Goal: Task Accomplishment & Management: Use online tool/utility

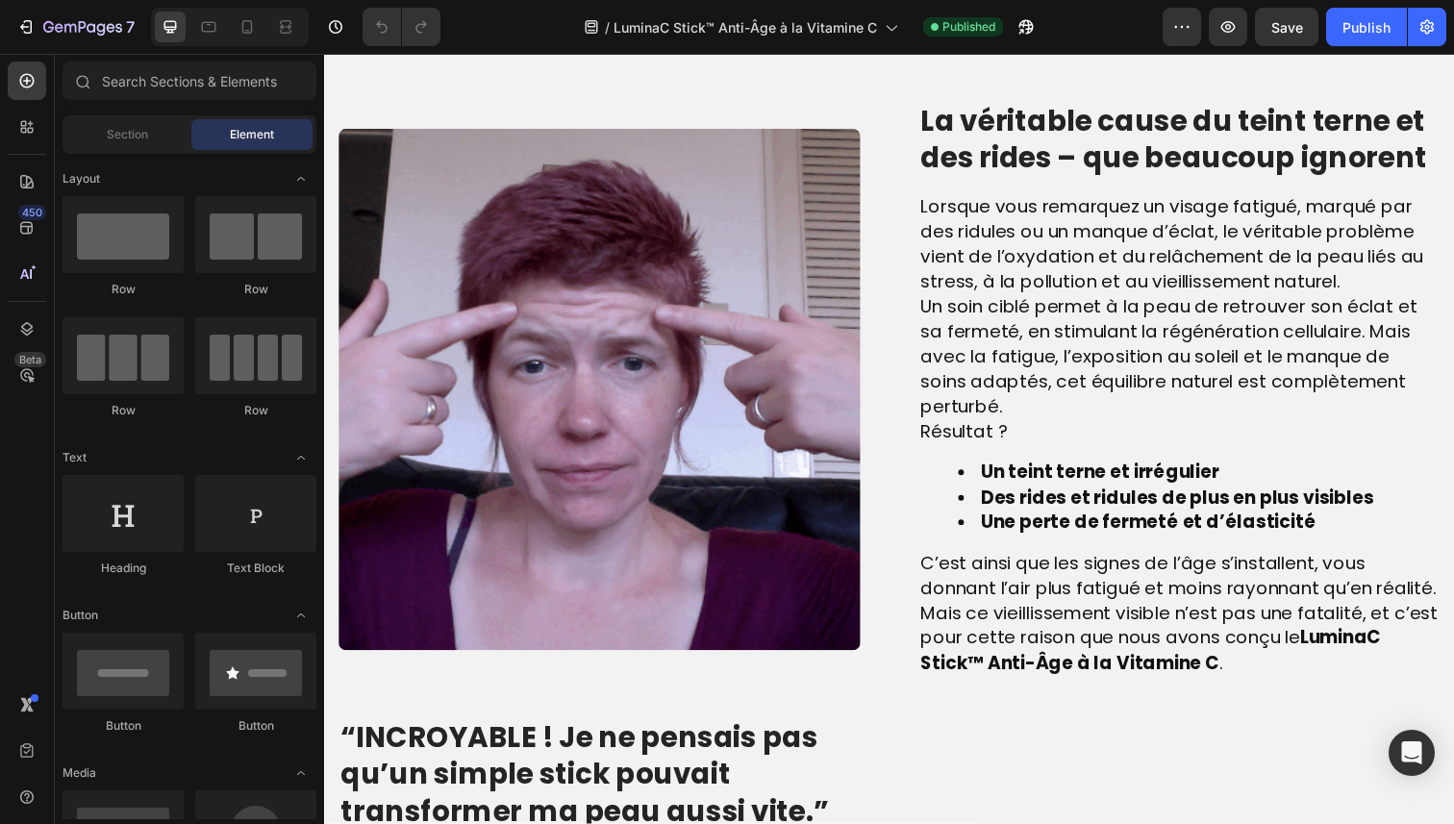
scroll to position [1293, 0]
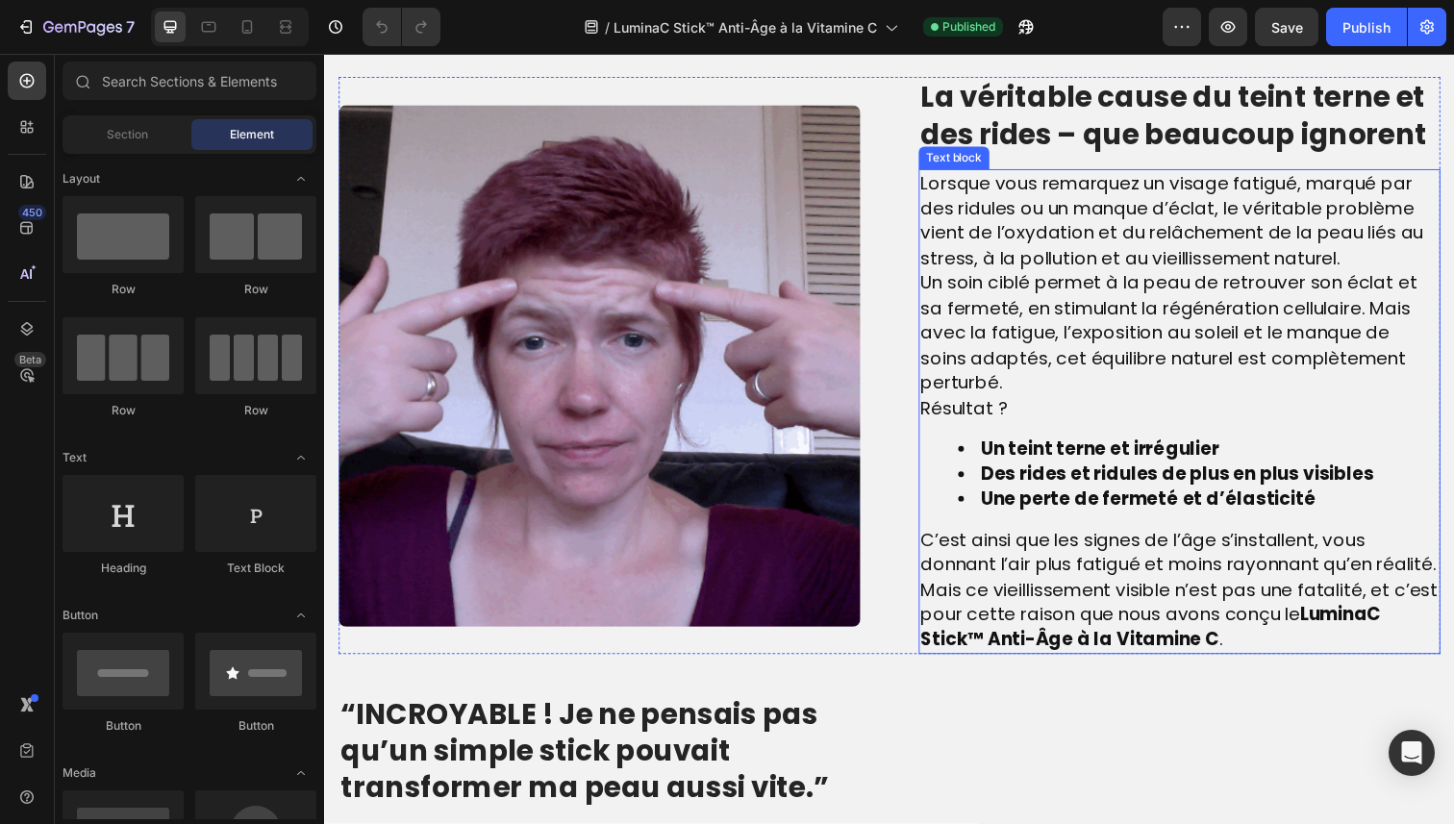
click at [971, 367] on span "Un soin ciblé permet à la peau de retrouver son éclat et sa fermeté, en stimula…" at bounding box center [1186, 339] width 507 height 128
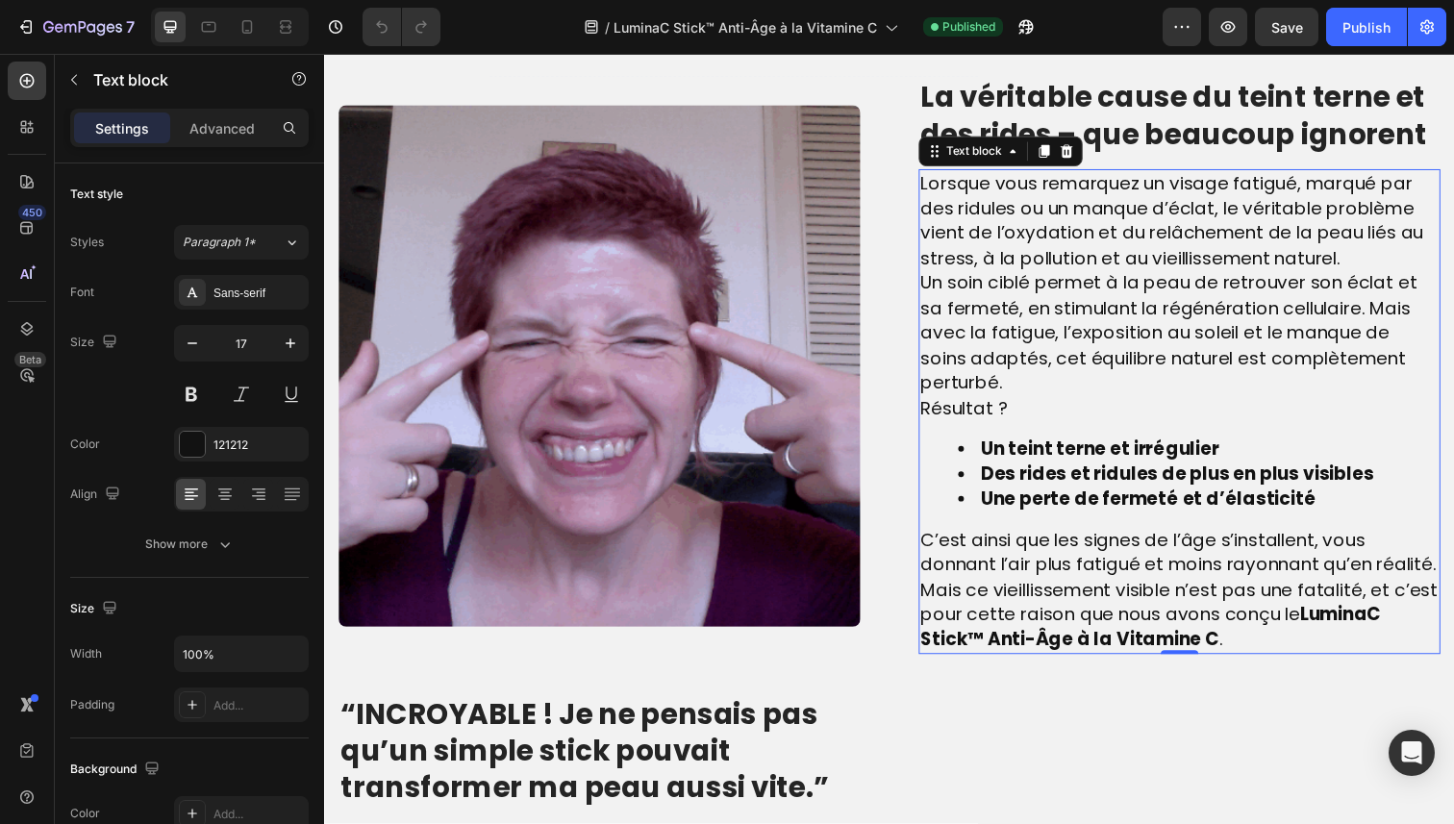
click at [938, 347] on span "Un soin ciblé permet à la peau de retrouver son éclat et sa fermeté, en stimula…" at bounding box center [1186, 339] width 507 height 128
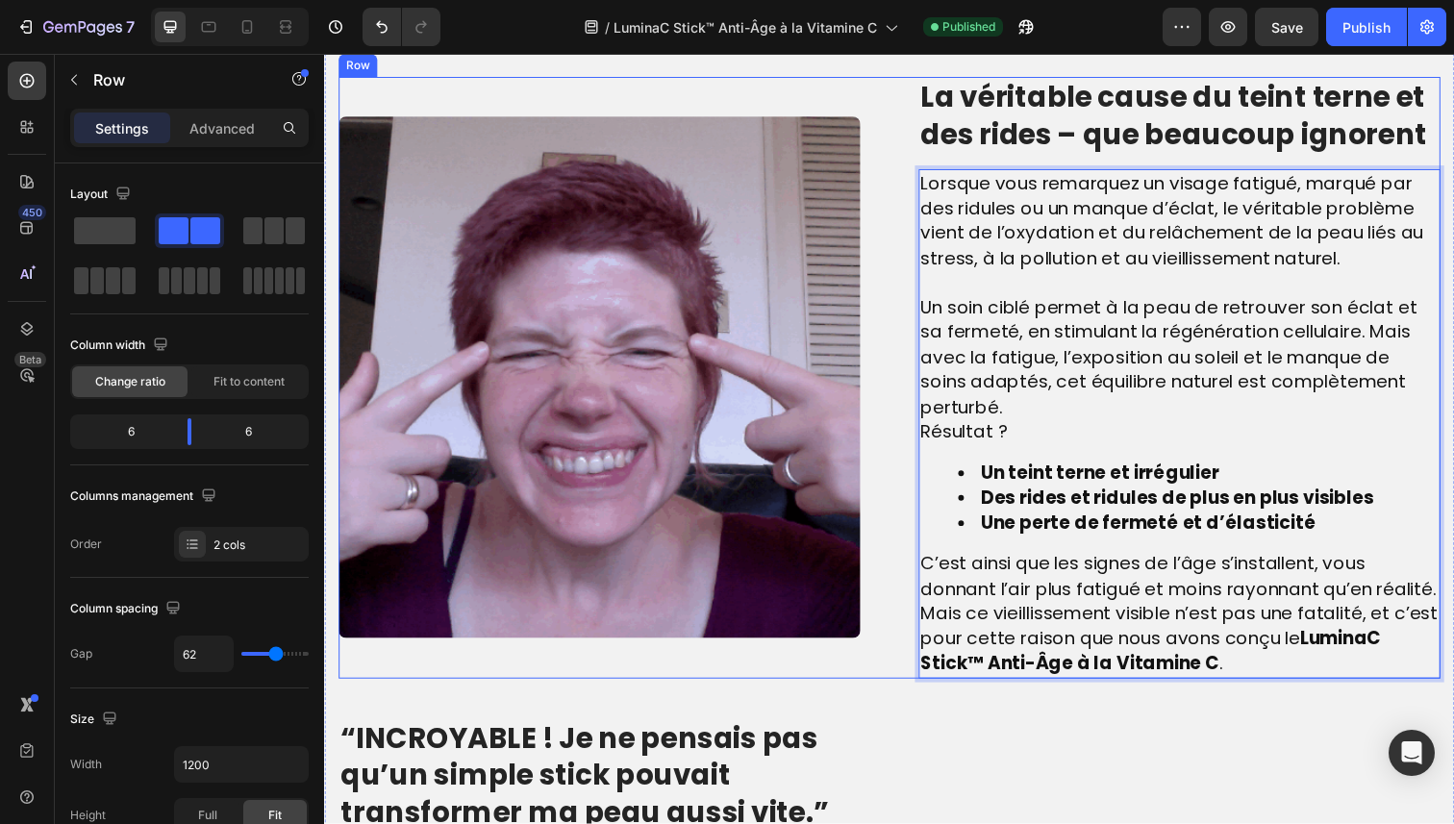
click at [926, 502] on div "Image La véritable cause du teint terne et des rides – que beaucoup ignorent He…" at bounding box center [902, 385] width 1126 height 615
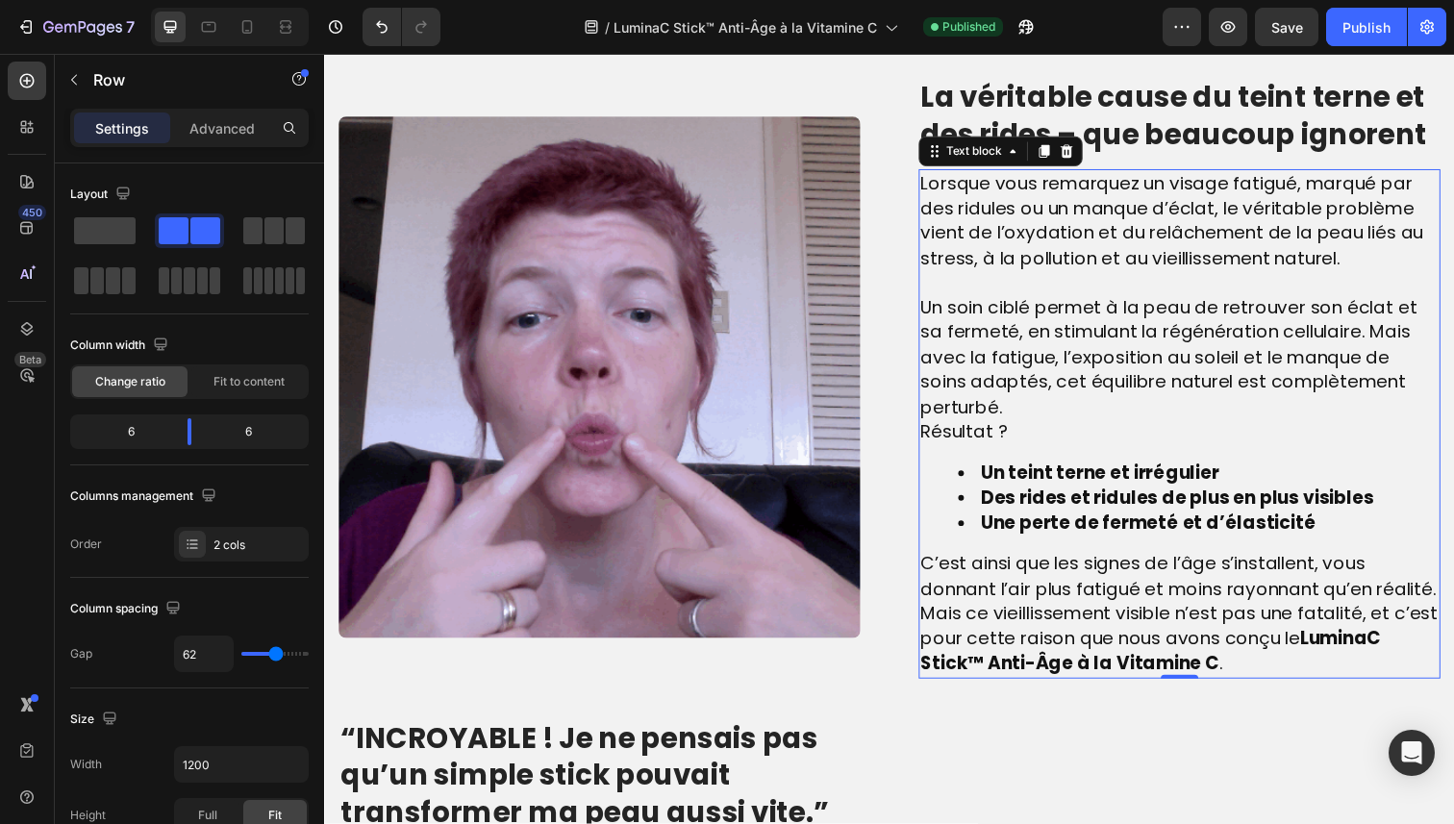
click at [936, 453] on span "Résultat ?" at bounding box center [977, 440] width 89 height 26
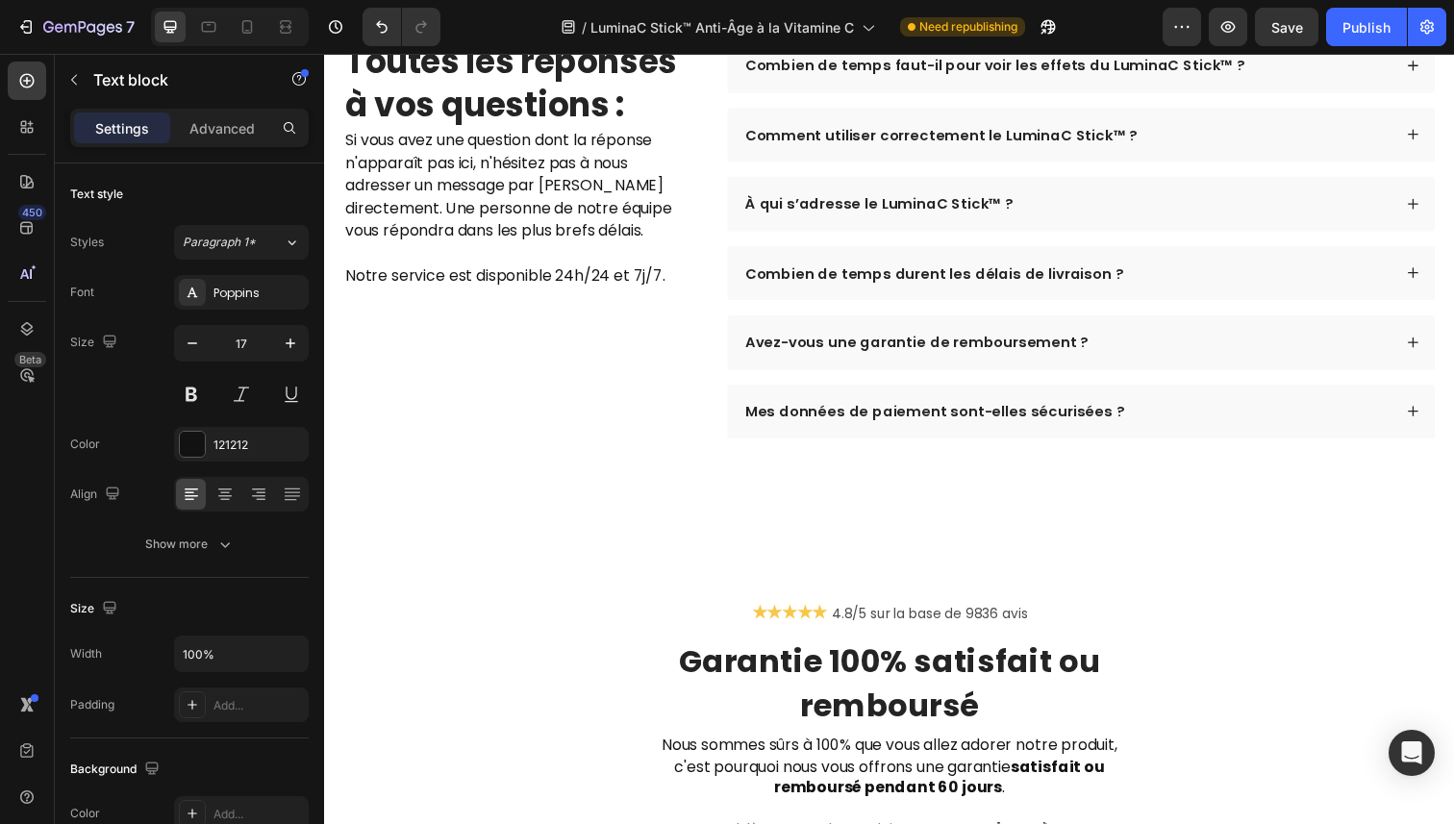
scroll to position [6078, 0]
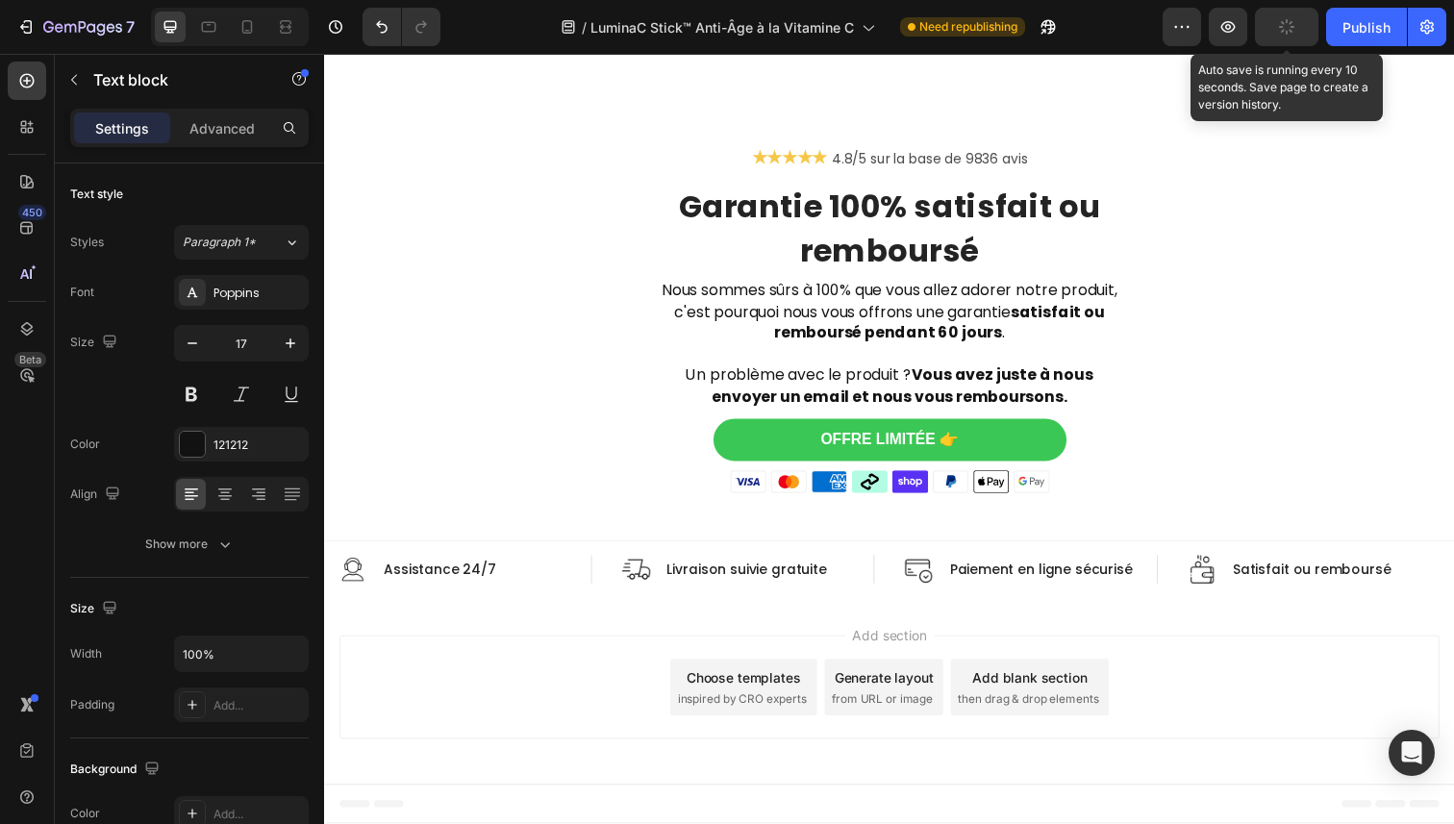
click at [1275, 26] on button "button" at bounding box center [1286, 27] width 63 height 38
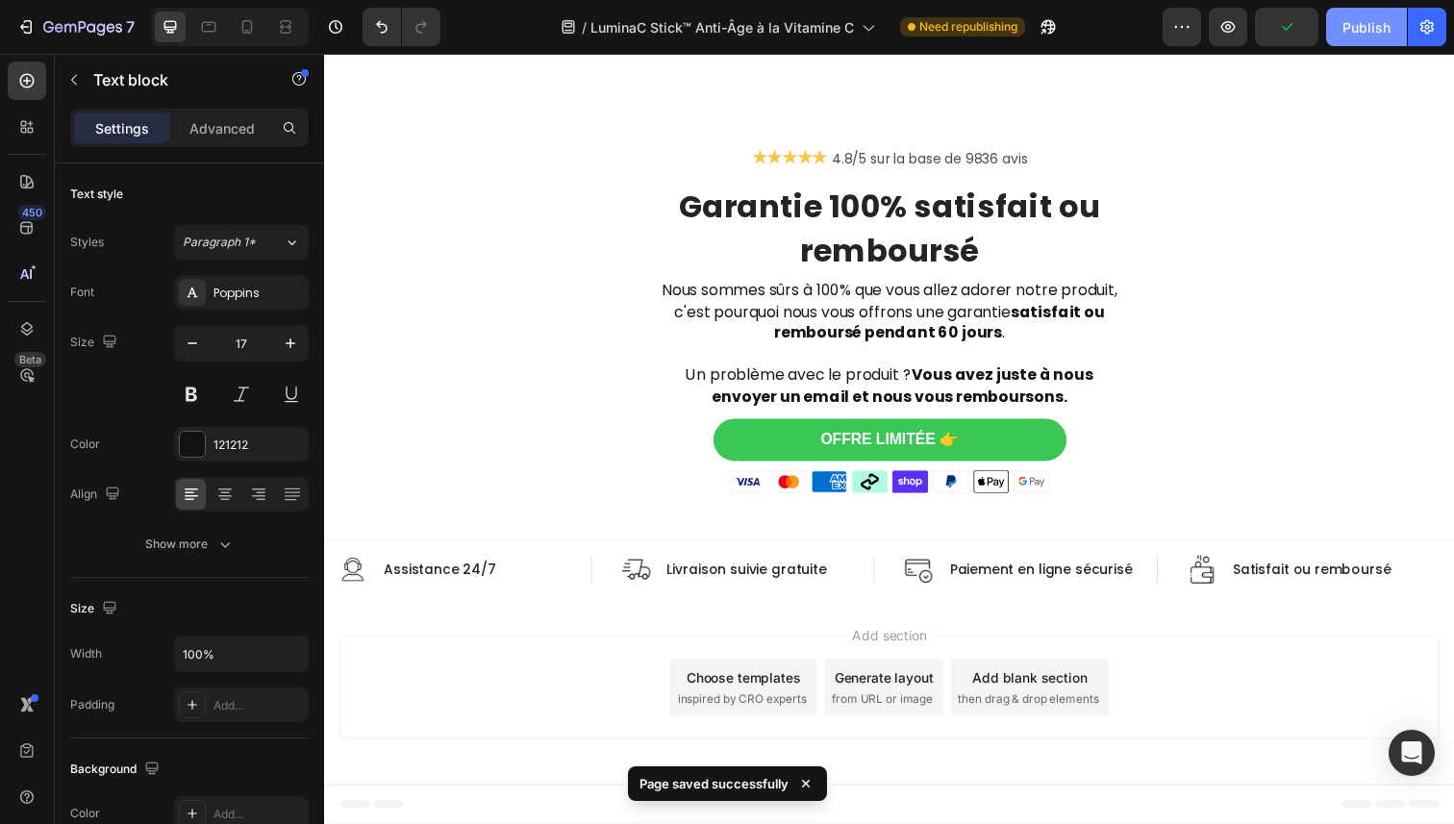
click at [1358, 29] on div "Publish" at bounding box center [1367, 27] width 48 height 20
click at [244, 30] on icon at bounding box center [247, 26] width 19 height 19
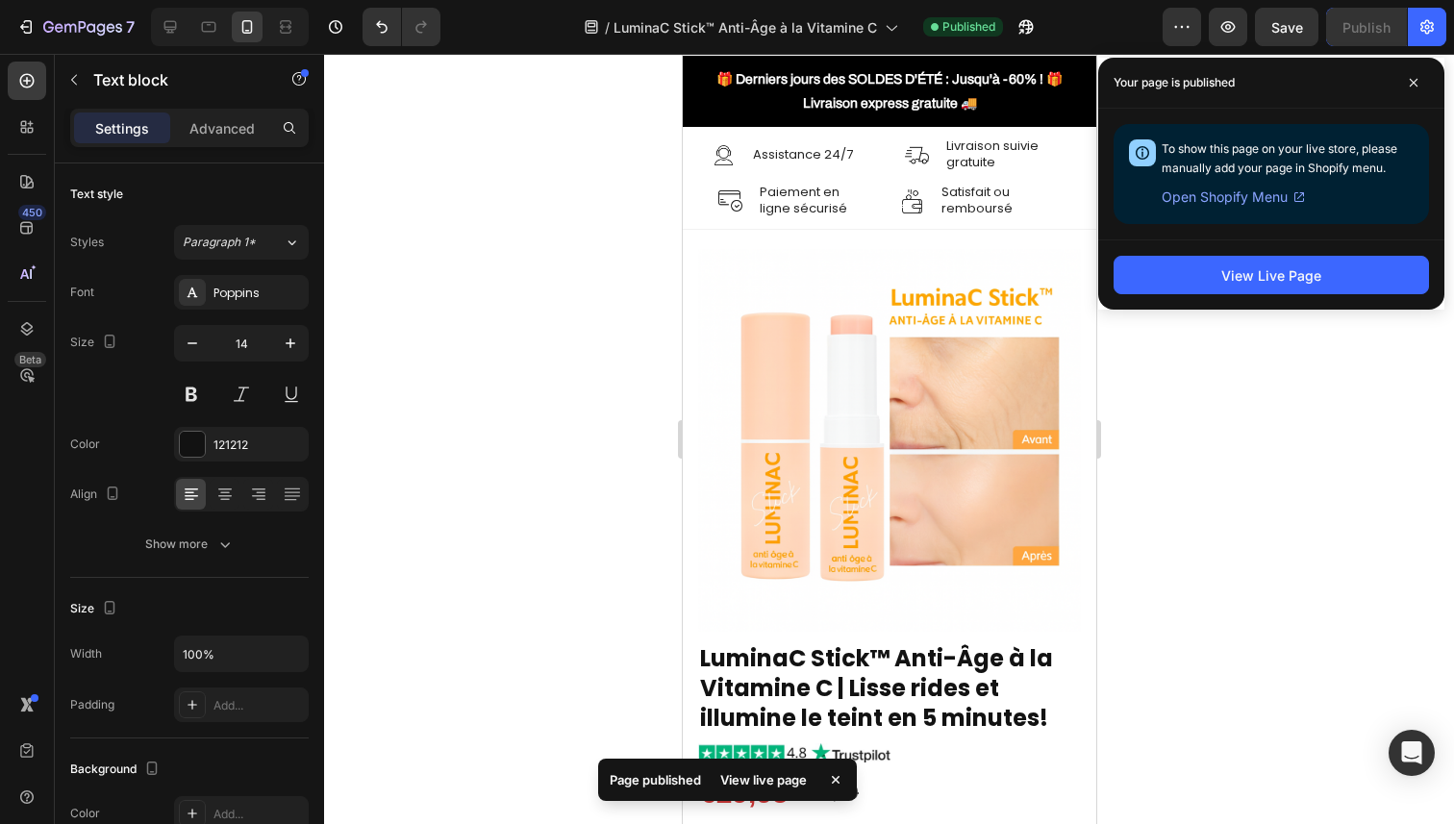
scroll to position [25, 0]
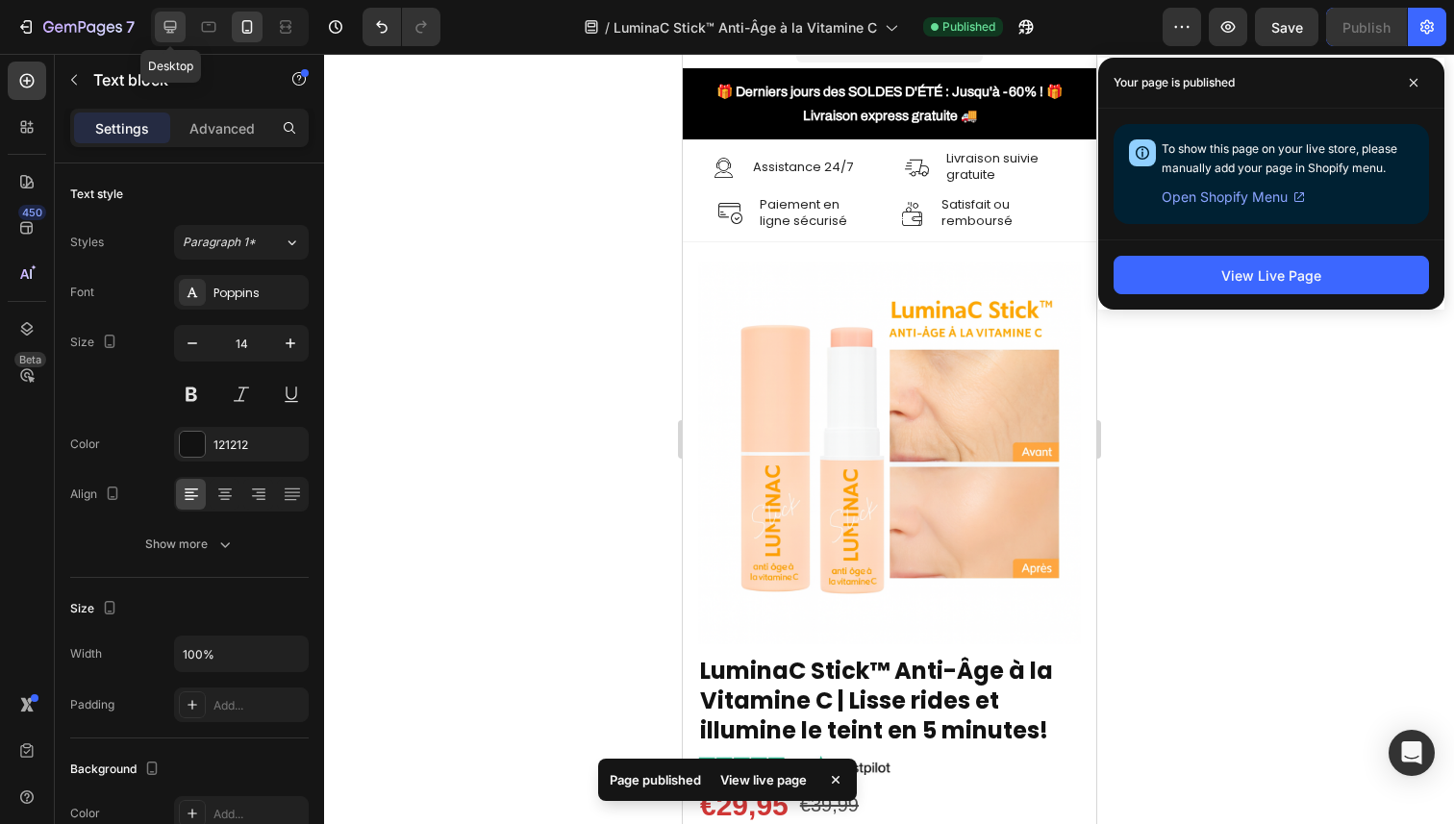
click at [169, 16] on div at bounding box center [170, 27] width 31 height 31
type input "17"
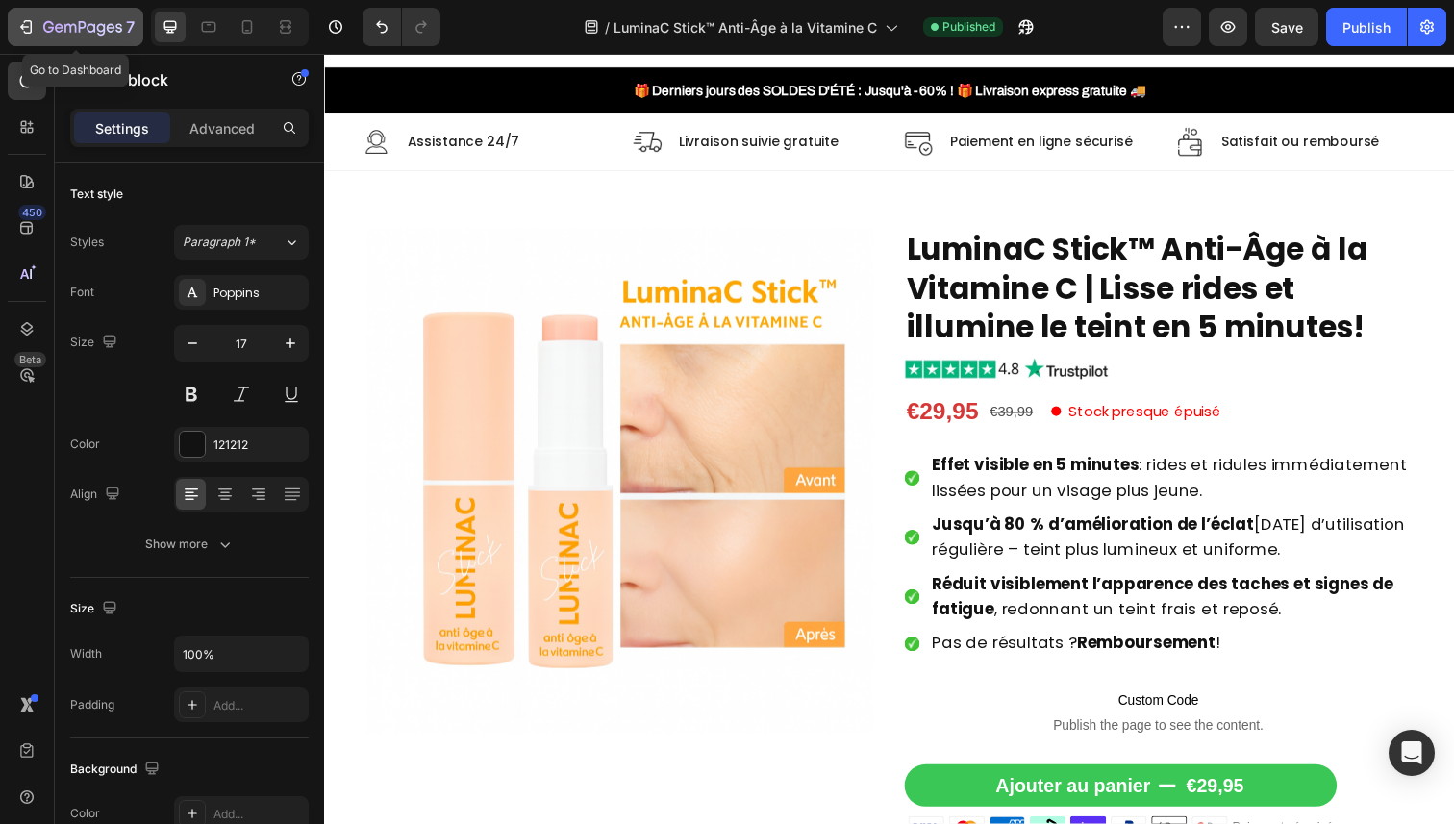
click at [97, 31] on icon "button" at bounding box center [82, 28] width 79 height 16
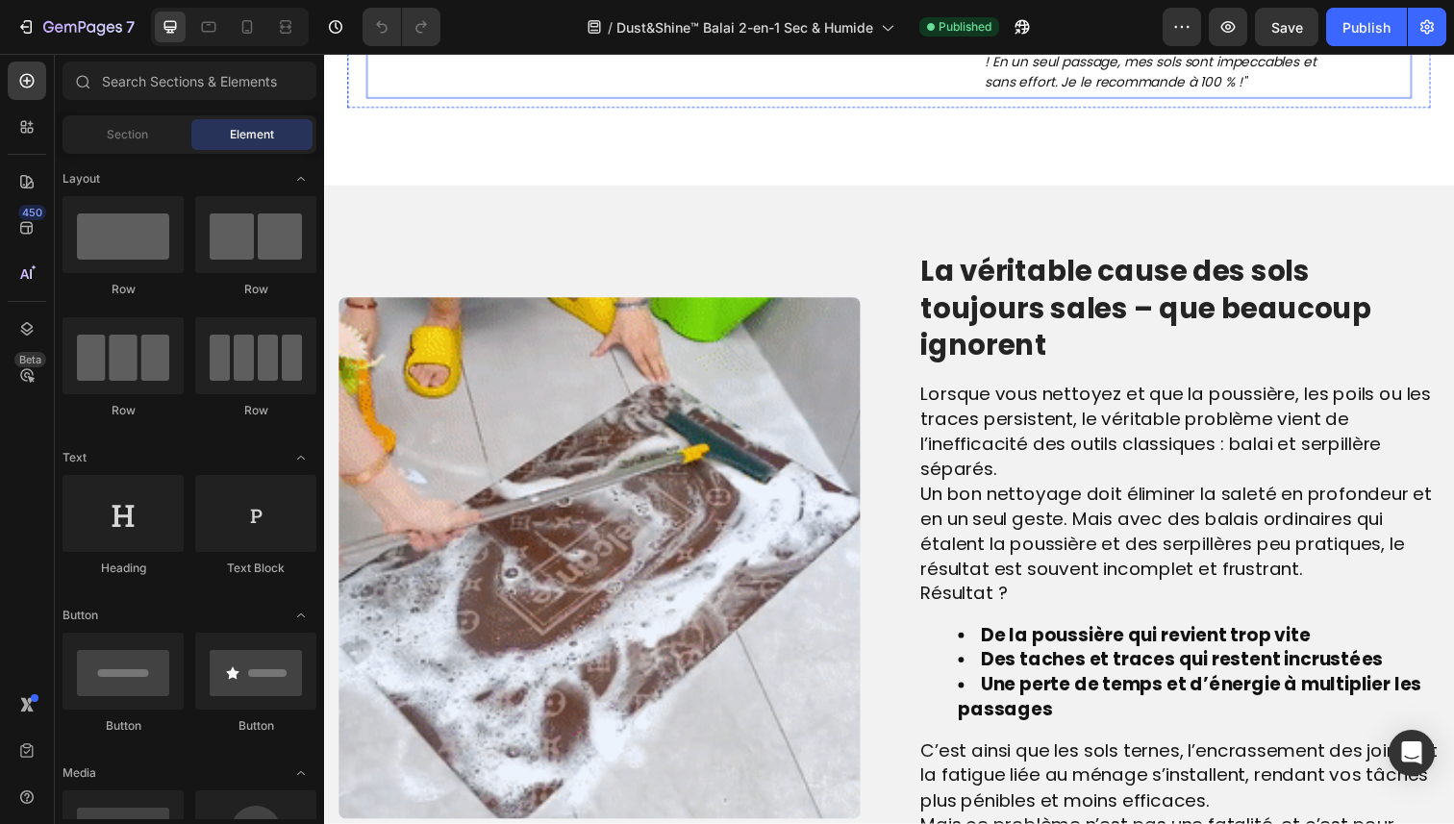
scroll to position [1273, 0]
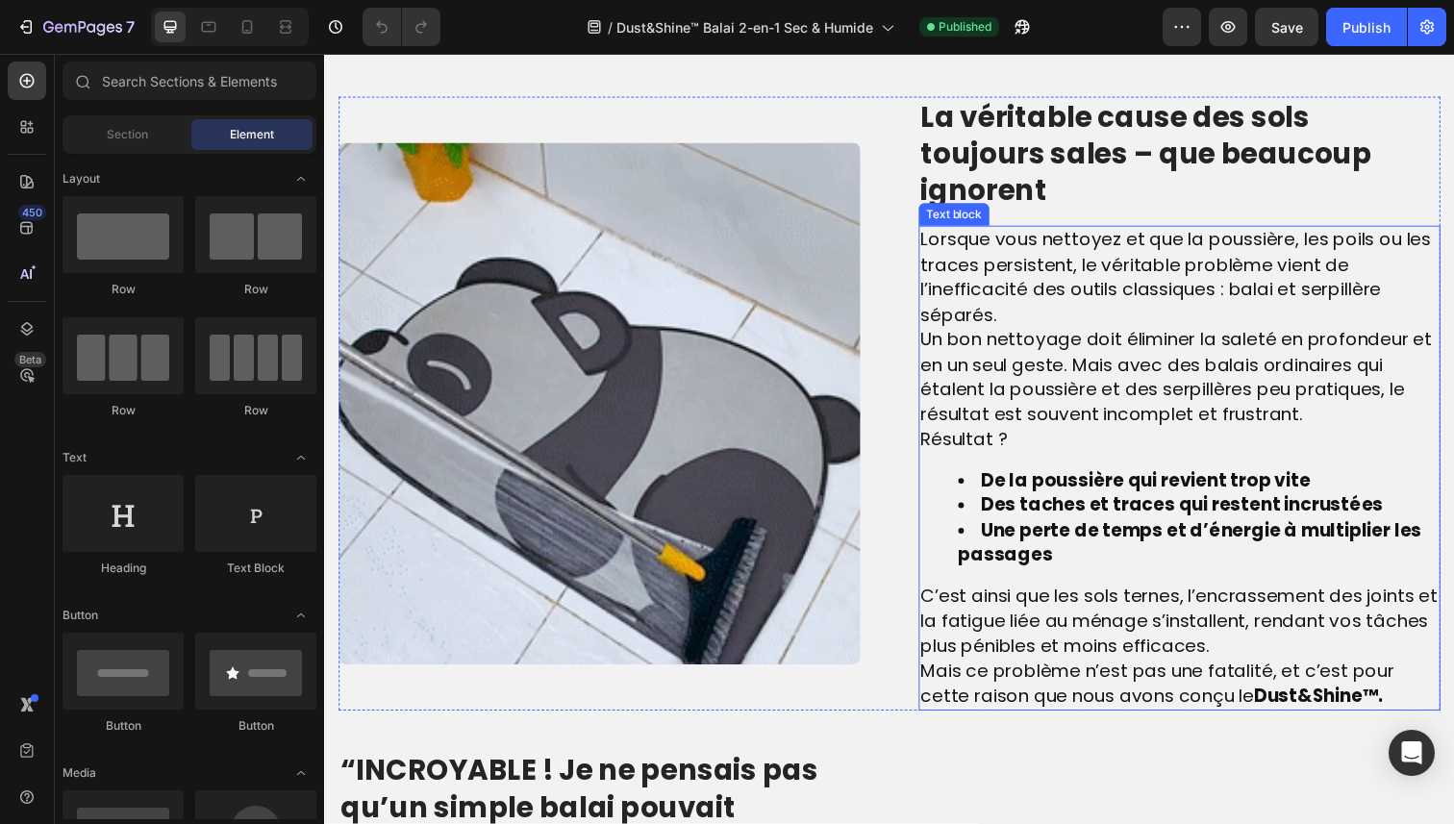
click at [958, 372] on span "Un bon nettoyage doit éliminer la saleté en profondeur et en un seul geste. Mai…" at bounding box center [1194, 384] width 522 height 103
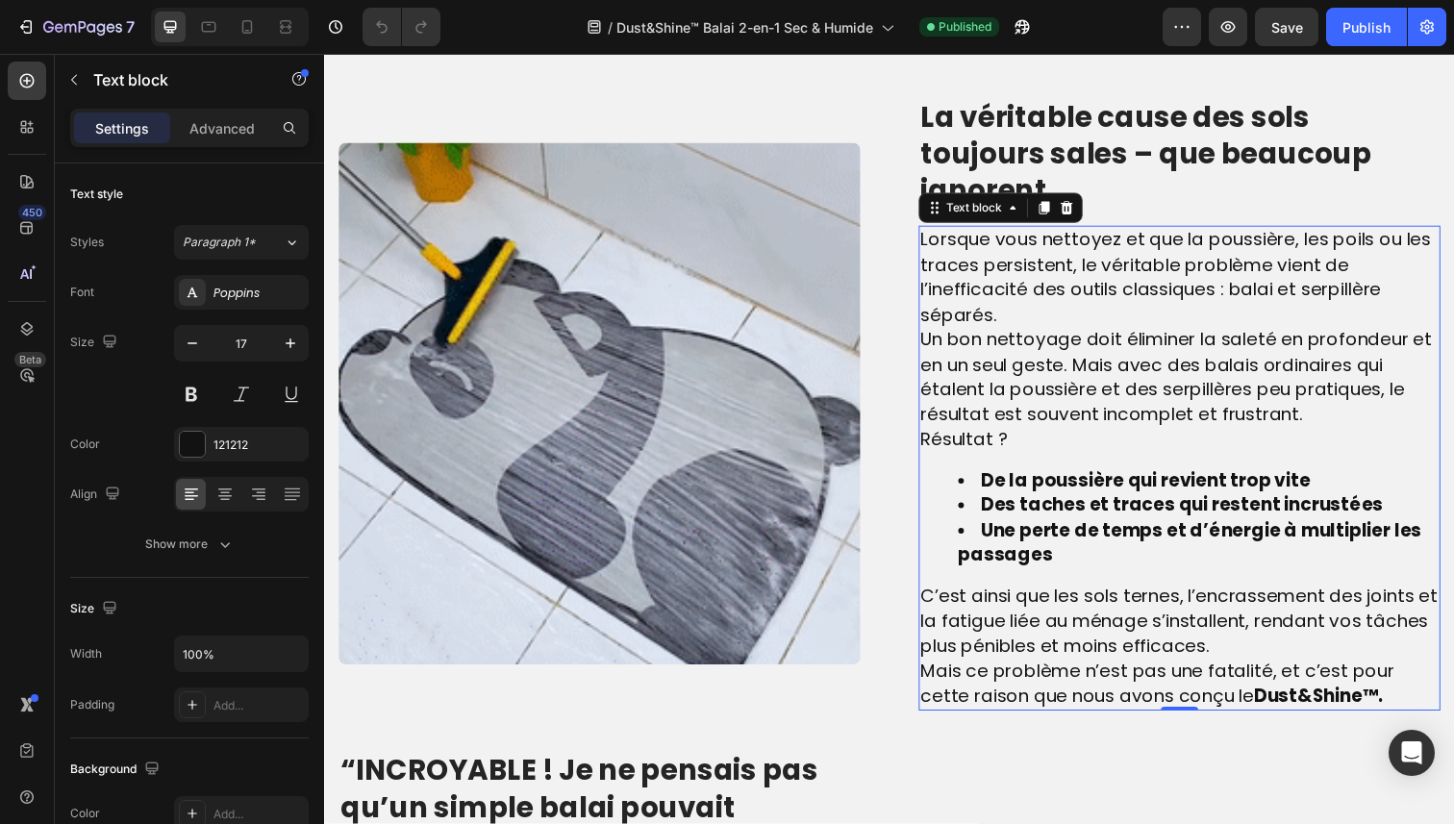
click at [936, 367] on span "Un bon nettoyage doit éliminer la saleté en profondeur et en un seul geste. Mai…" at bounding box center [1194, 384] width 522 height 103
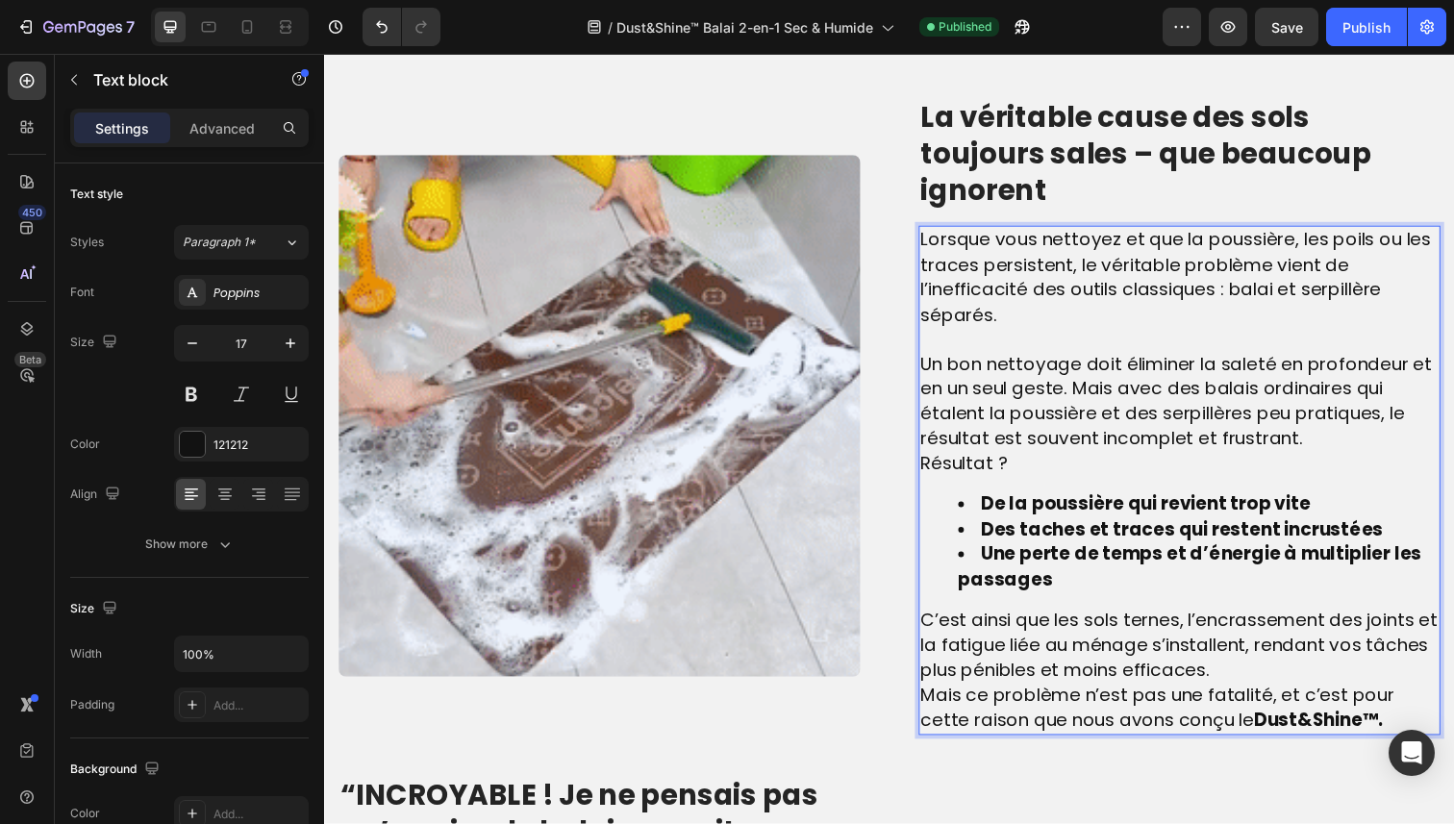
click at [934, 486] on span "Résultat ?" at bounding box center [977, 473] width 89 height 26
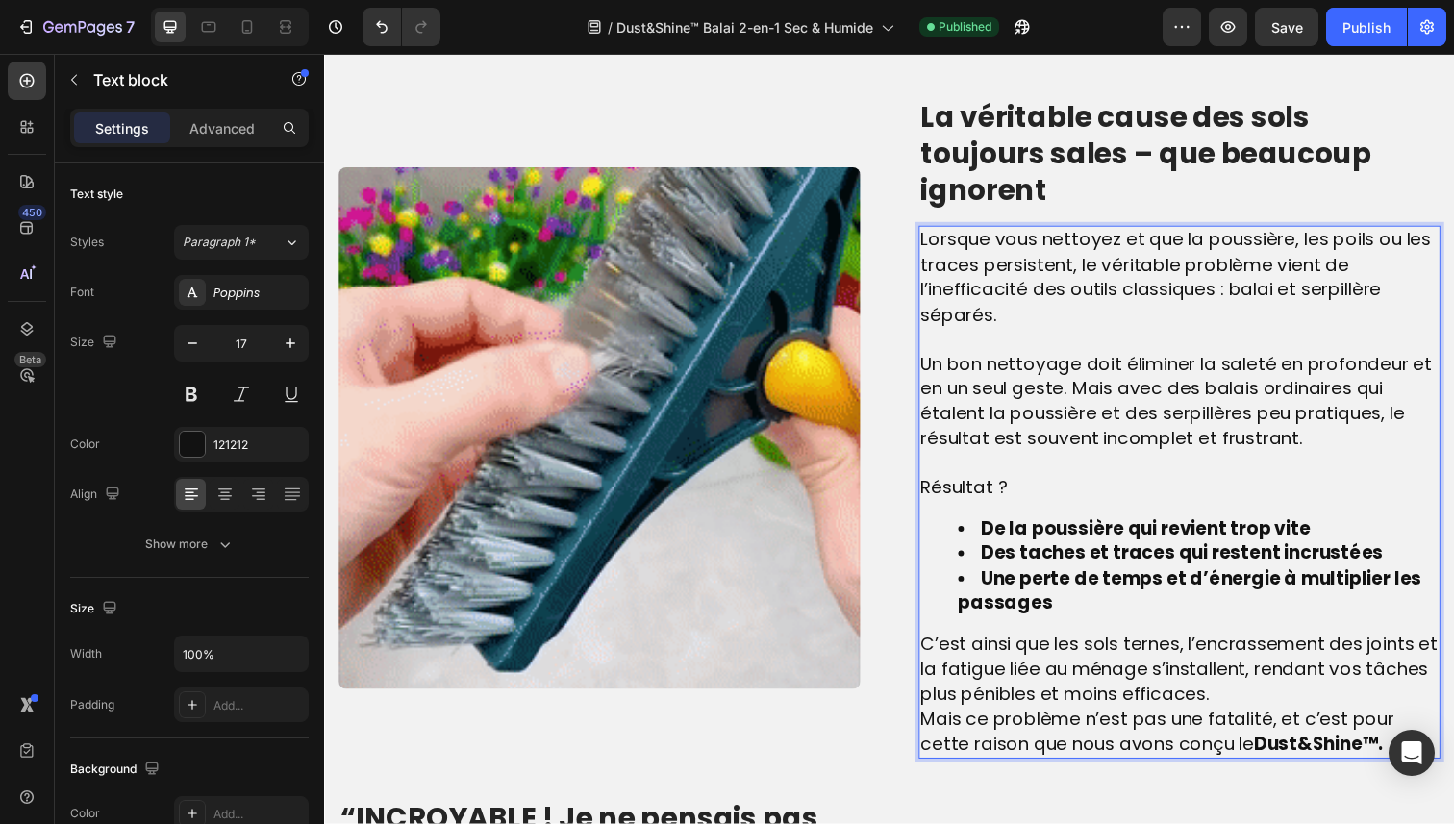
click at [937, 758] on span "Mais ce problème n’est pas une fatalité, et c’est pour cette raison que nous av…" at bounding box center [1175, 747] width 484 height 52
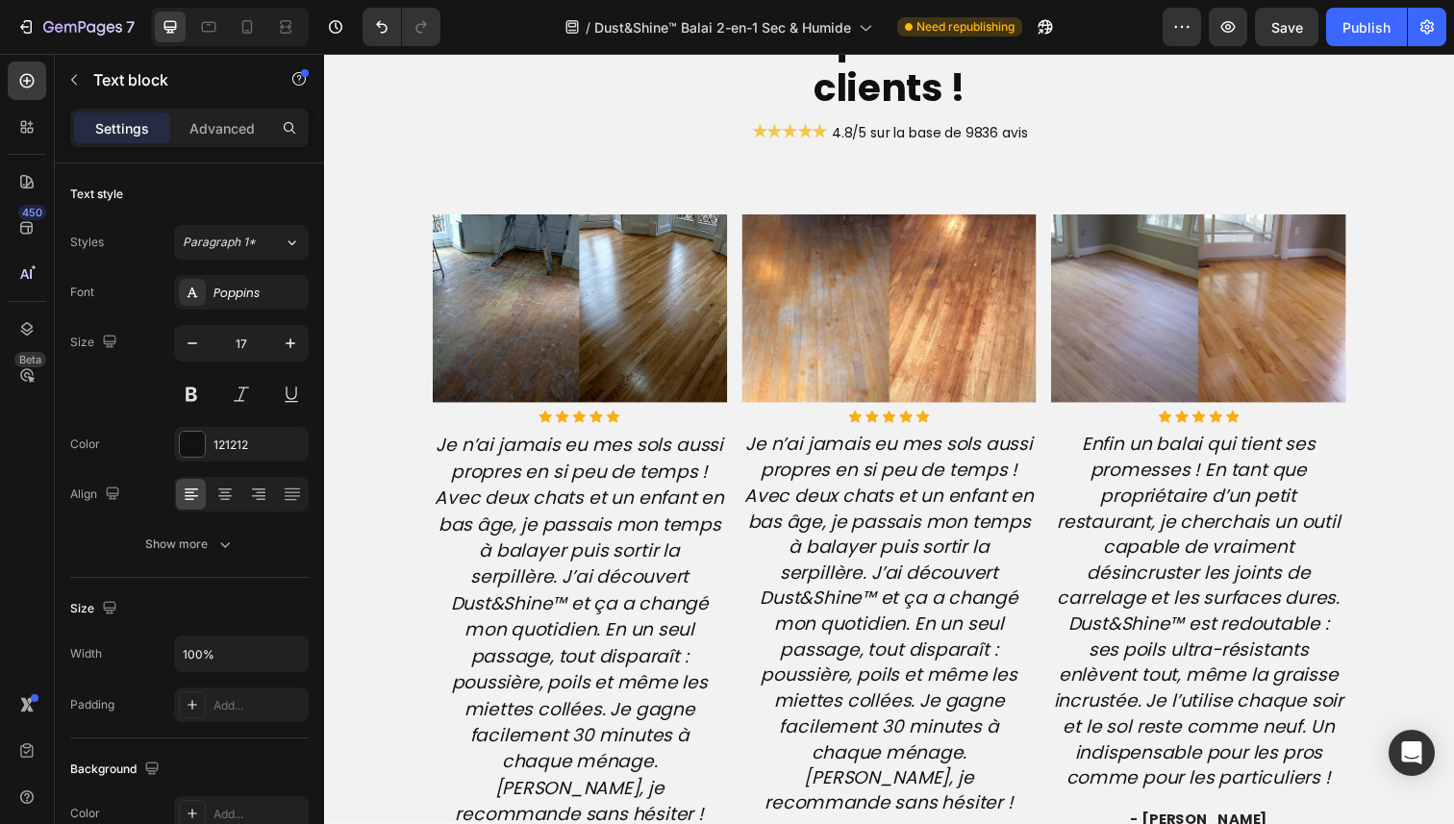
scroll to position [4408, 0]
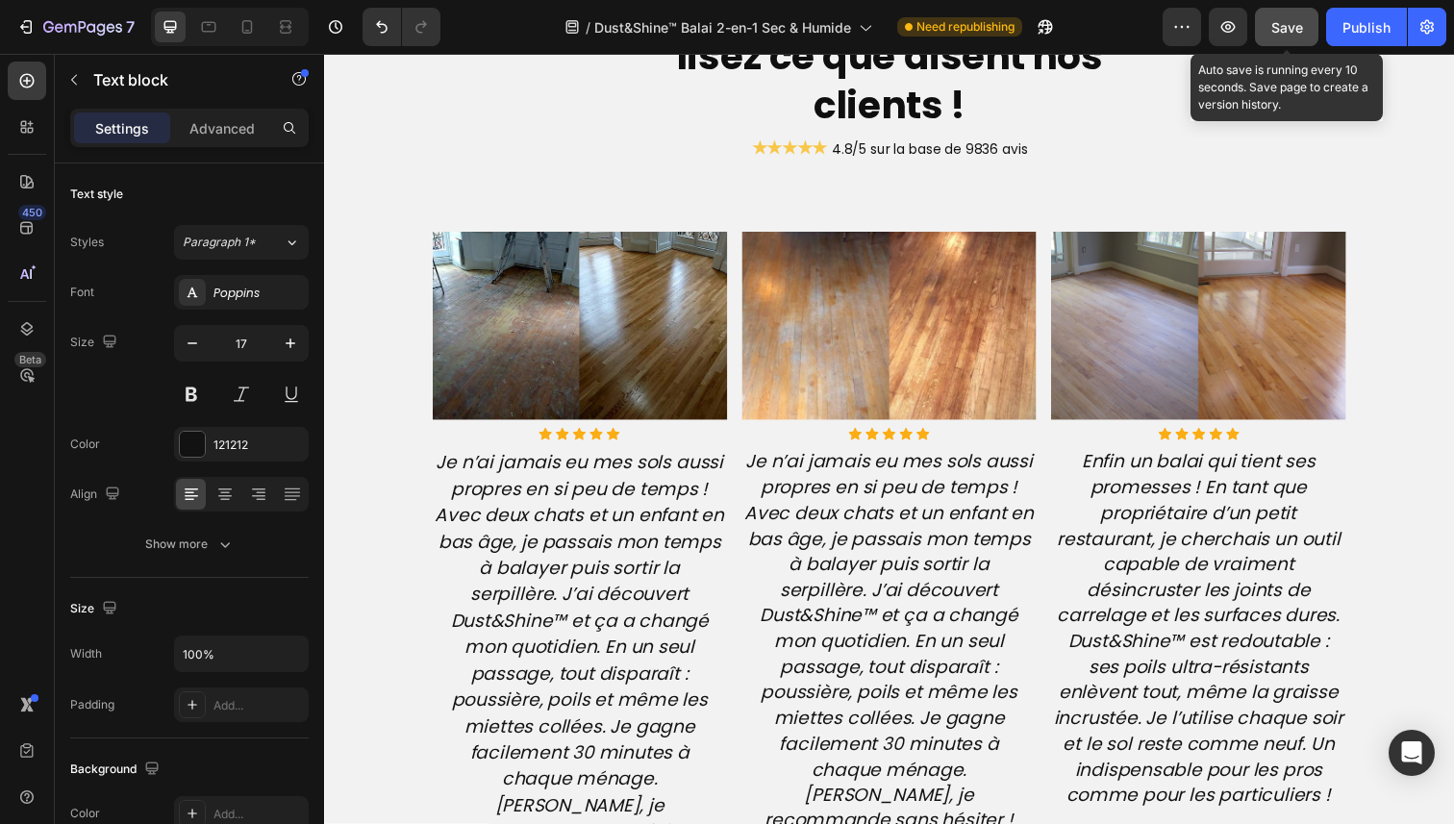
click at [1285, 35] on div "Save" at bounding box center [1288, 27] width 32 height 20
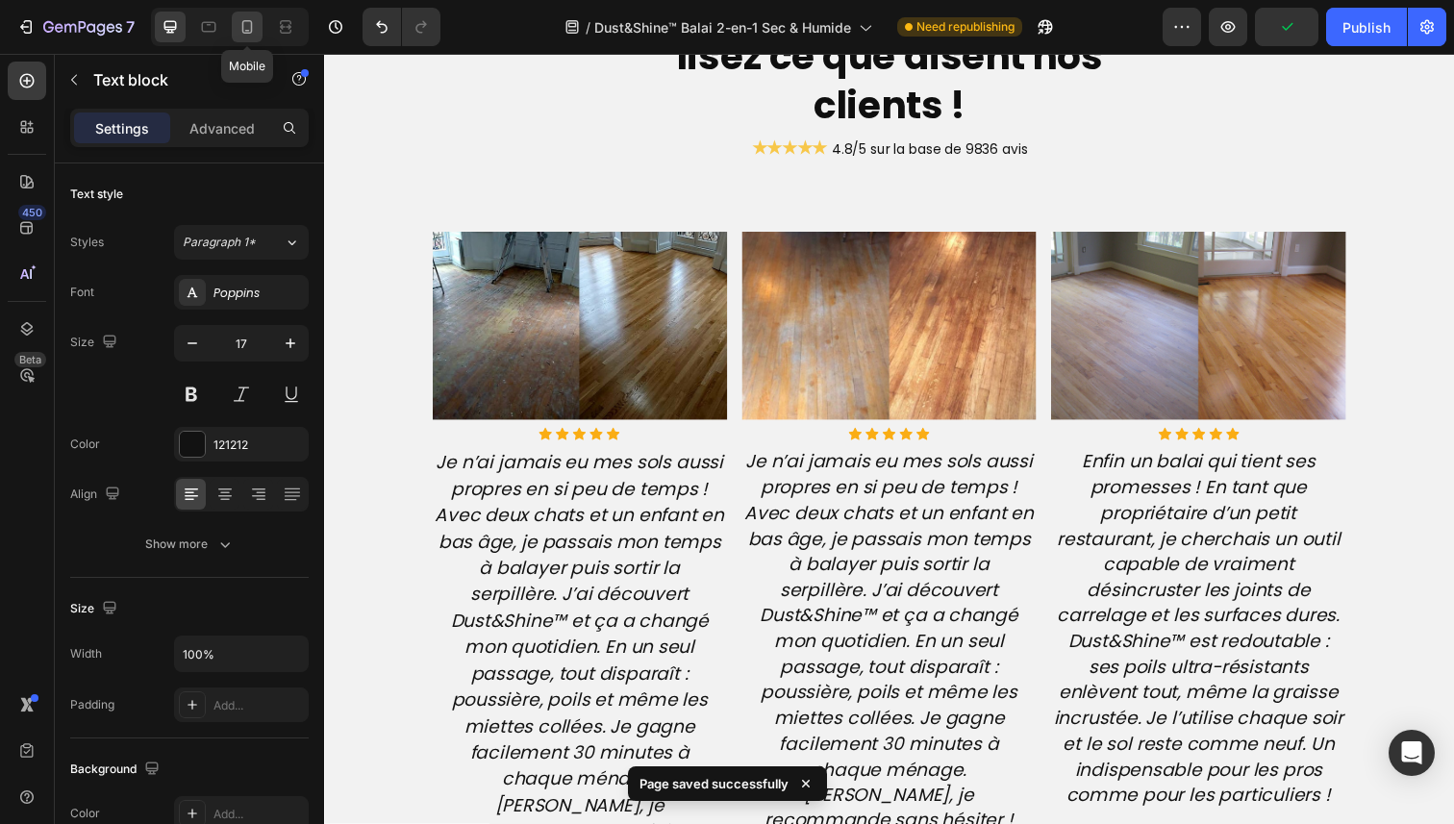
click at [257, 31] on div at bounding box center [247, 27] width 31 height 31
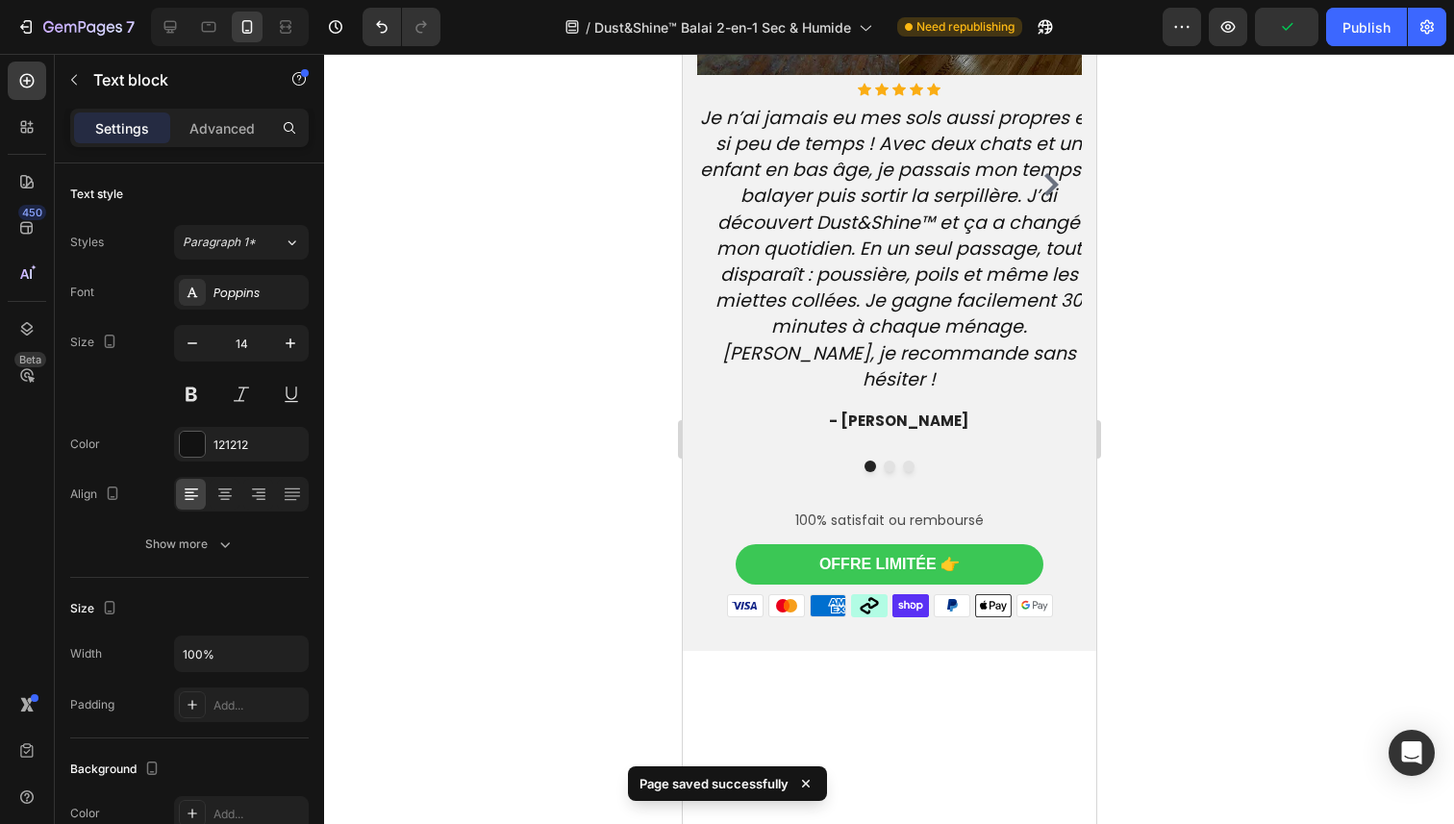
scroll to position [4414, 0]
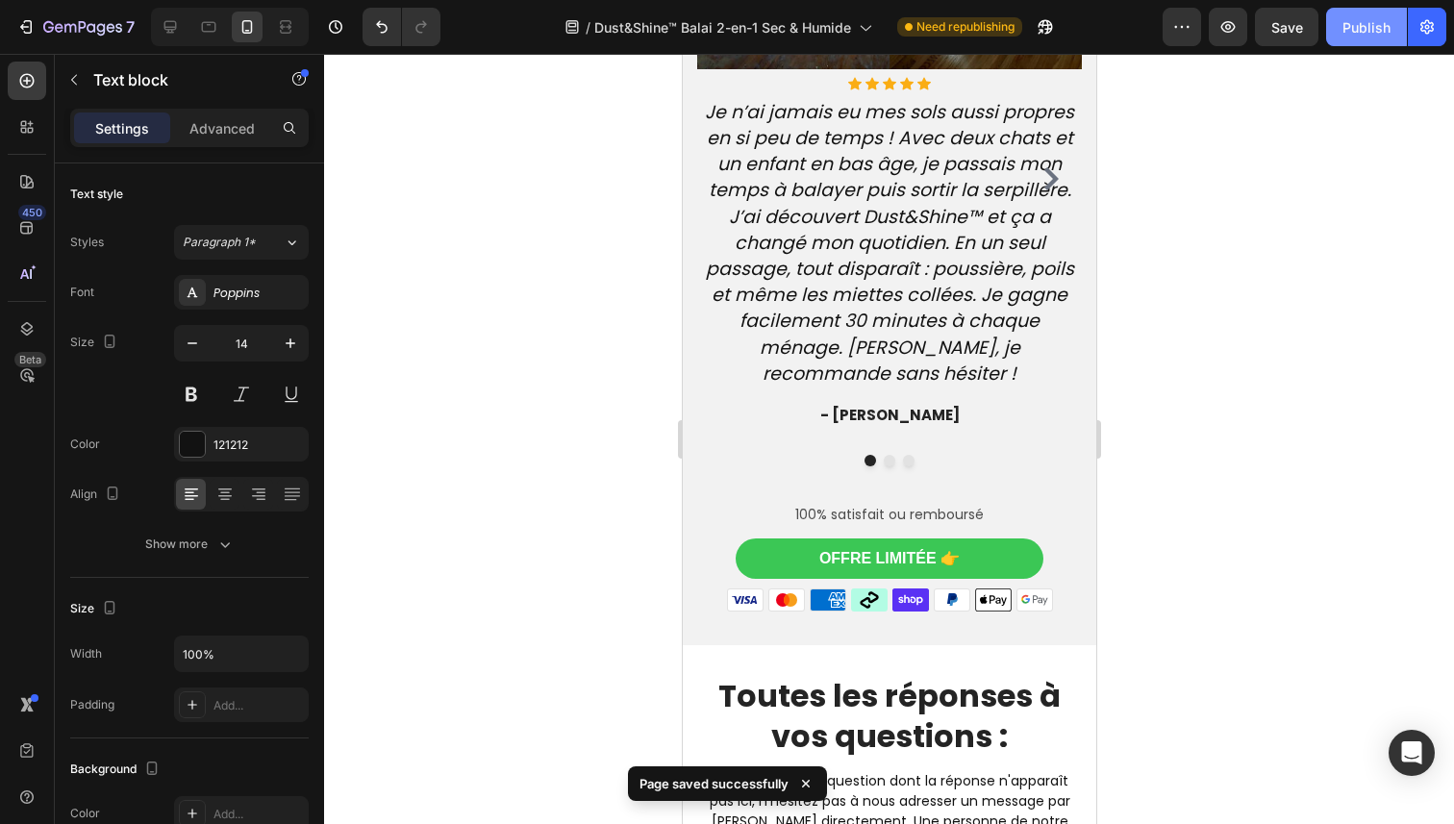
click at [1363, 18] on div "Publish" at bounding box center [1367, 27] width 48 height 20
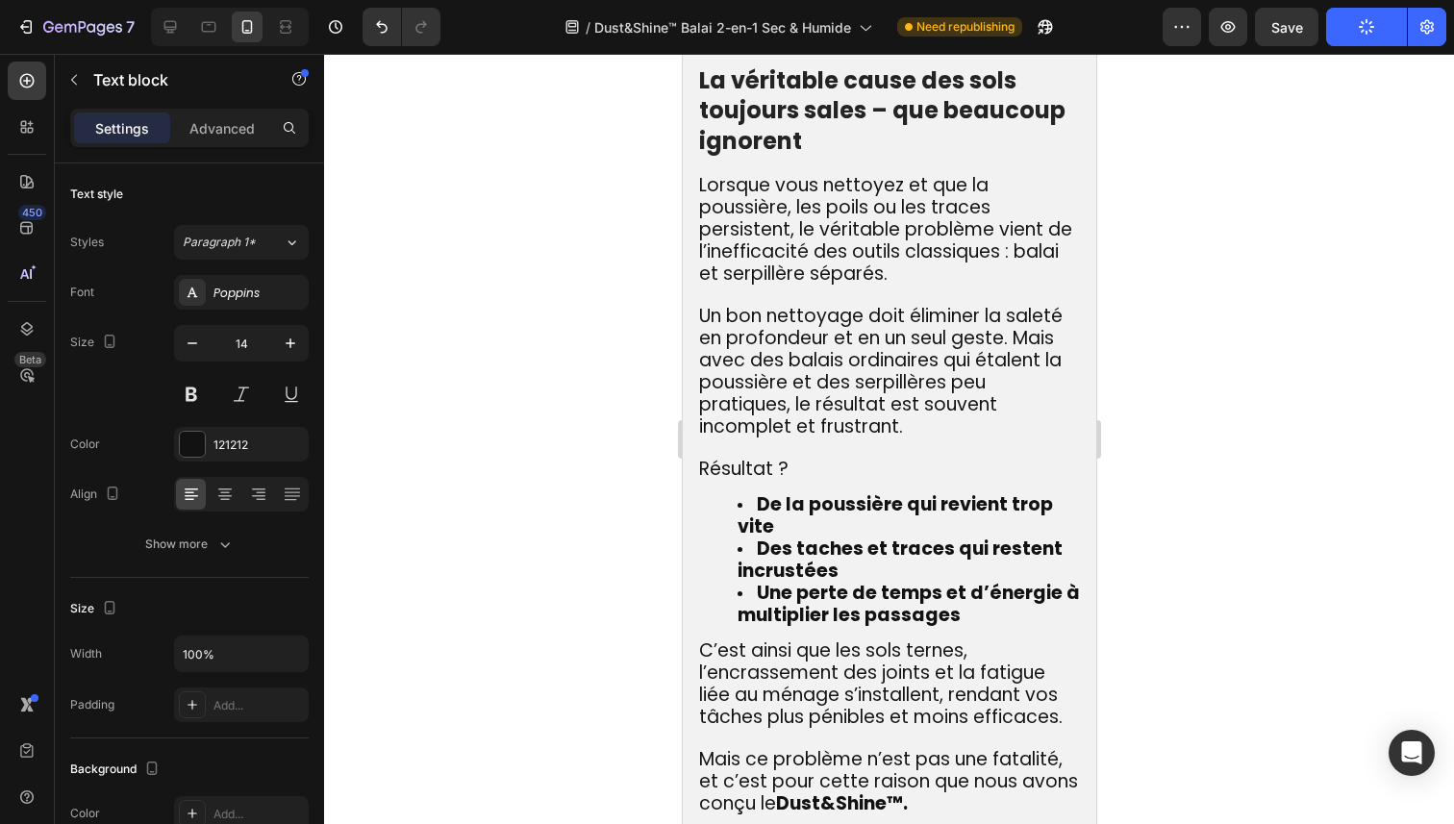
scroll to position [1242, 0]
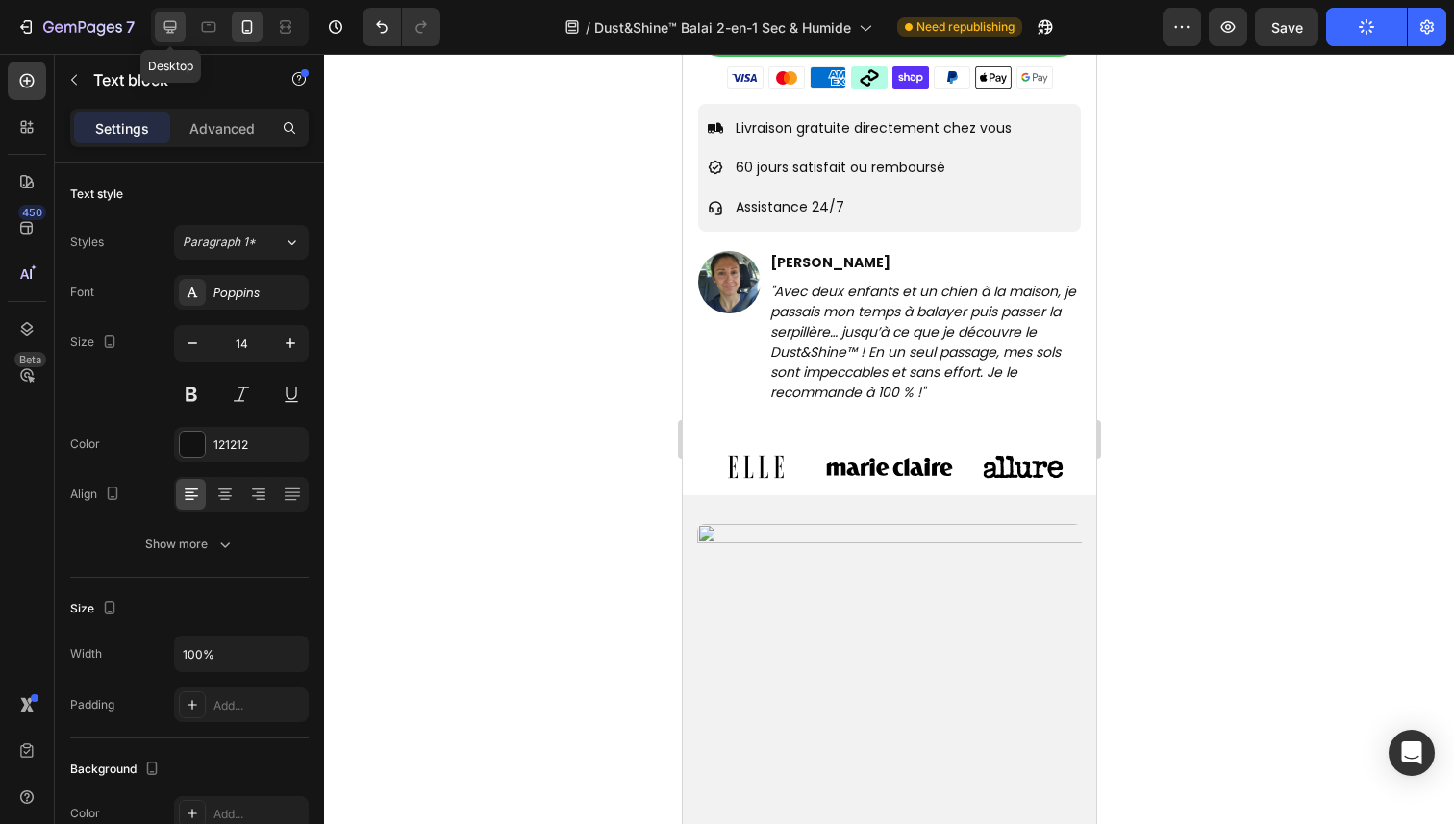
click at [168, 21] on icon at bounding box center [170, 27] width 13 height 13
type input "17"
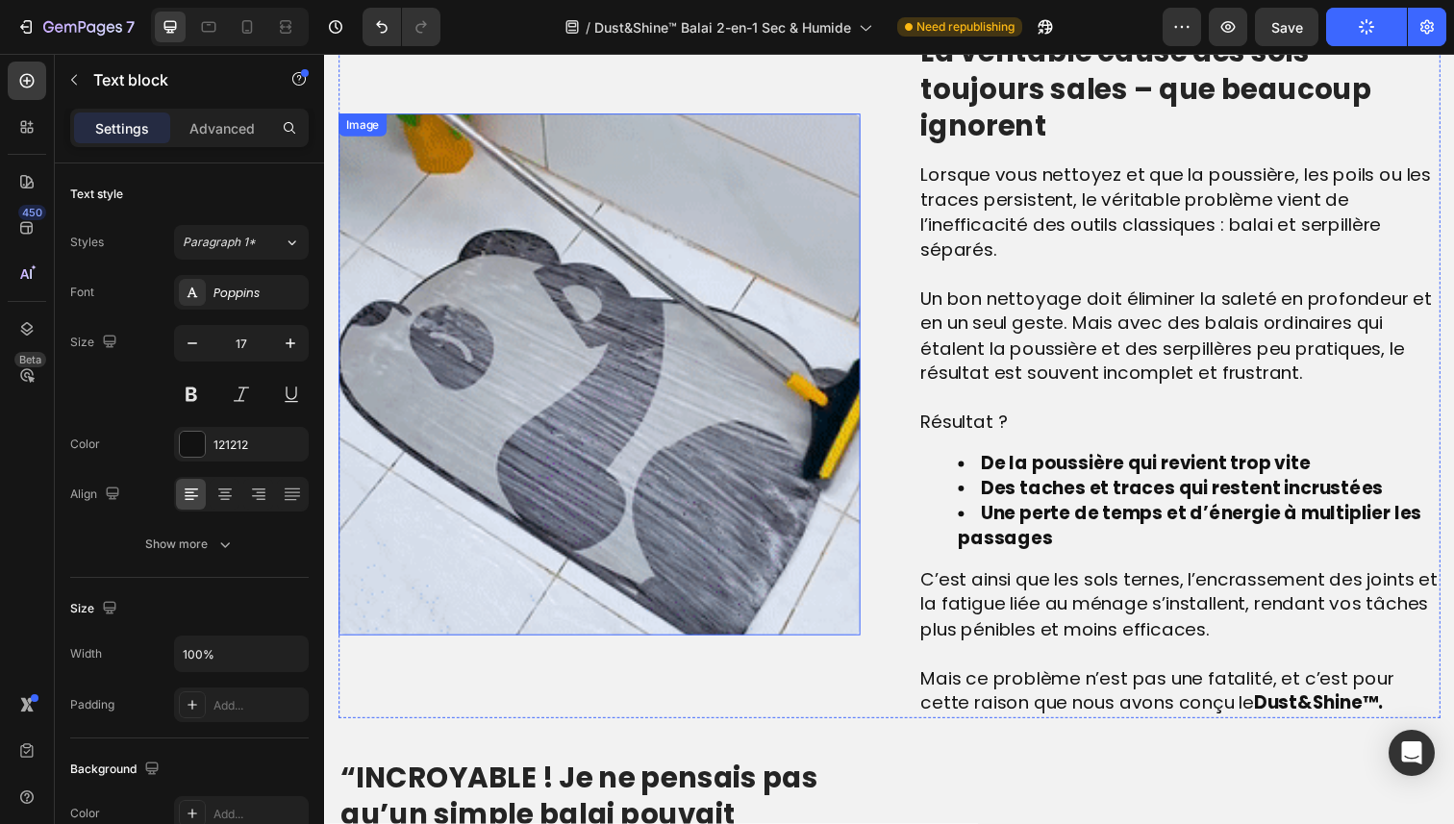
scroll to position [1480, 0]
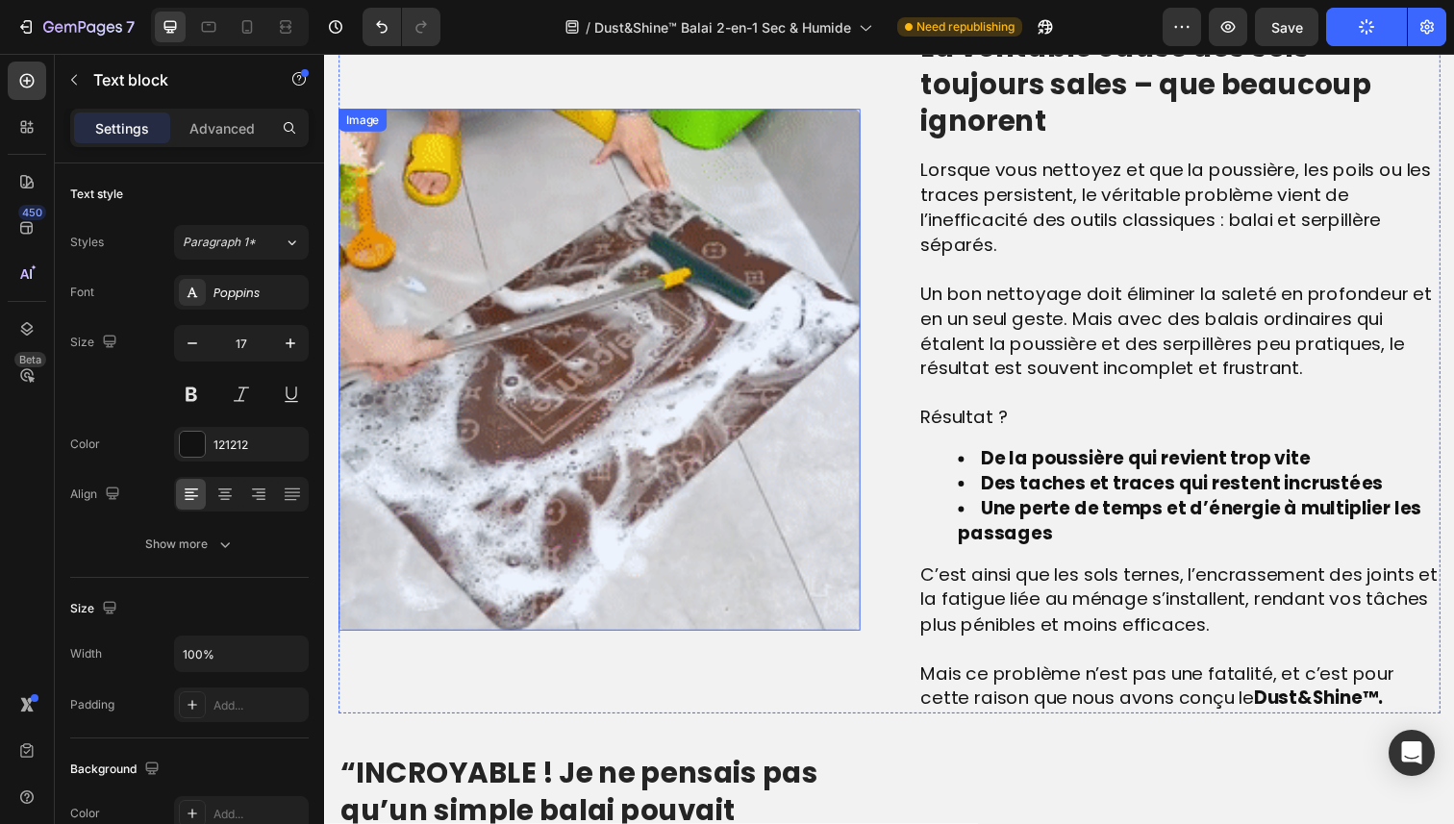
click at [642, 346] on img at bounding box center [605, 377] width 533 height 533
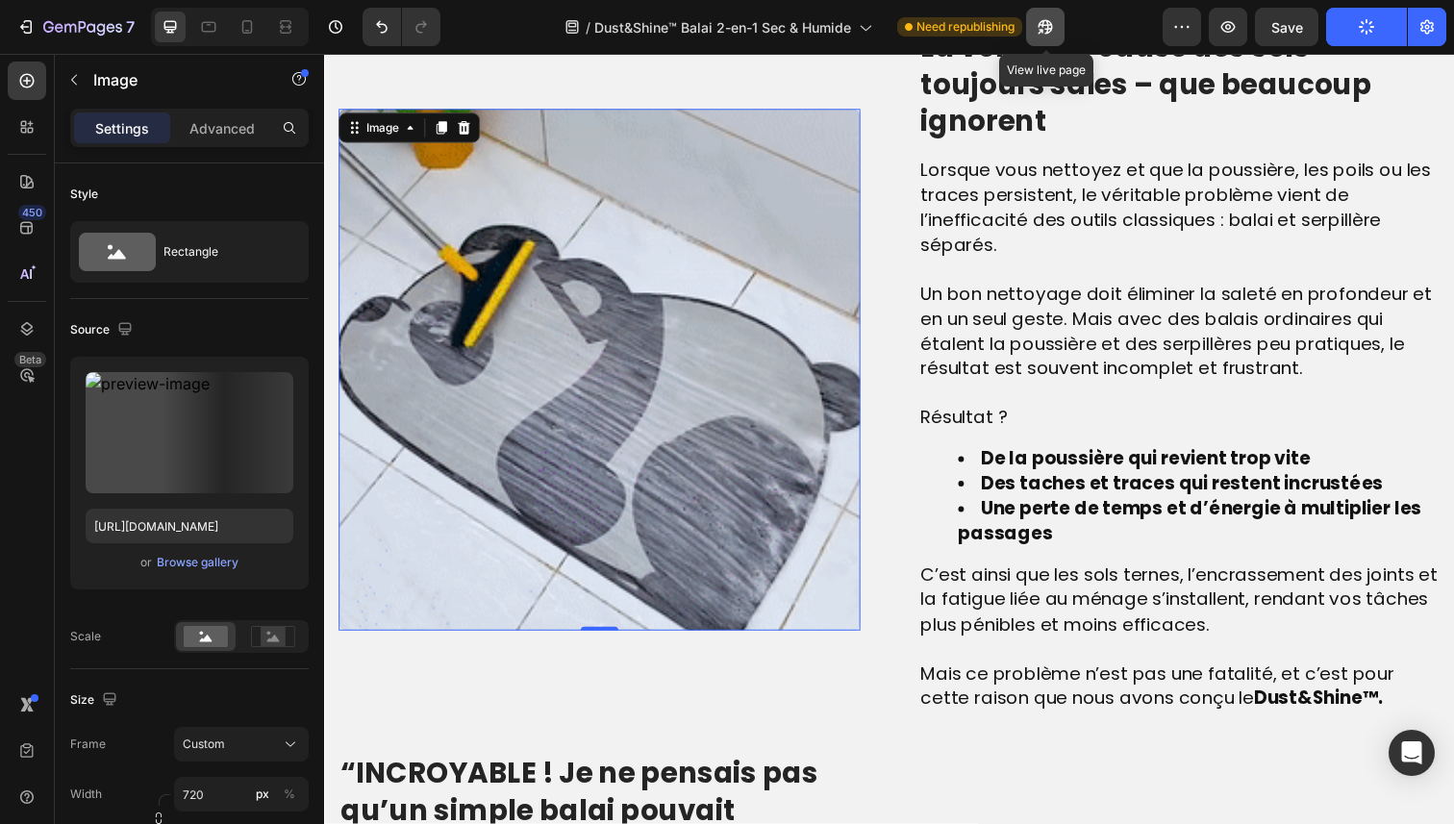
click at [1053, 31] on icon "button" at bounding box center [1045, 26] width 19 height 19
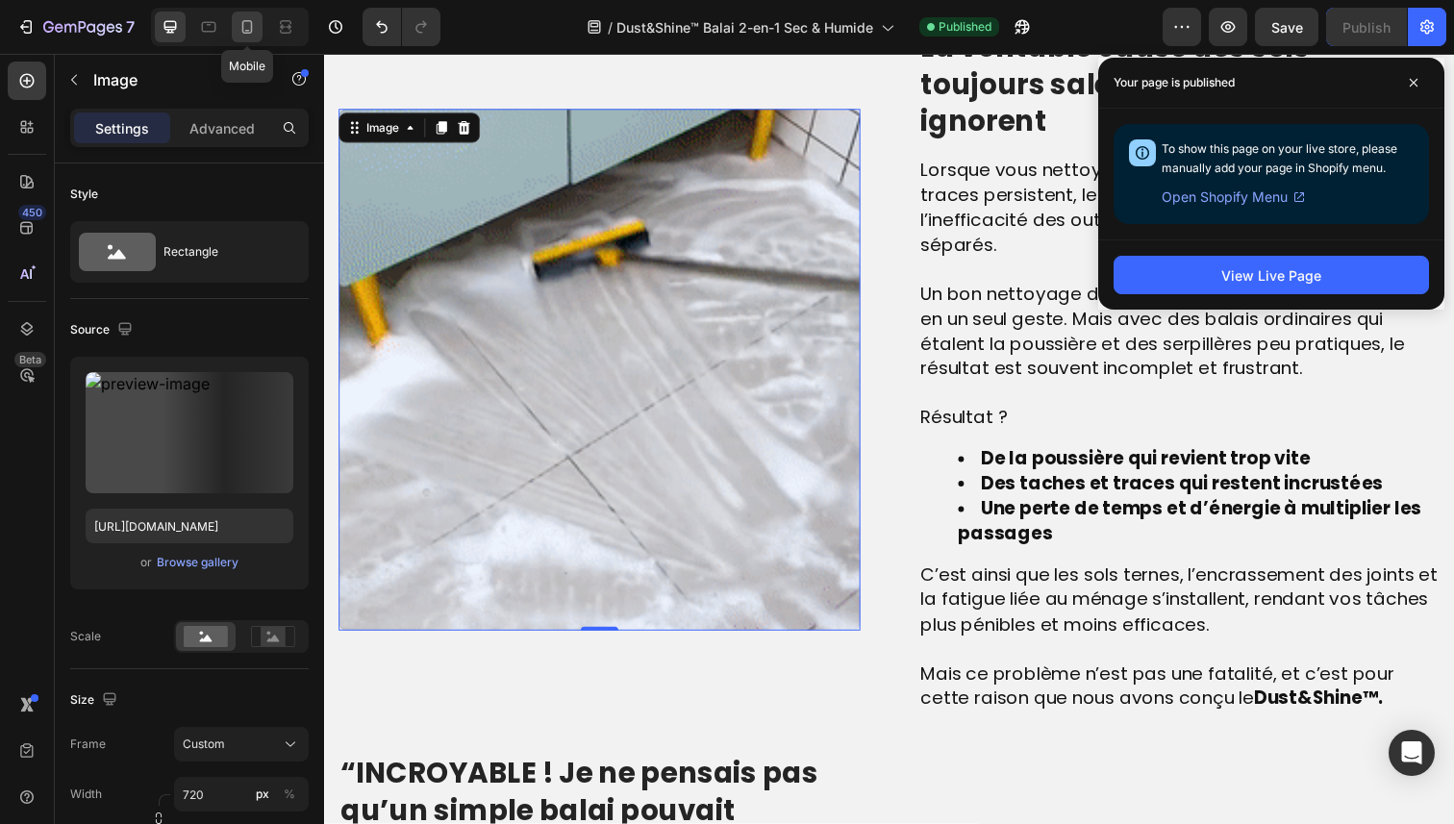
click at [246, 32] on icon at bounding box center [247, 26] width 19 height 19
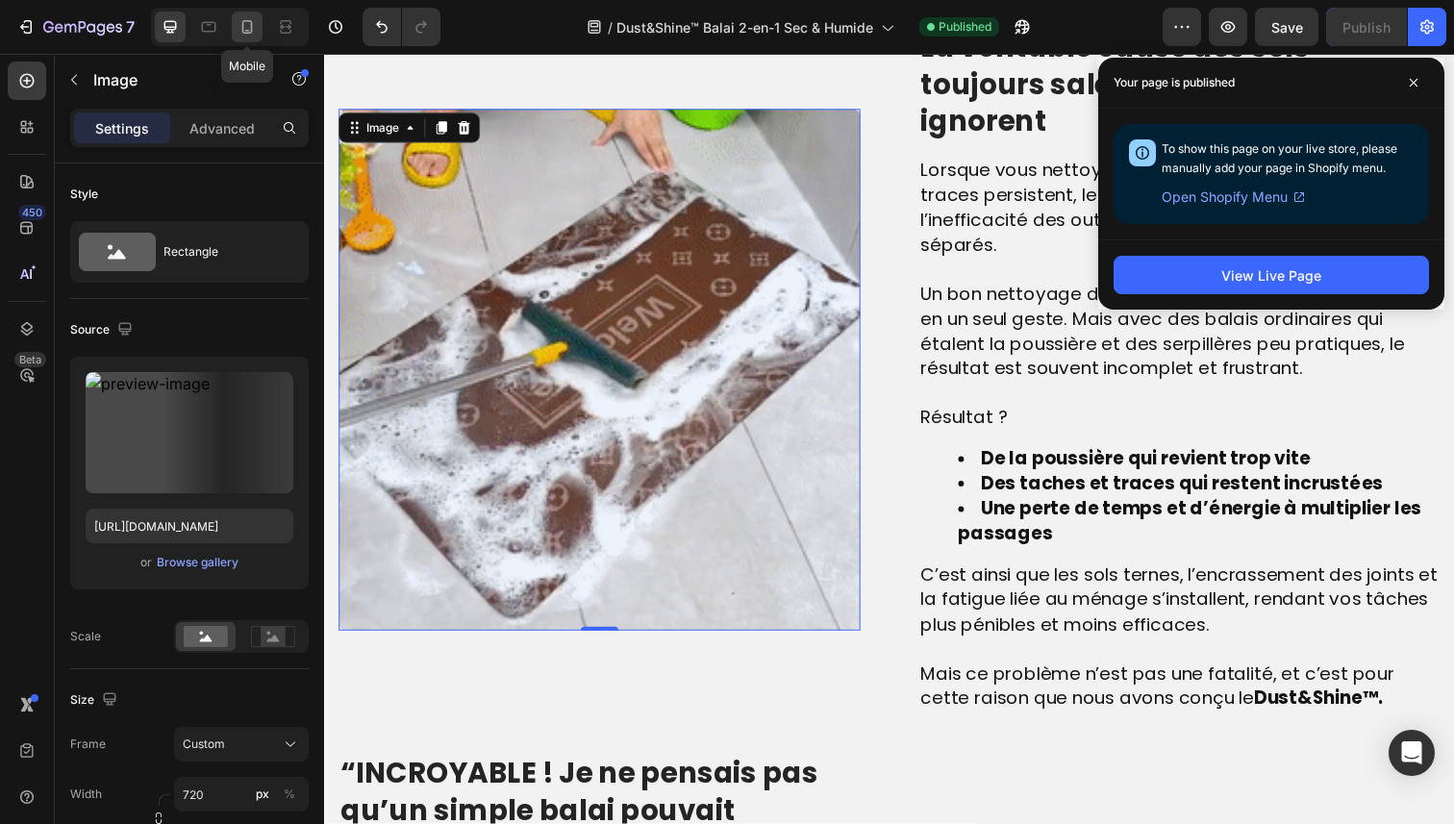
type input "500"
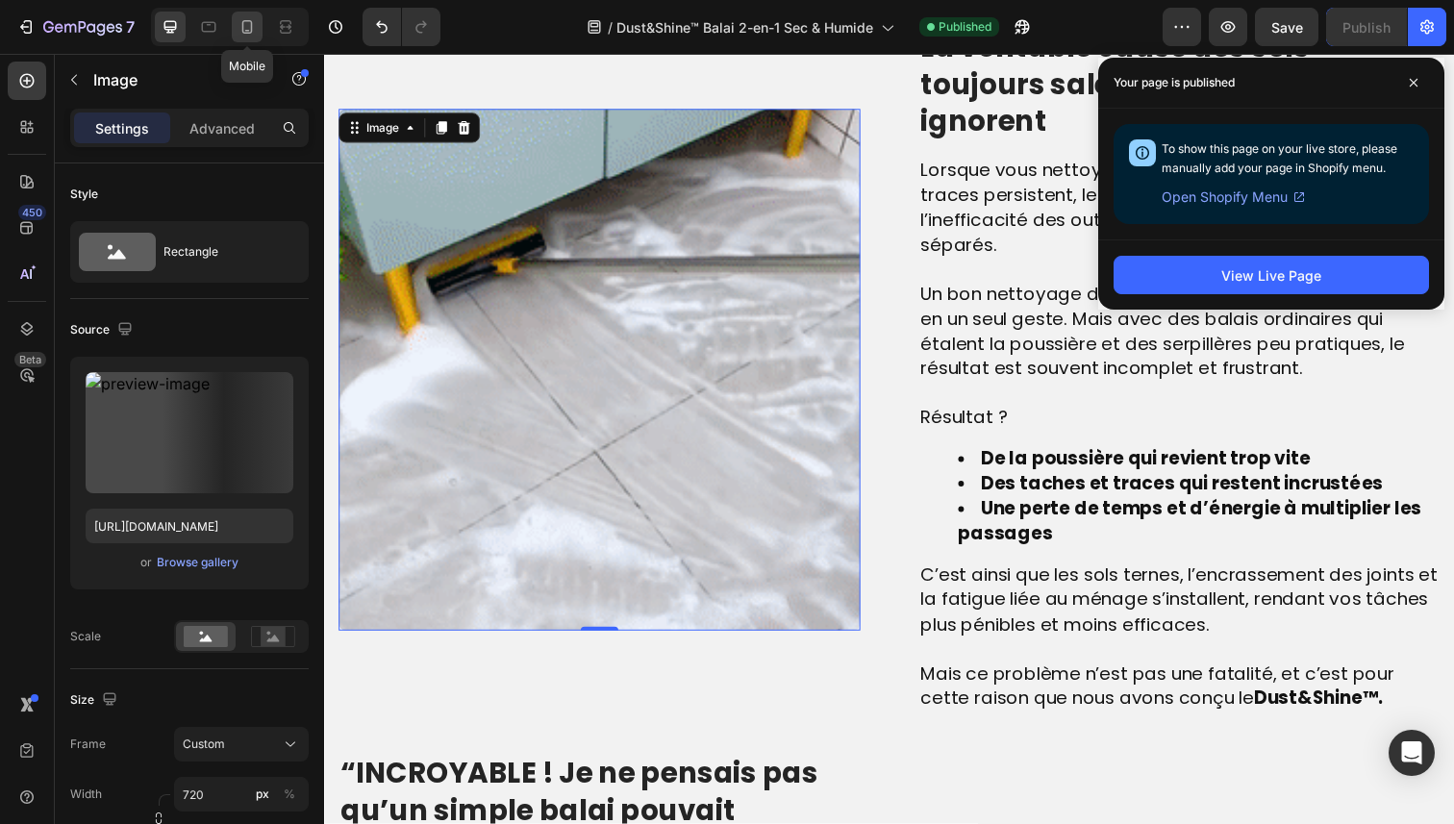
type input "500"
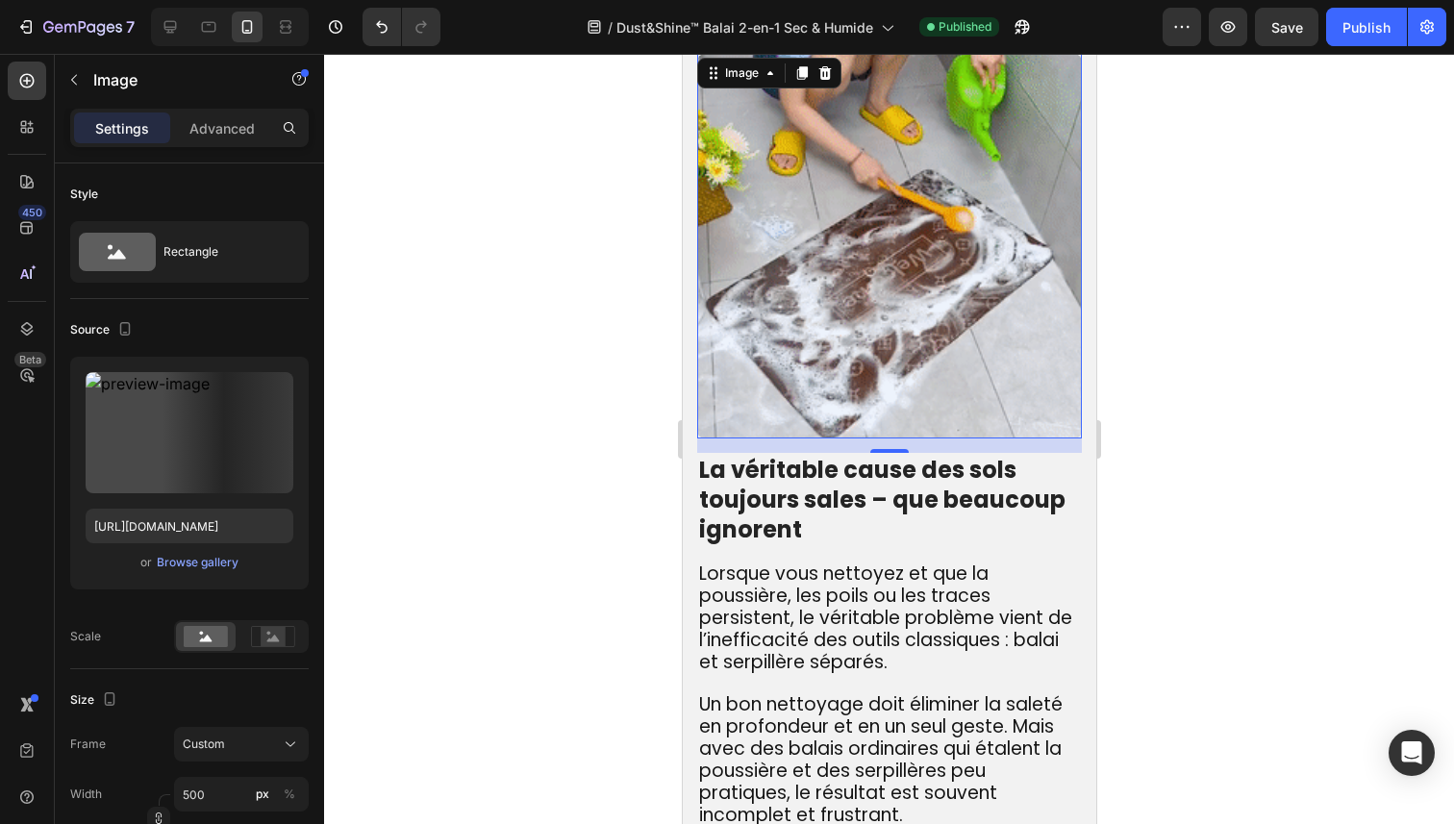
scroll to position [1237, 0]
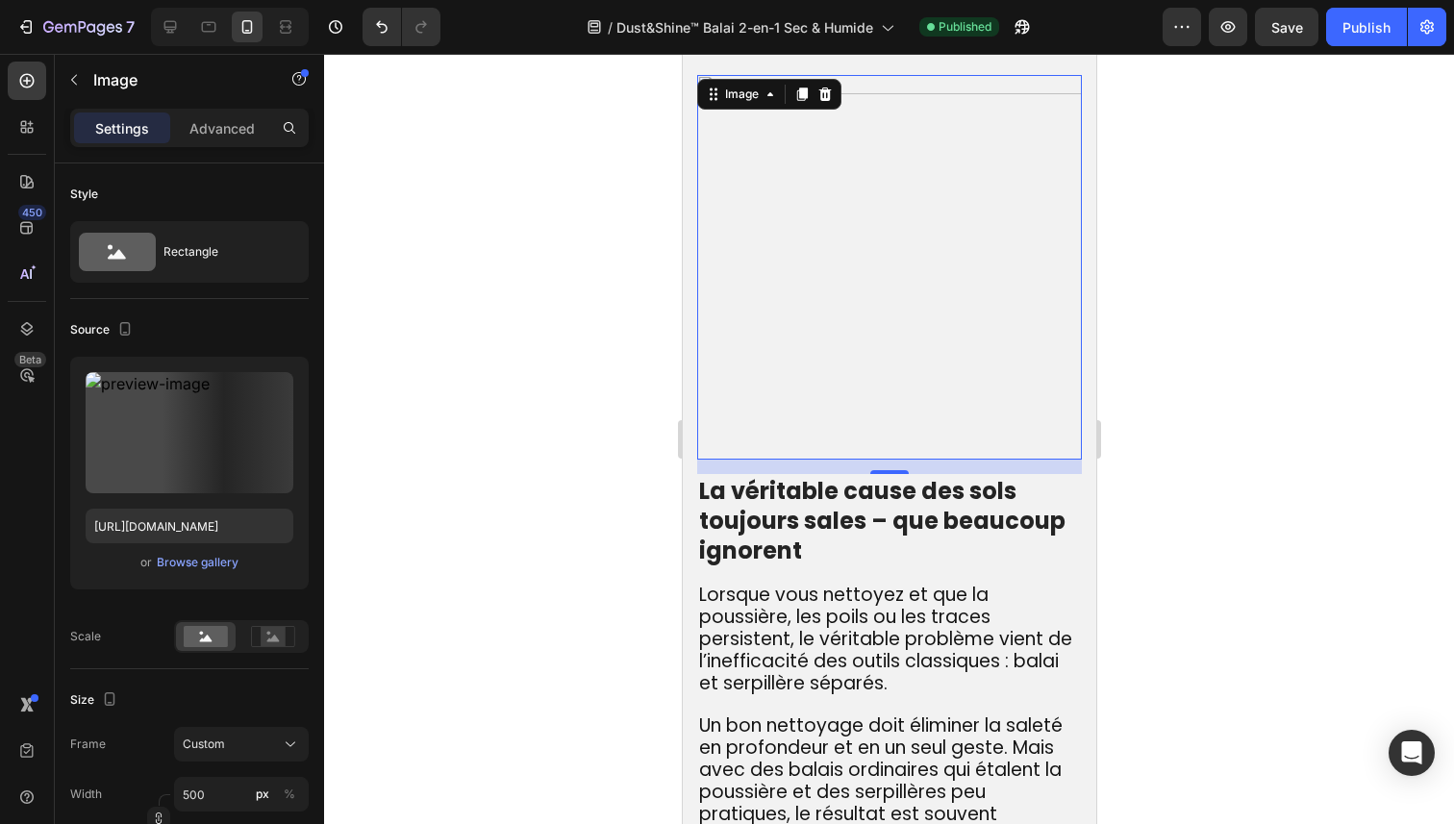
click at [748, 342] on img at bounding box center [888, 267] width 385 height 385
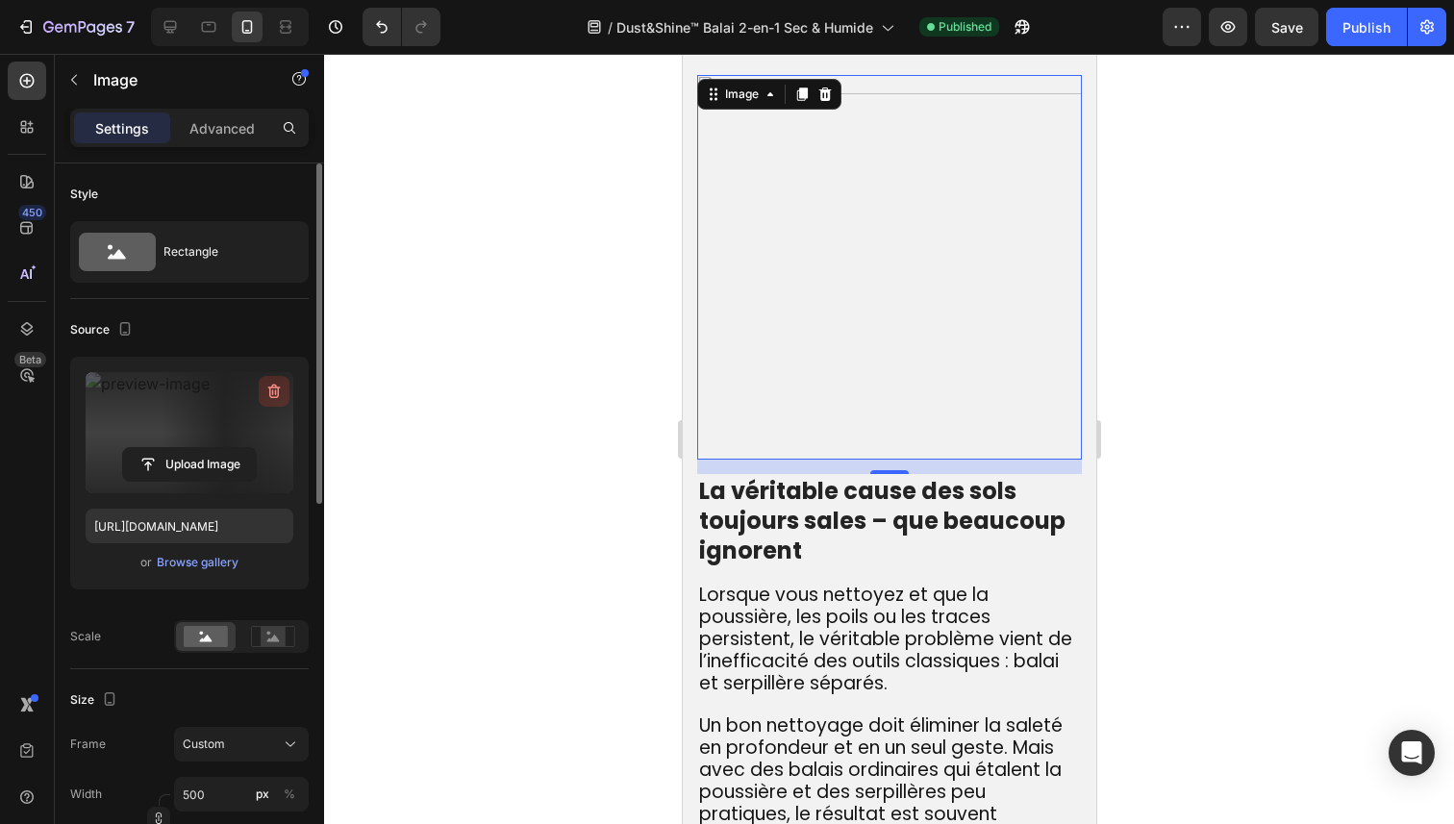
click at [270, 382] on icon "button" at bounding box center [274, 391] width 19 height 19
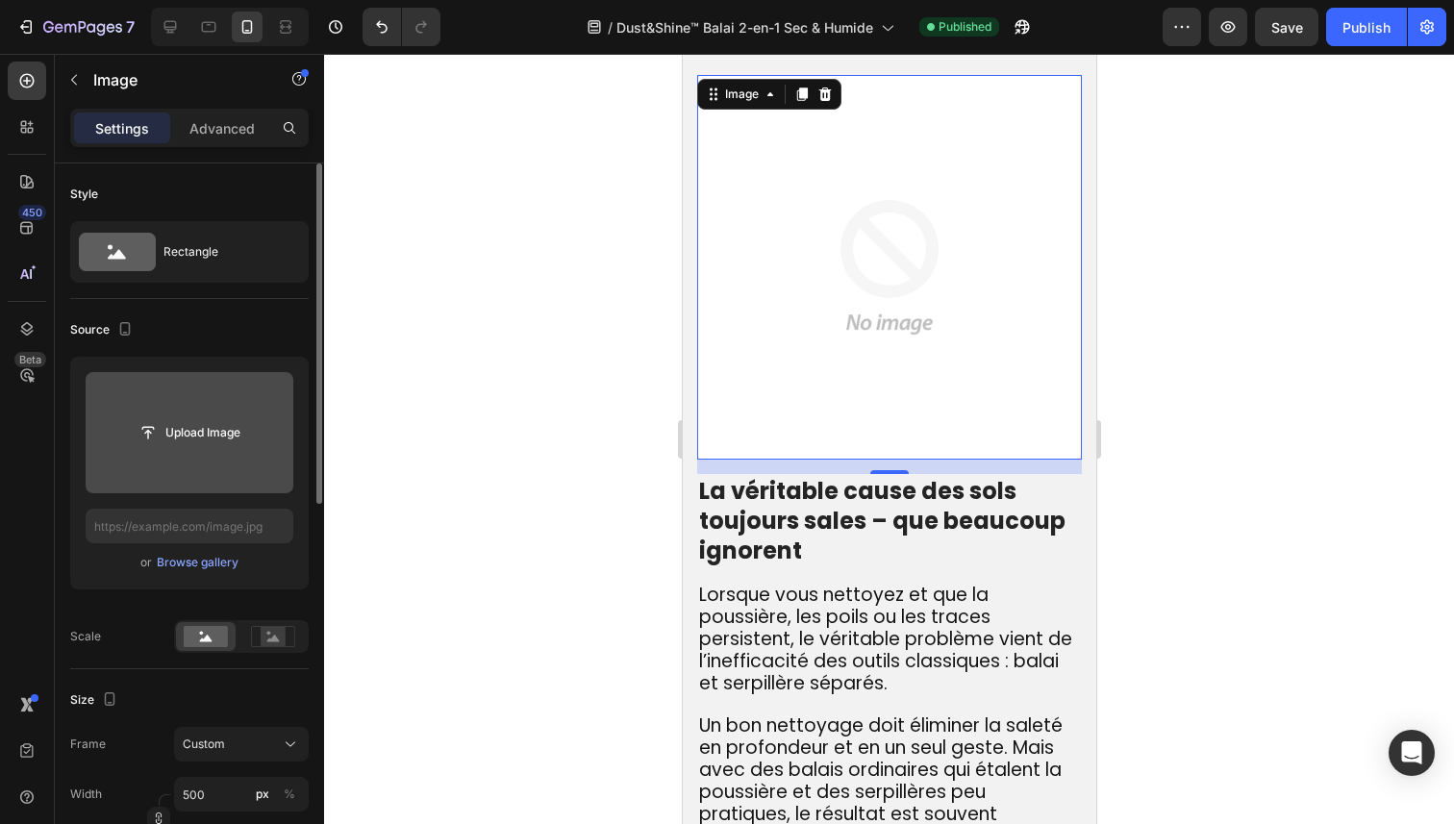
click at [203, 439] on input "file" at bounding box center [189, 433] width 133 height 33
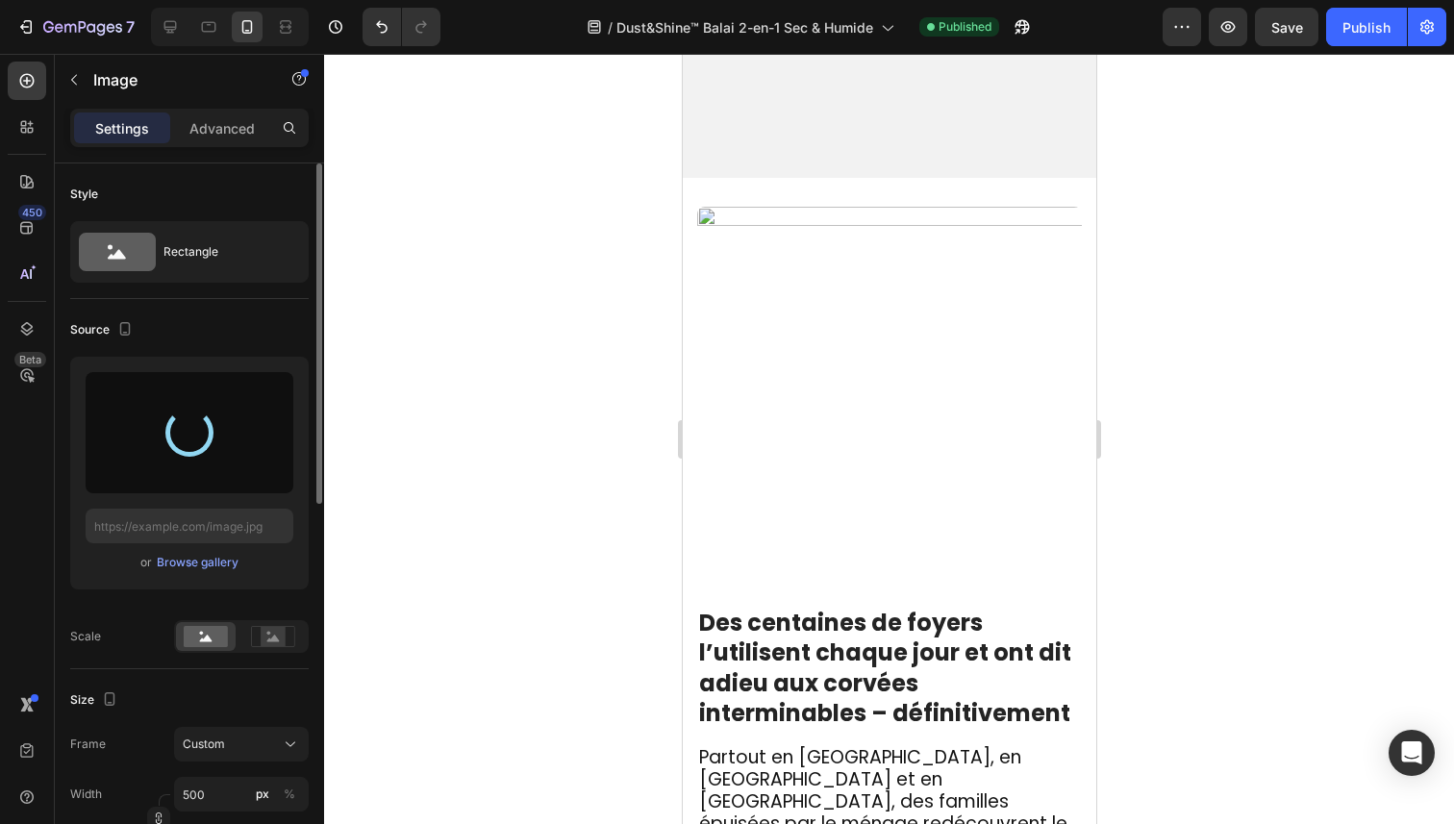
scroll to position [3334, 0]
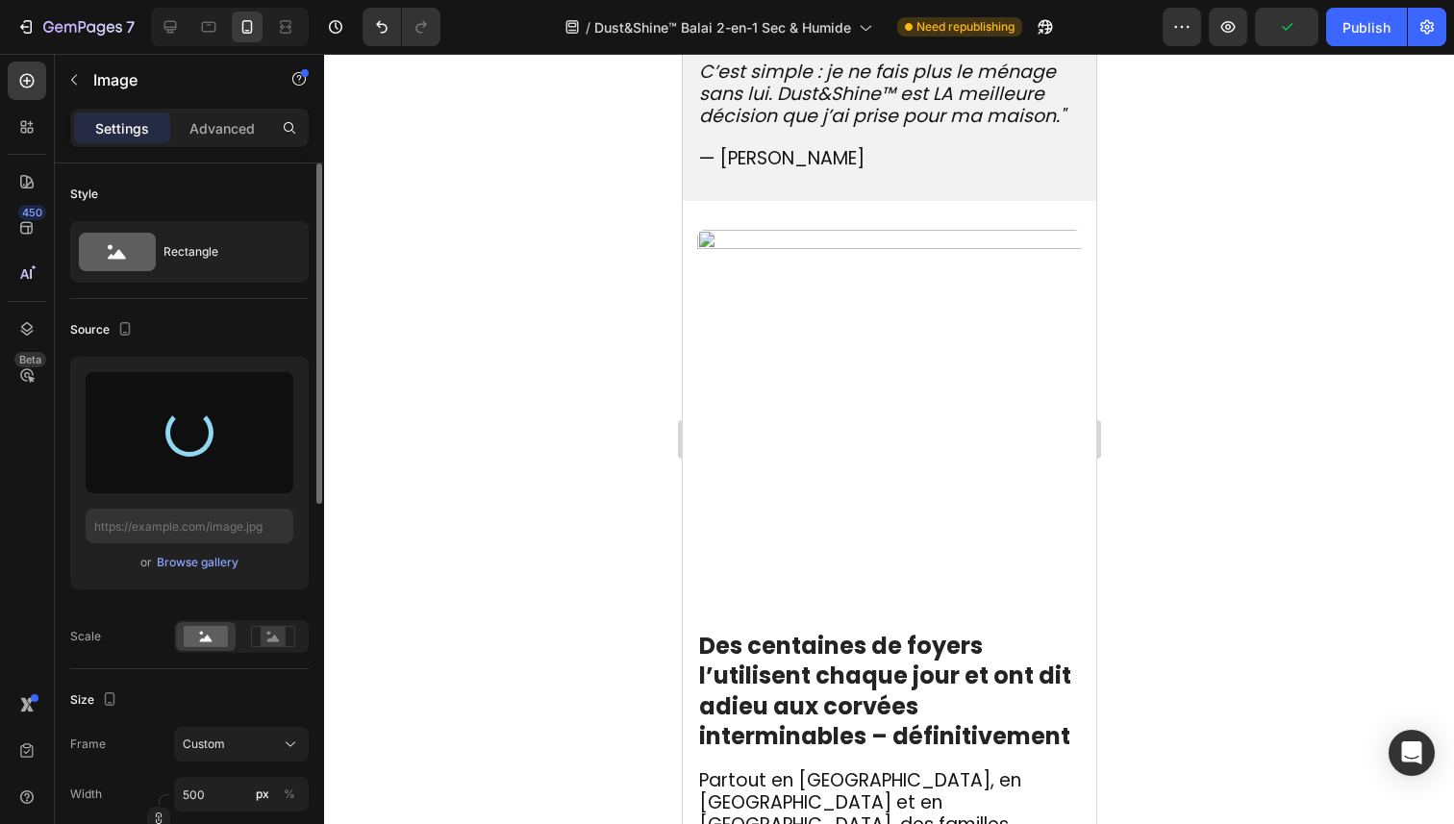
type input "https://cdn.shopify.com/s/files/1/0810/9329/6452/files/gempages_540190890933617…"
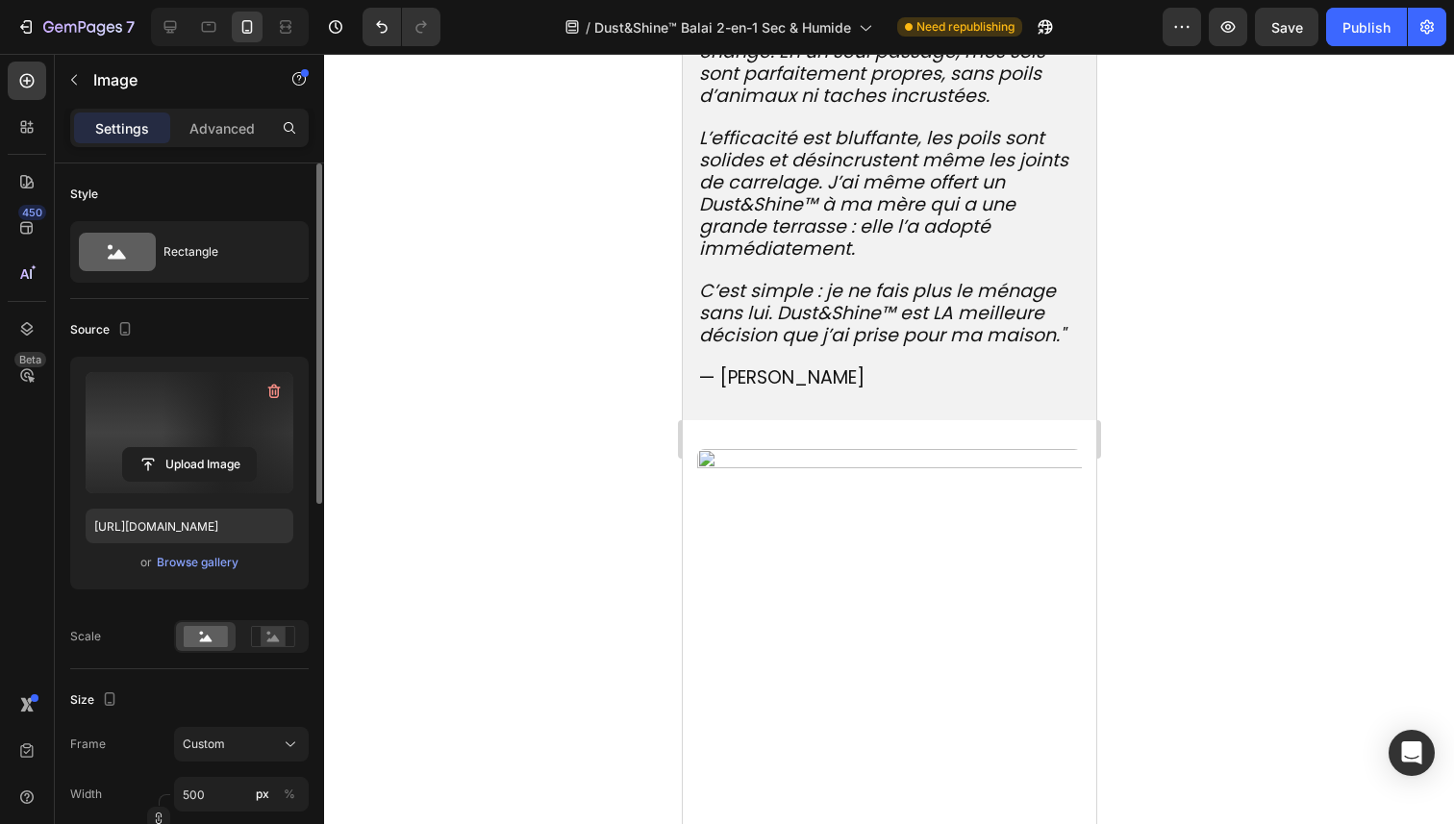
scroll to position [3630, 0]
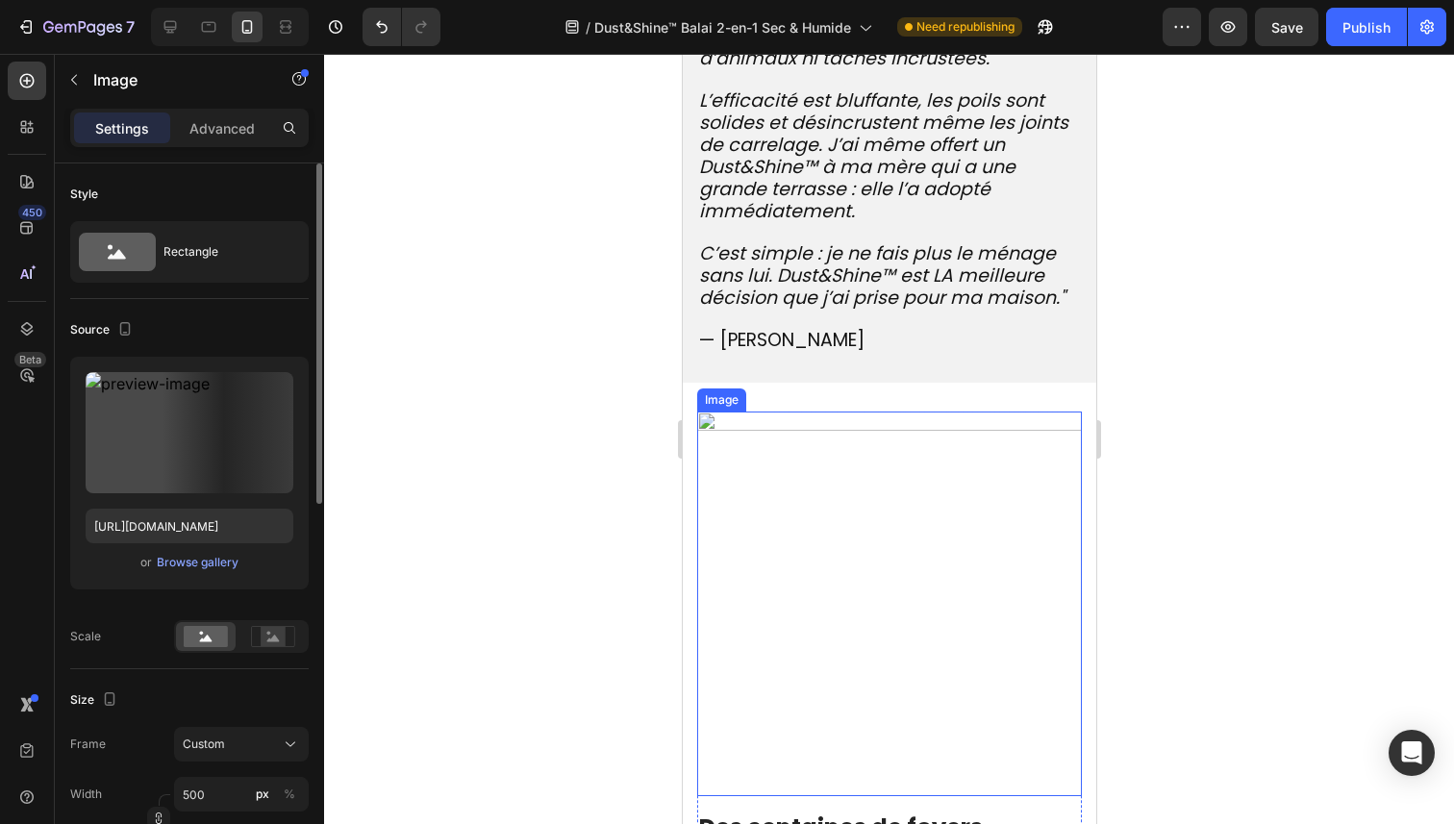
click at [788, 501] on img at bounding box center [888, 604] width 385 height 385
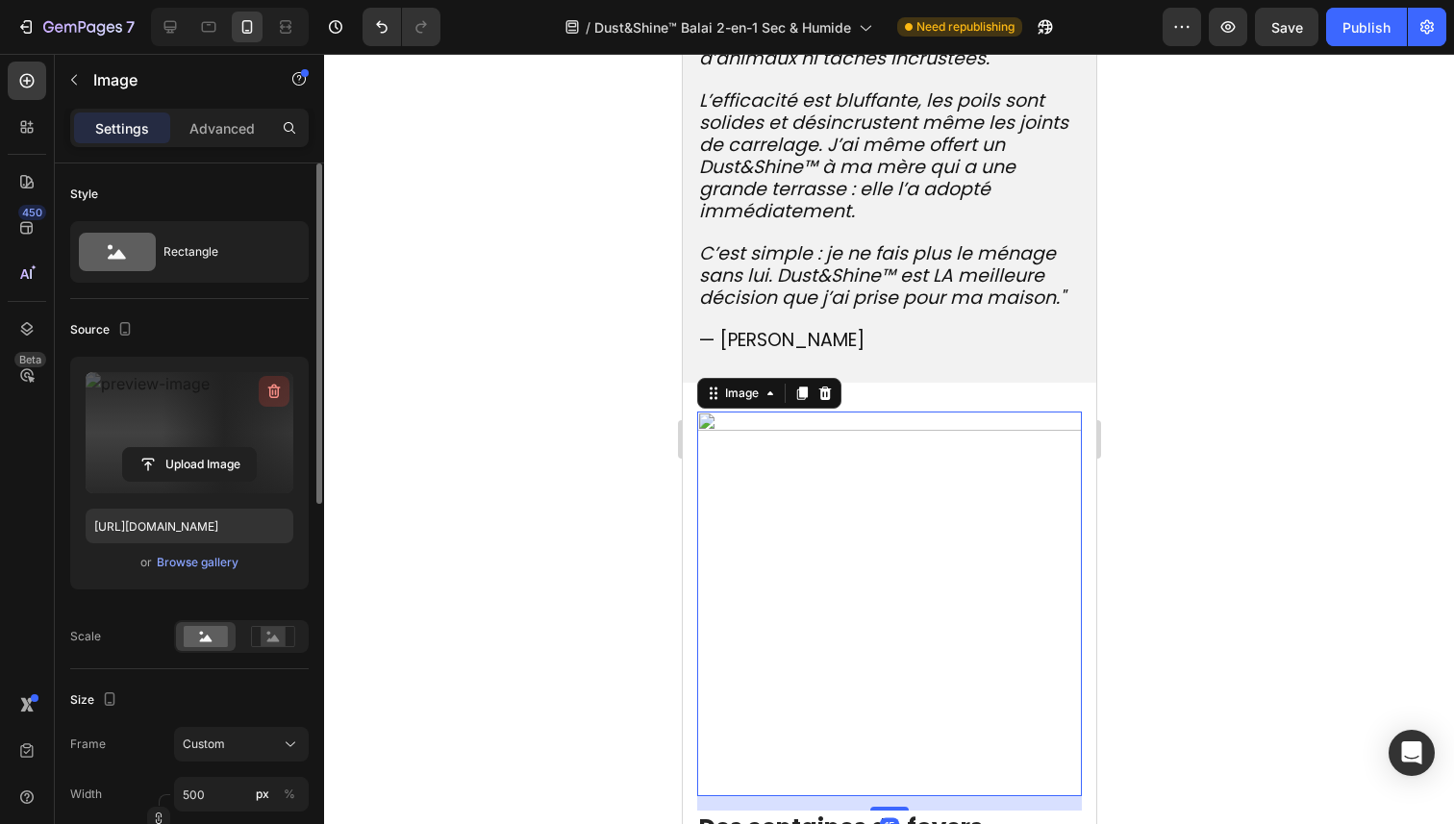
click at [271, 387] on icon "button" at bounding box center [274, 392] width 13 height 14
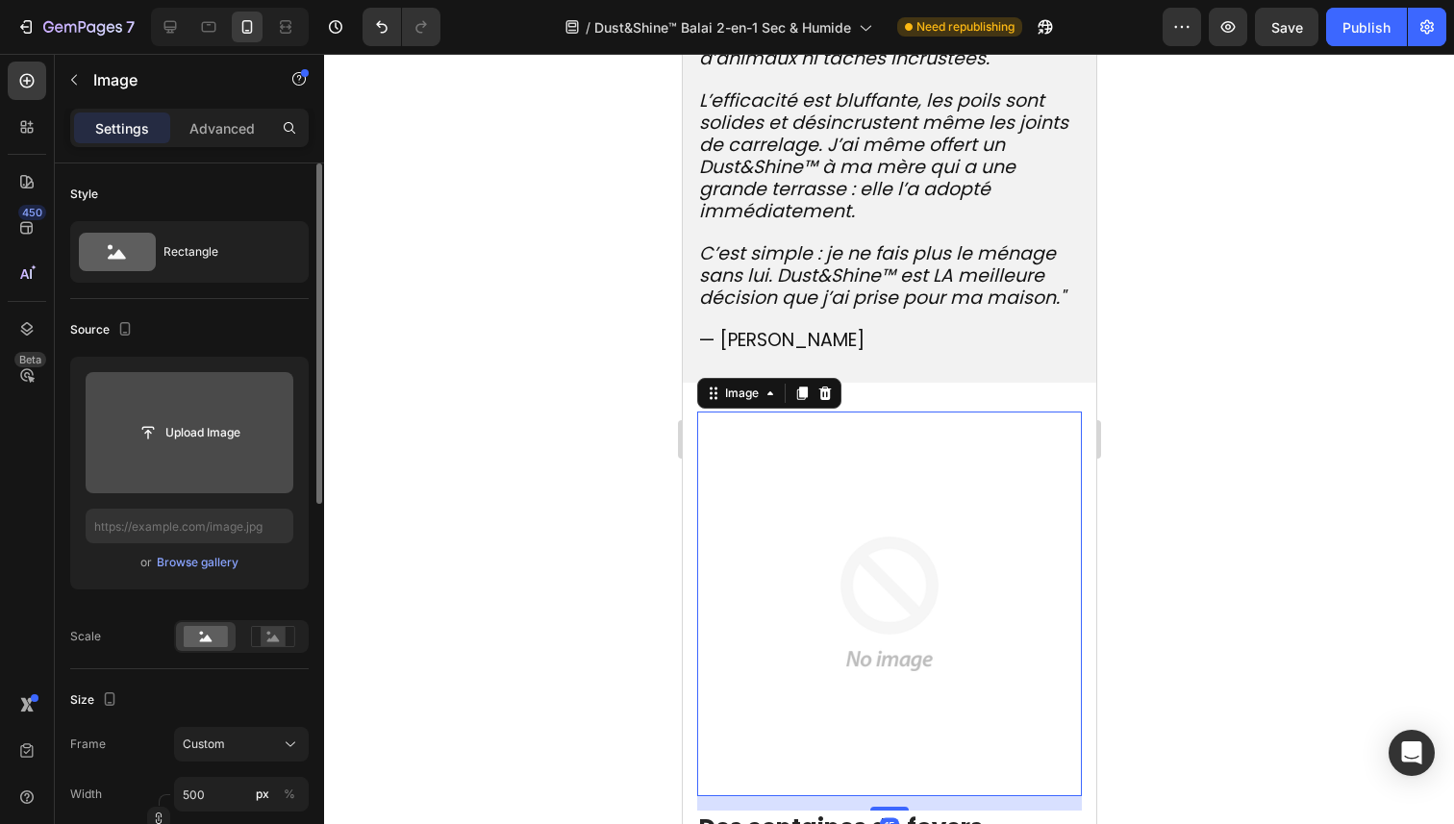
click at [199, 464] on input "file" at bounding box center [190, 432] width 208 height 121
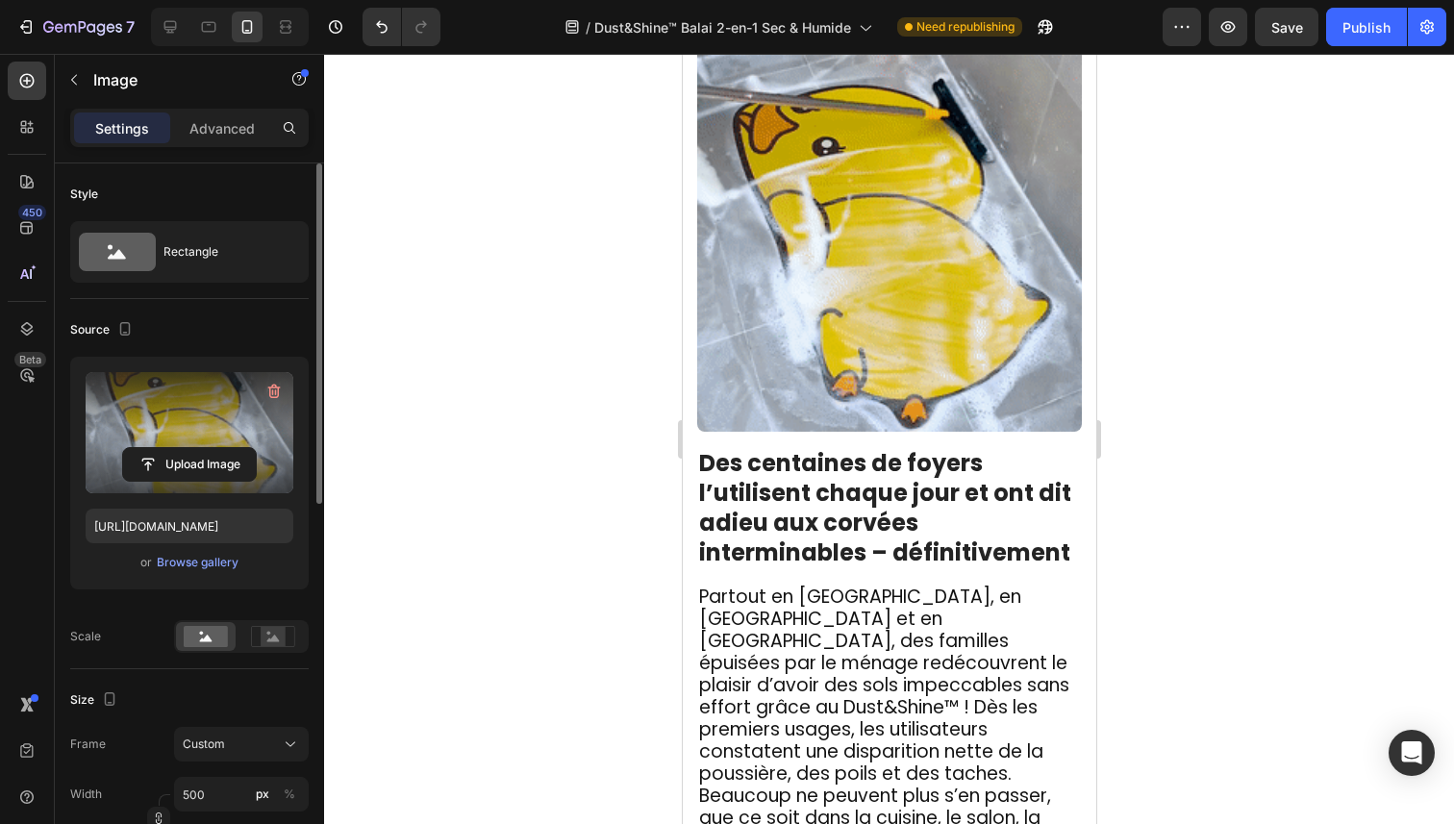
scroll to position [3984, 0]
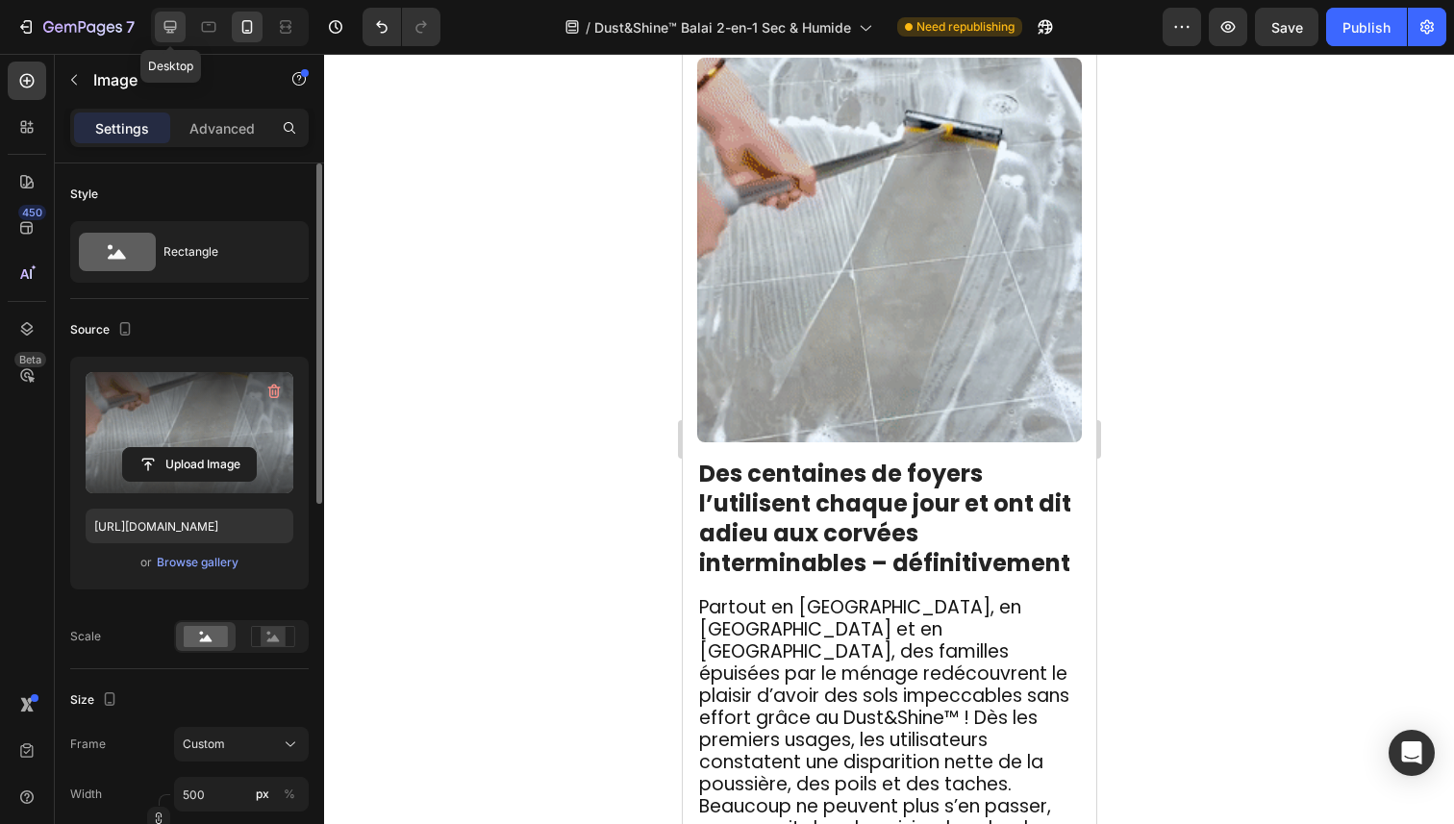
click at [175, 15] on div at bounding box center [170, 27] width 31 height 31
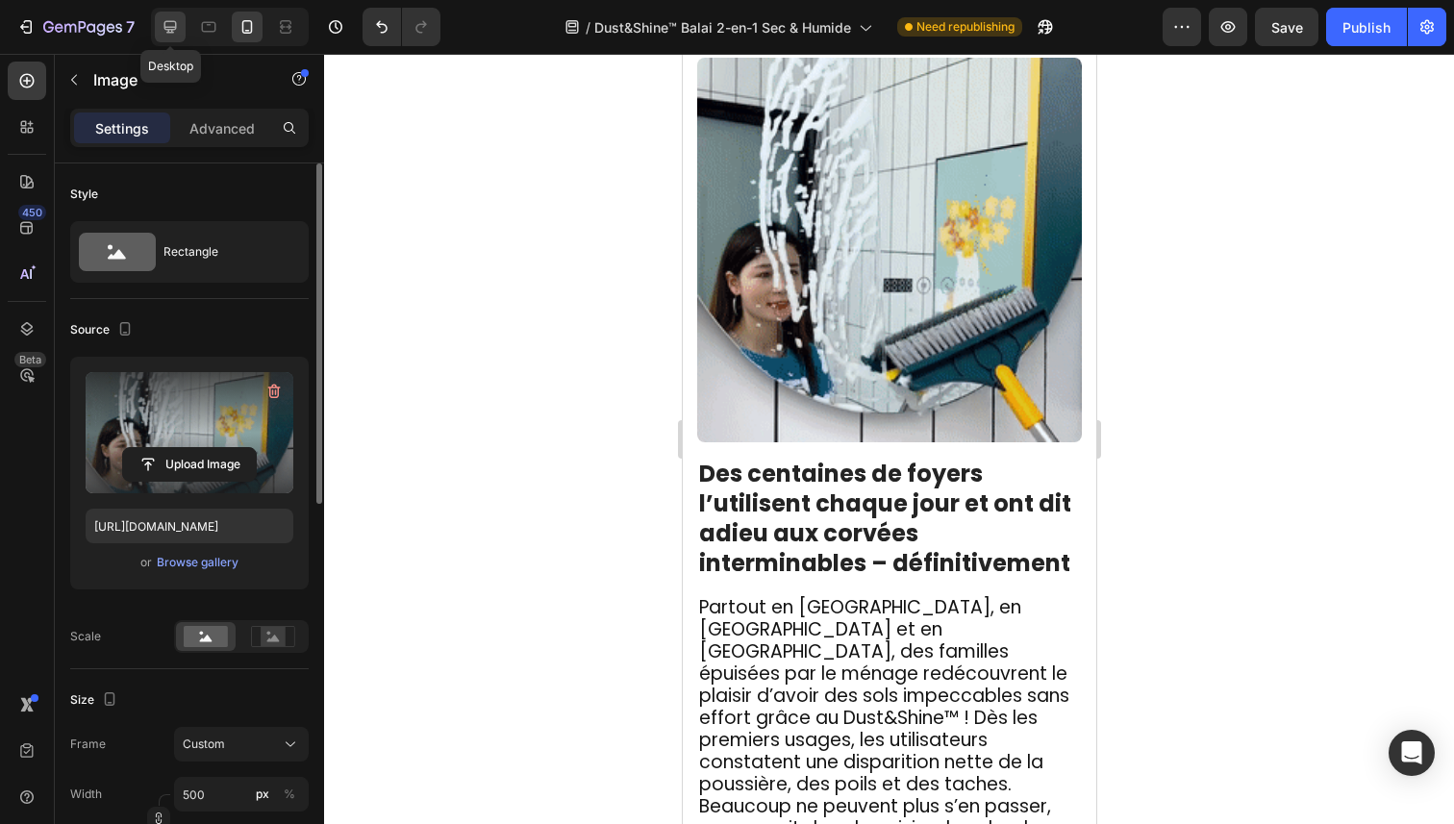
type input "https://cdn.shopify.com/s/files/1/0254/4549/8989/files/REPAIR_3_c25301c9-66ee-4…"
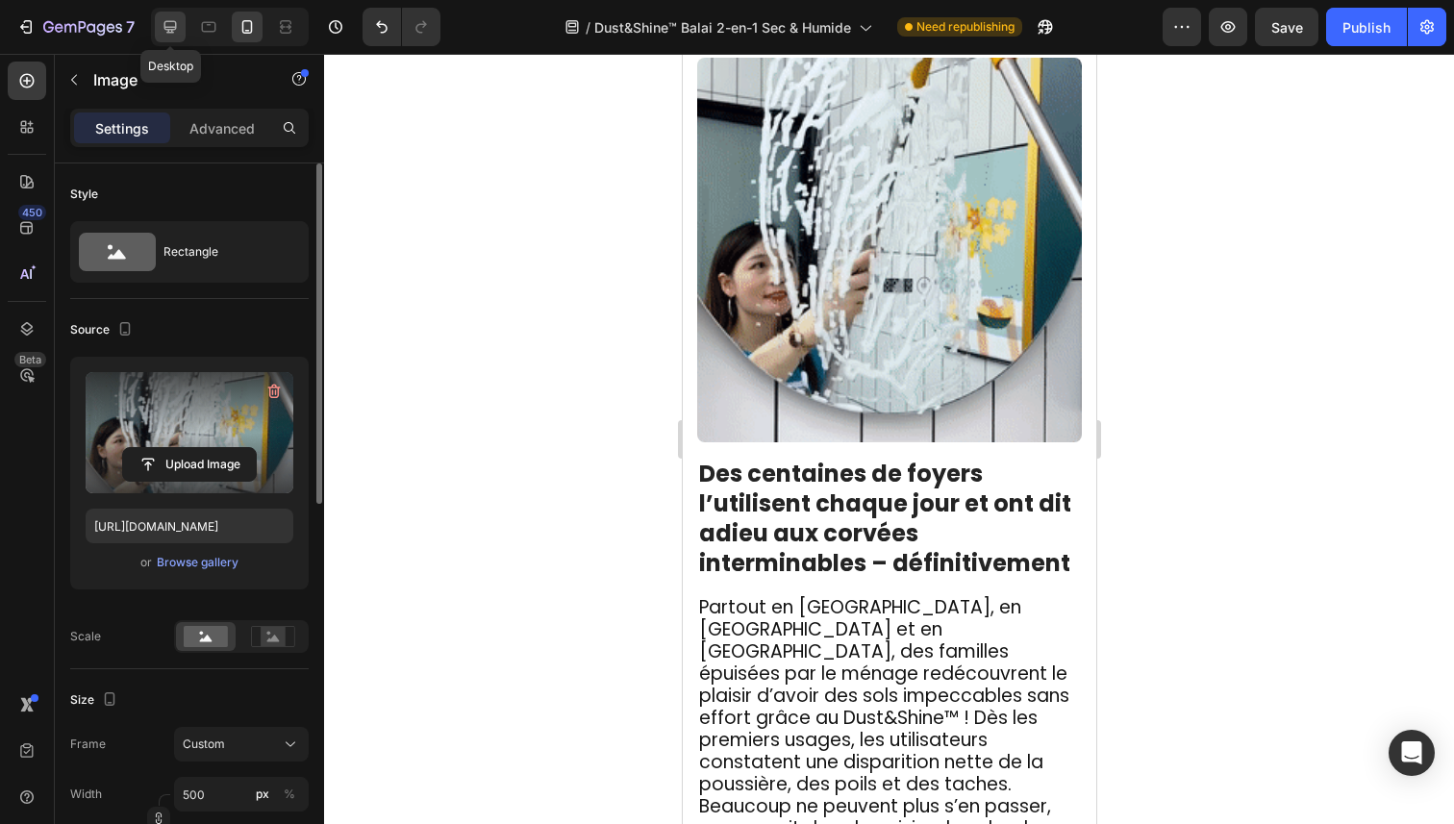
type input "720"
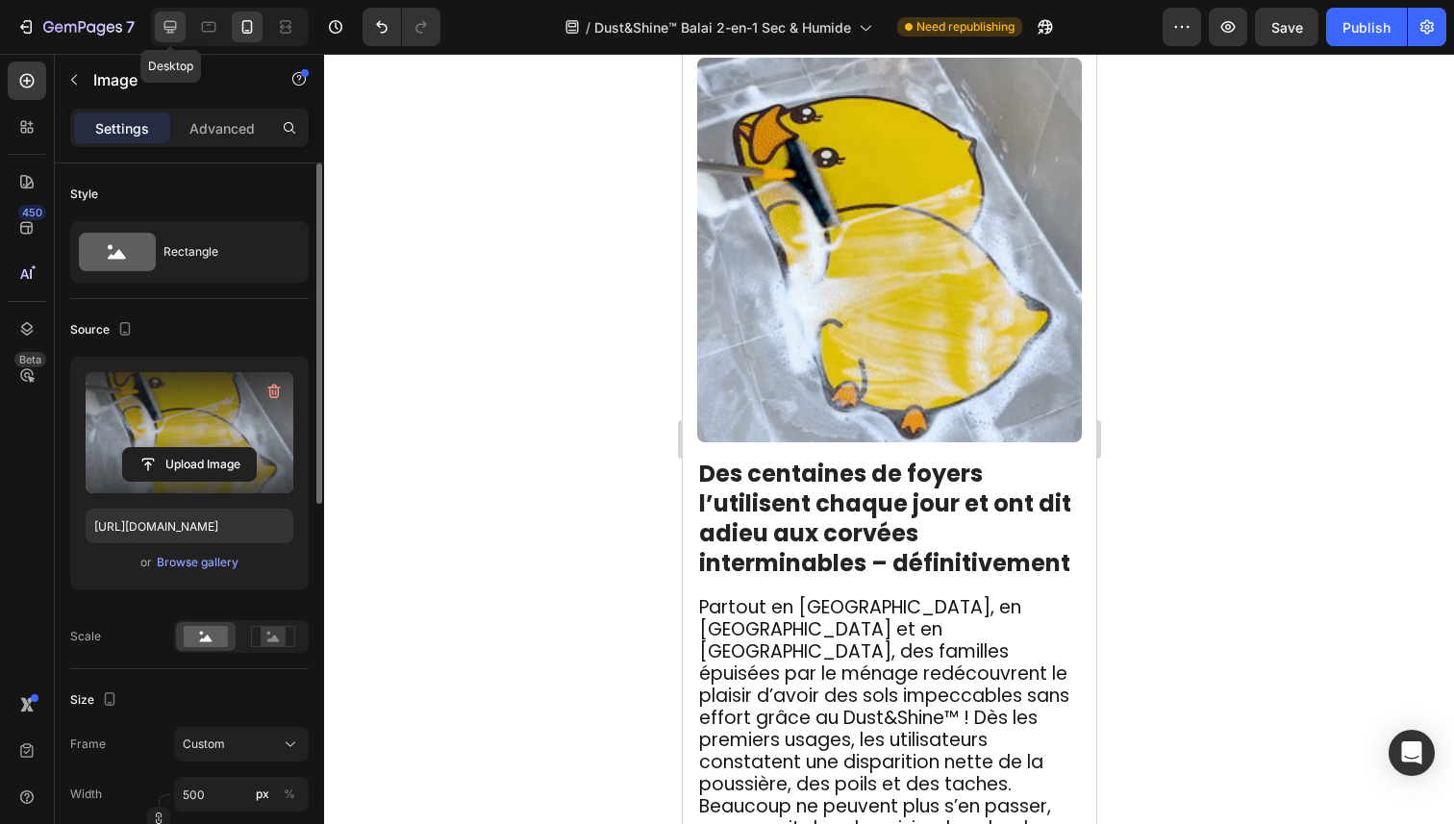
type input "720"
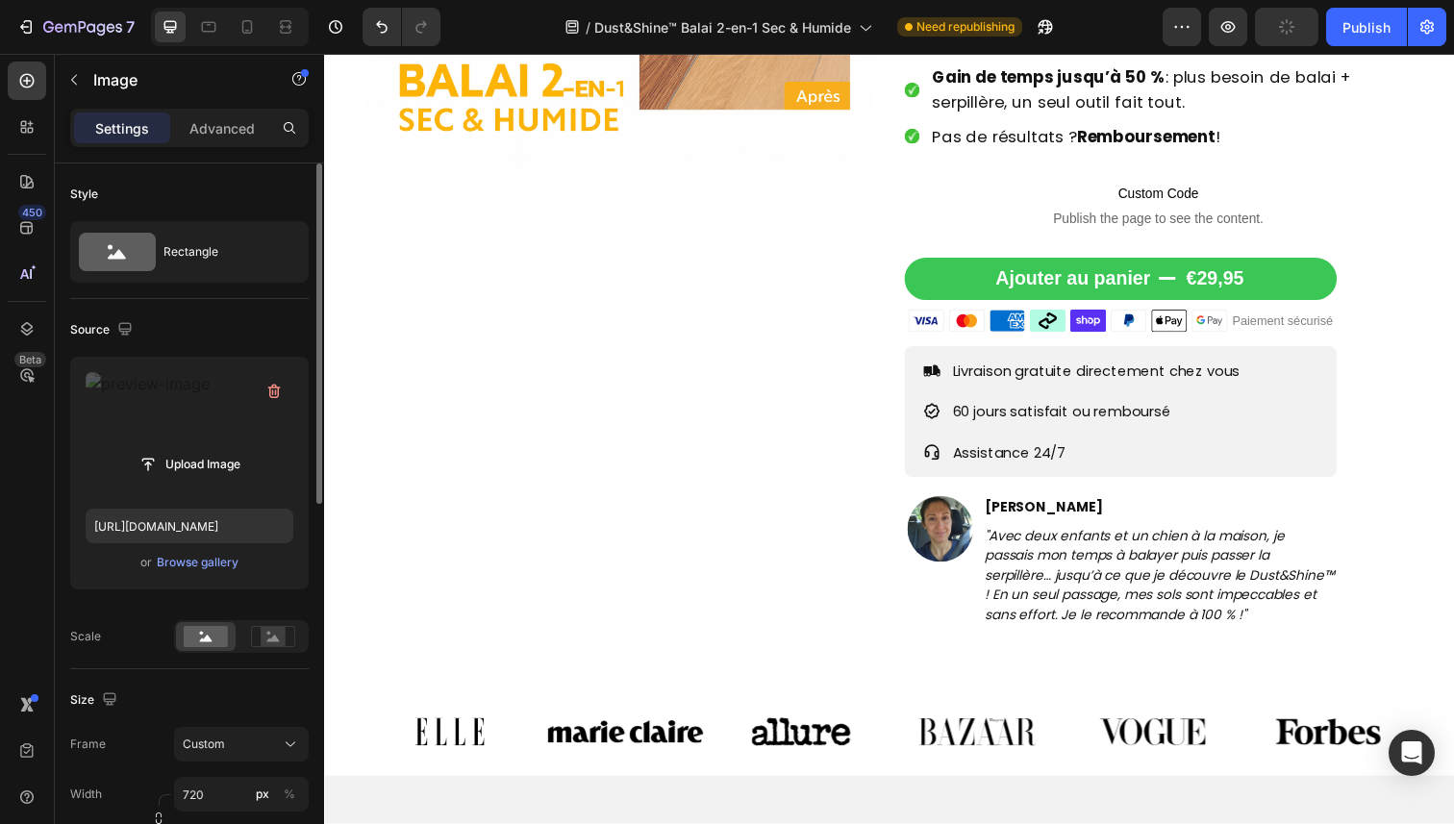
scroll to position [488, 0]
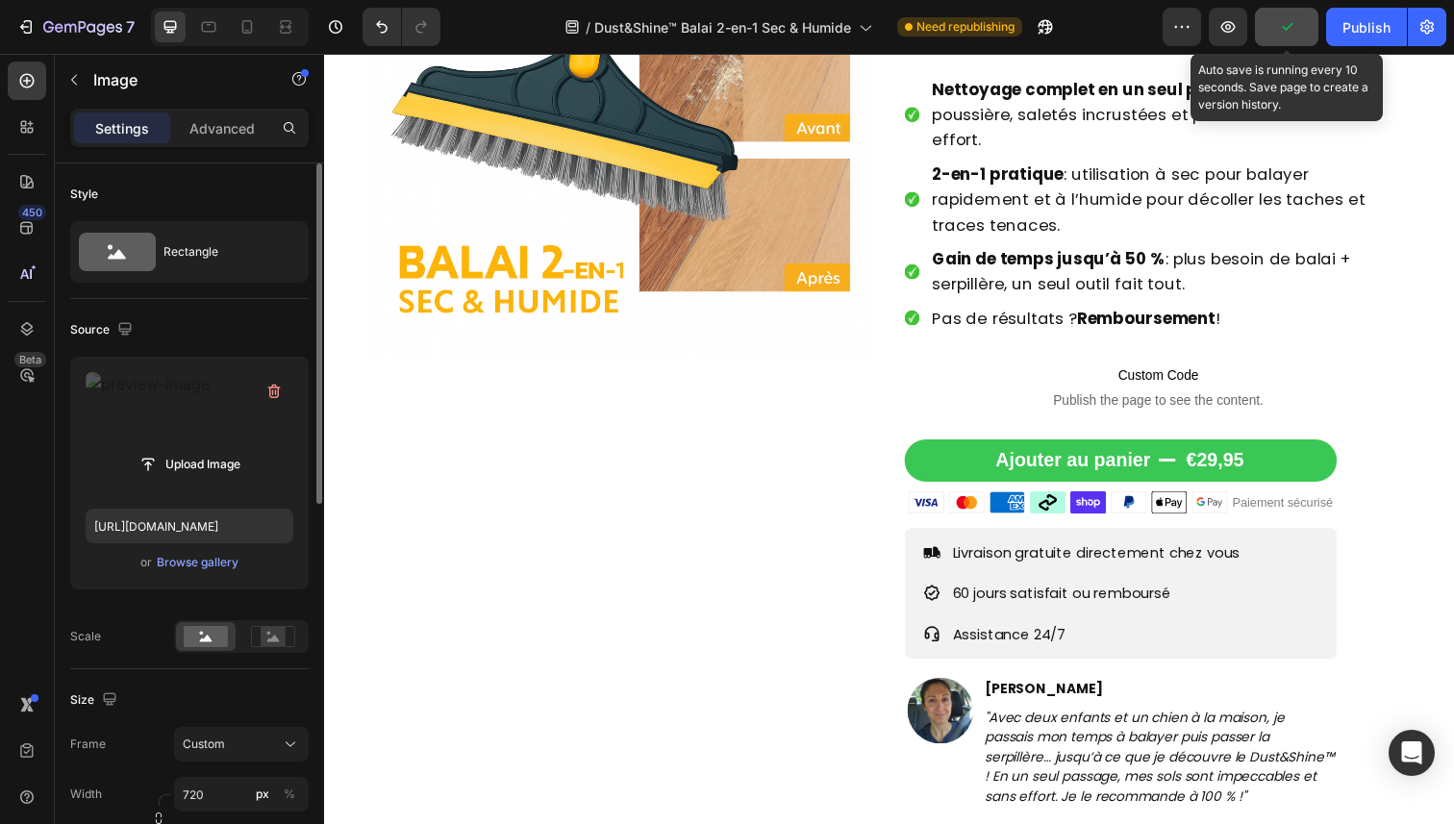
click at [1291, 31] on icon "button" at bounding box center [1286, 26] width 19 height 19
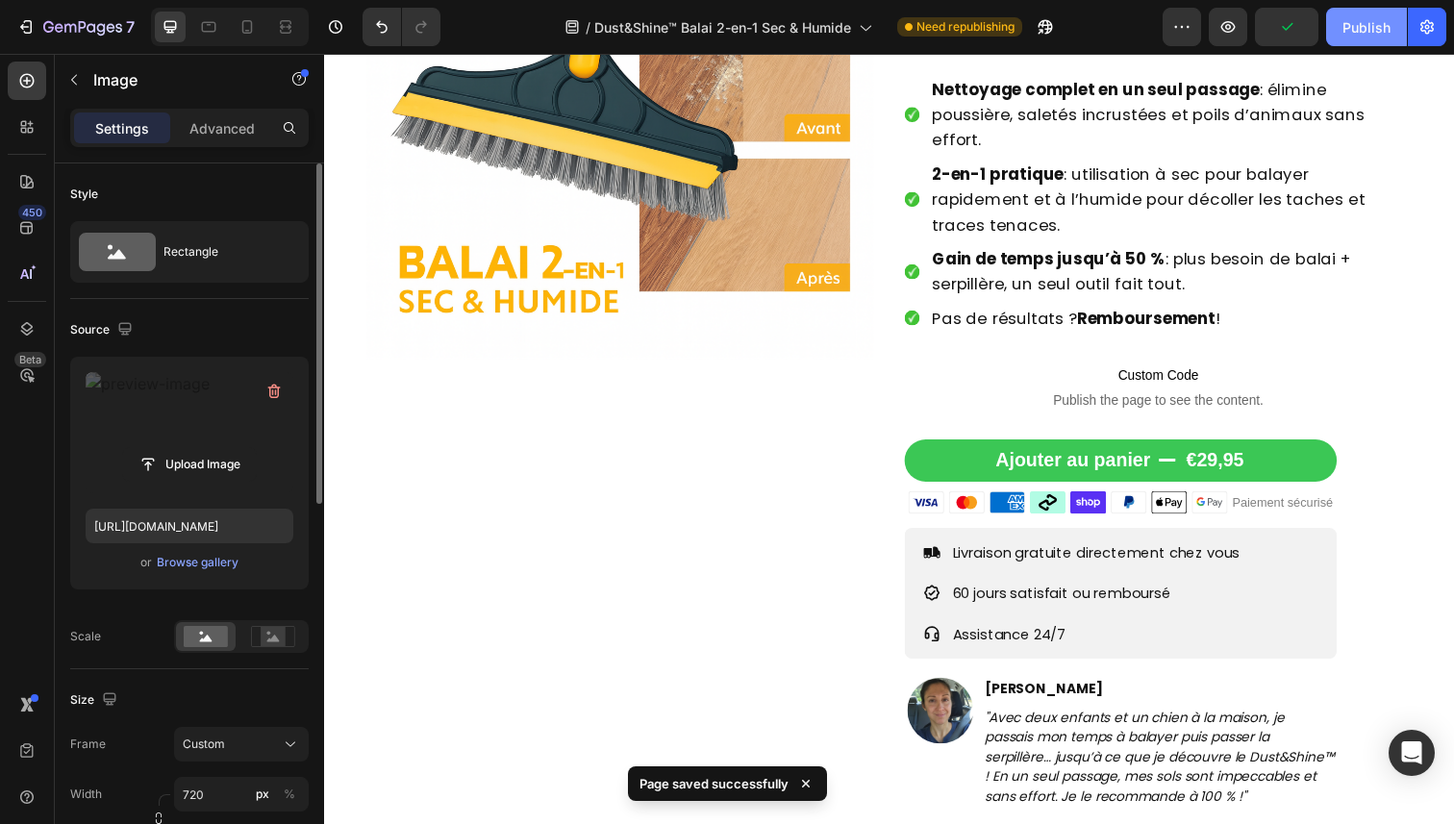
click at [1361, 39] on button "Publish" at bounding box center [1367, 27] width 81 height 38
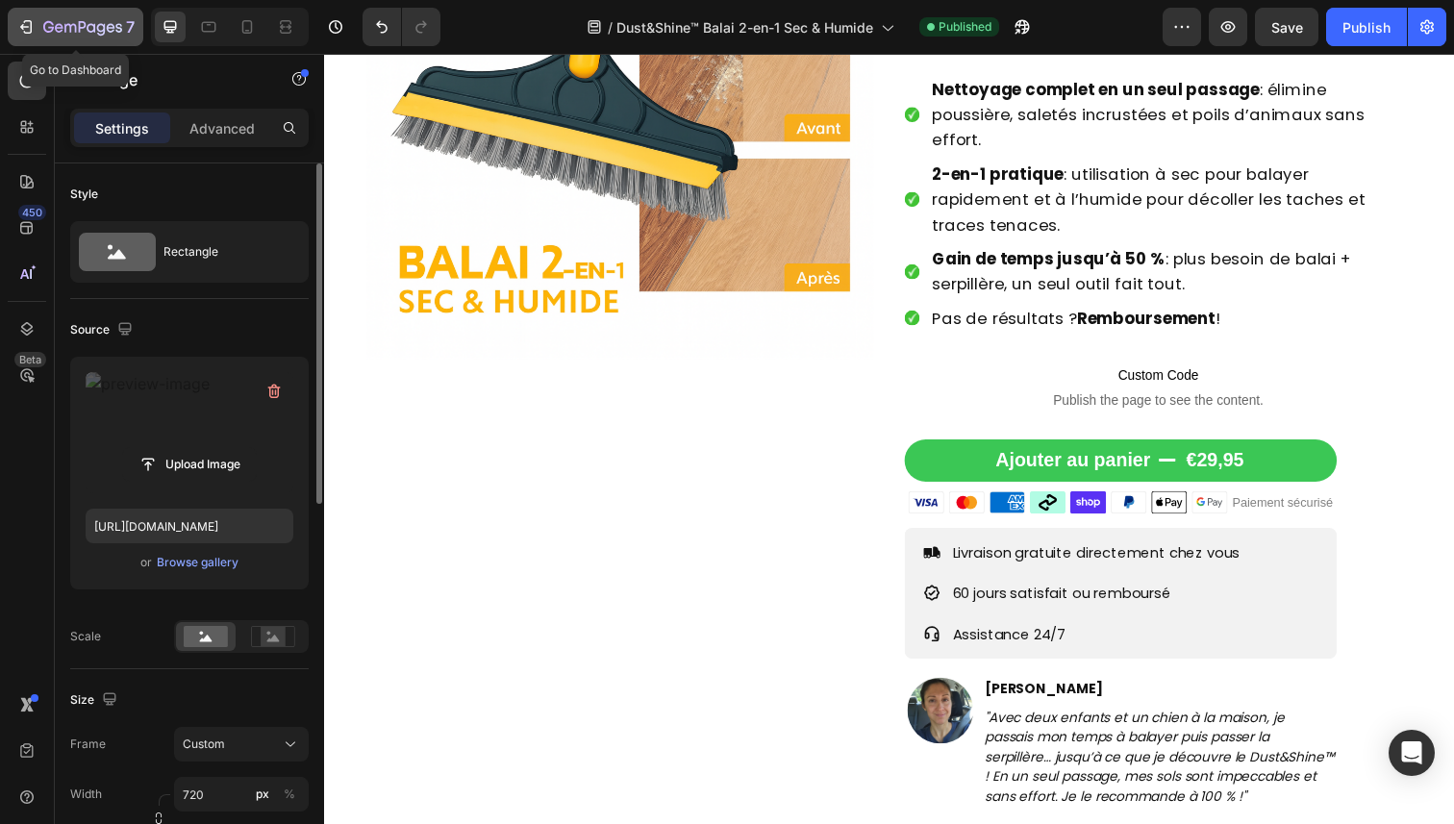
click at [127, 36] on p "7" at bounding box center [130, 26] width 9 height 23
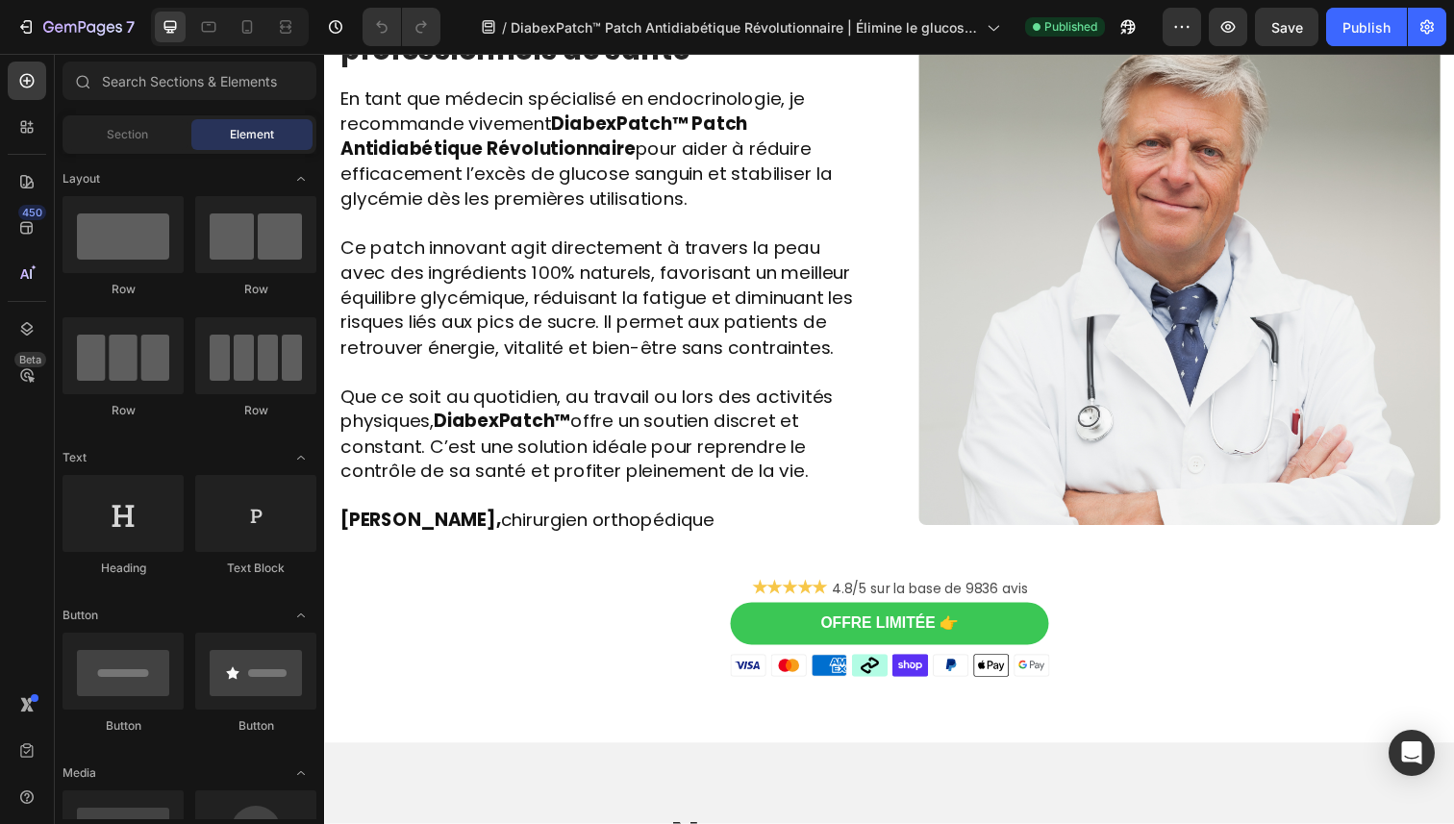
scroll to position [3557, 0]
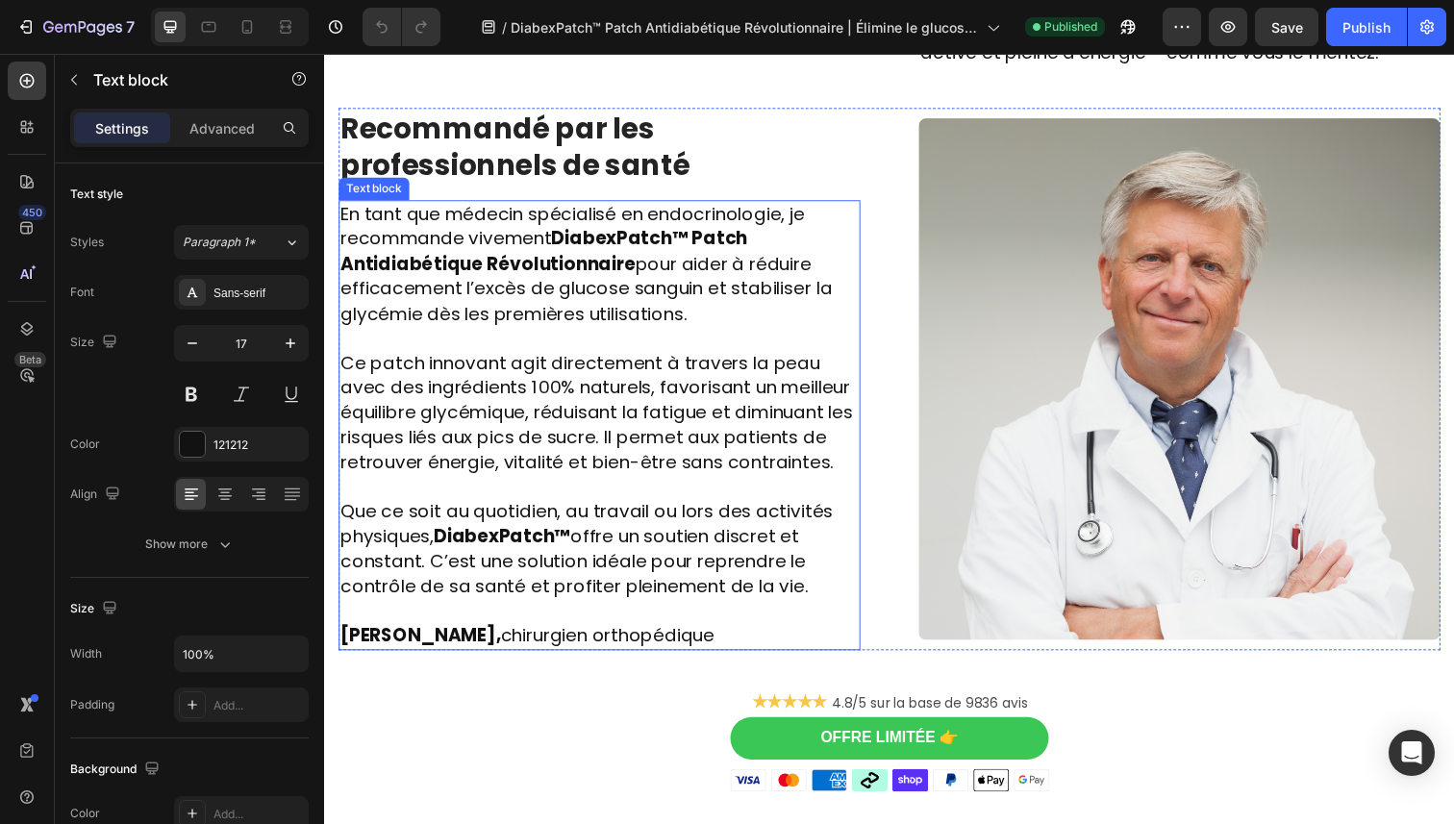
click at [700, 333] on p at bounding box center [605, 345] width 529 height 25
click at [693, 237] on span "En tant que médecin spécialisé en endocrinologie, je recommande vivement Diabex…" at bounding box center [592, 269] width 502 height 128
click at [713, 205] on span "En tant que médecin spécialisé en endocrinologie, je recommande vivement Diabex…" at bounding box center [592, 269] width 502 height 128
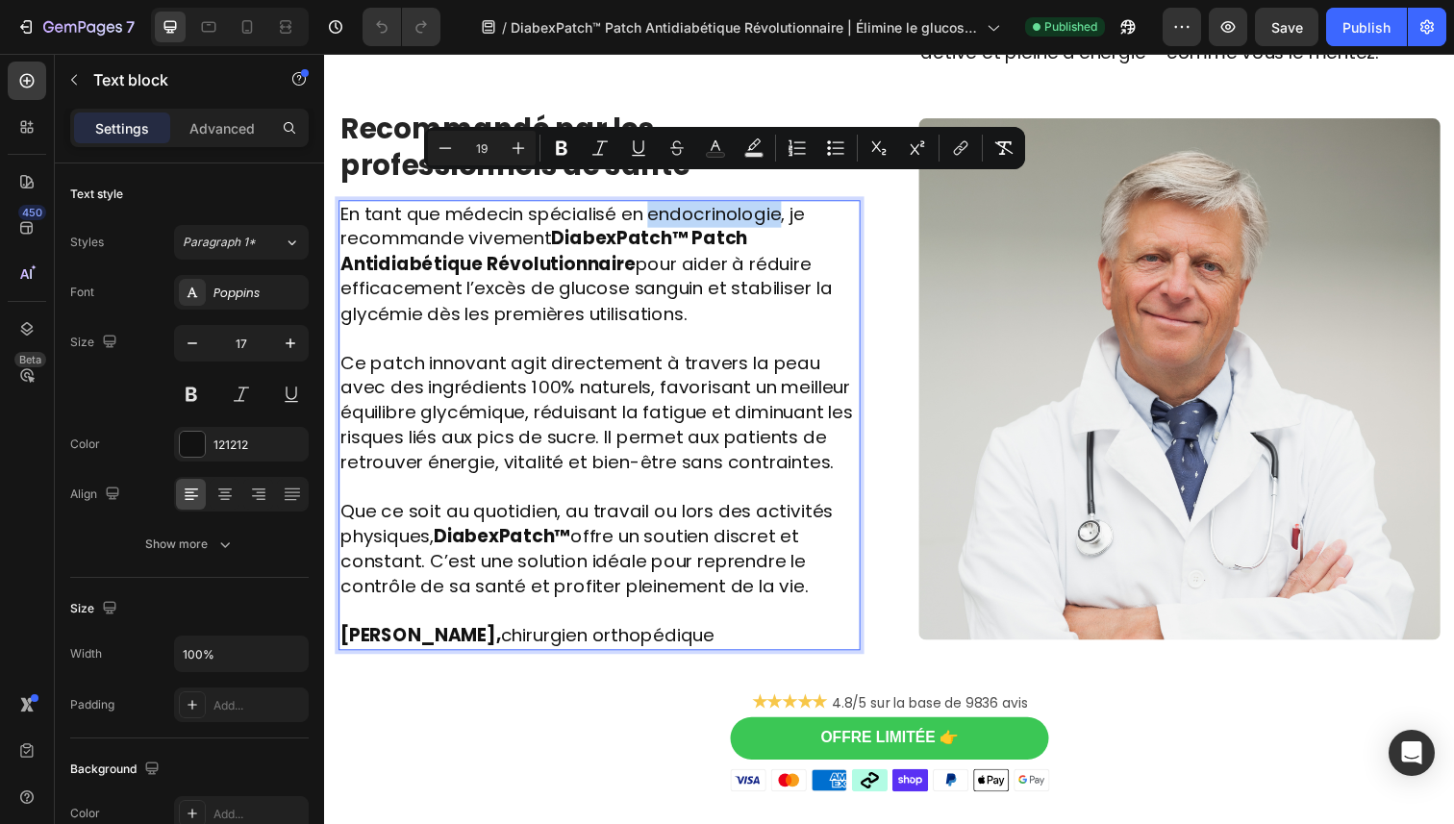
copy span "endocrinologie"
type input "17"
click at [725, 624] on p "Dr. Laurent Bachelet, chirurgien orthopédique" at bounding box center [605, 637] width 529 height 50
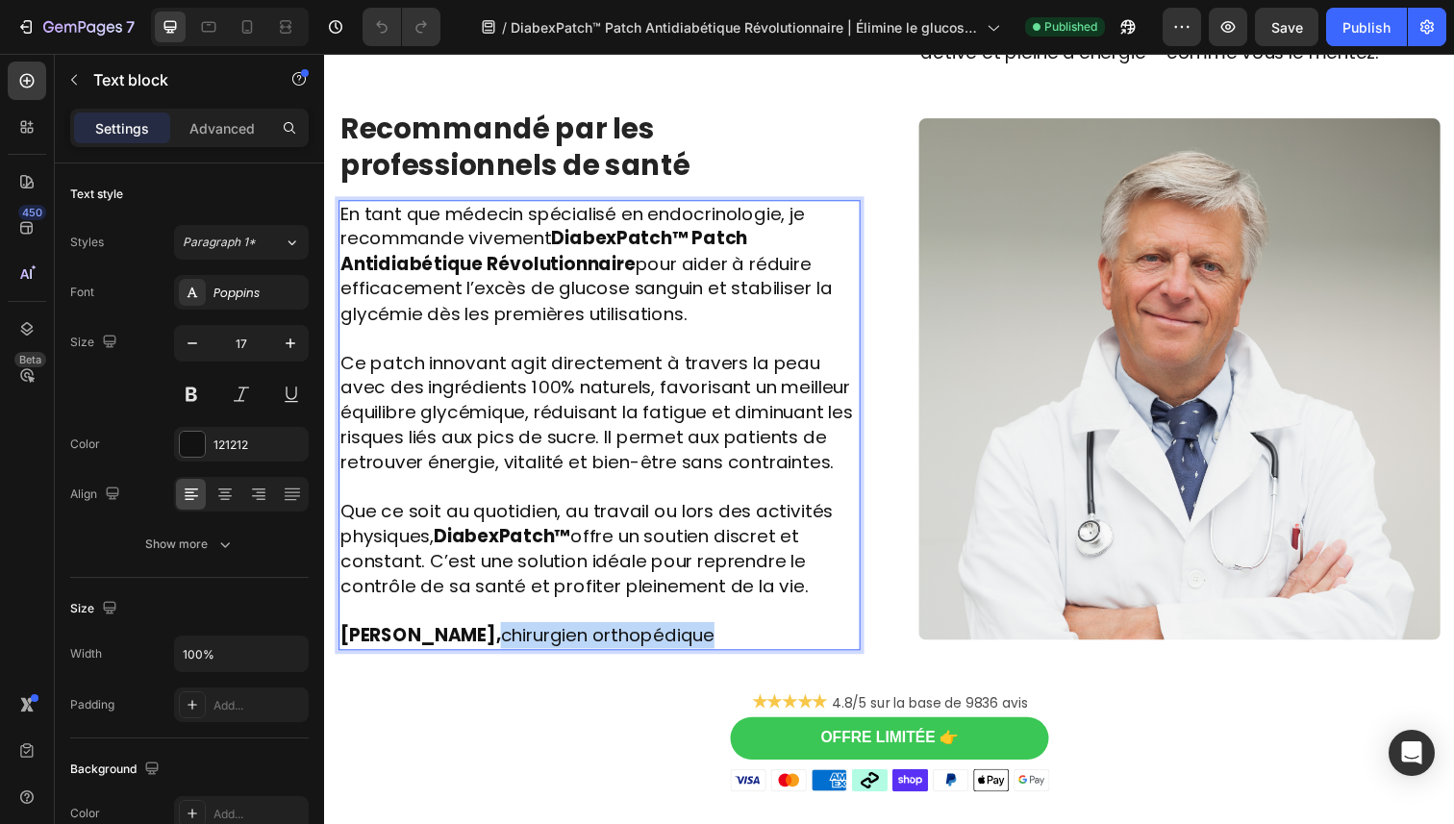
drag, startPoint x: 771, startPoint y: 642, endPoint x: 544, endPoint y: 643, distance: 226.1
click at [544, 643] on p "⁠⁠⁠⁠⁠⁠⁠ Dr. Laurent Bachelet, chirurgien orthopédique" at bounding box center [605, 637] width 529 height 50
click at [551, 646] on span "Dr. Laurent Bachelet, cendocrinologue" at bounding box center [500, 648] width 318 height 26
click at [616, 570] on span "Que ce soit au quotidien, au travail ou lors des activités physiques, DiabexPat…" at bounding box center [592, 560] width 503 height 103
click at [571, 717] on div "Image Des centaines de personnes l’utilisent chaque jour et ont dit adieu aux e…" at bounding box center [902, 81] width 1126 height 1454
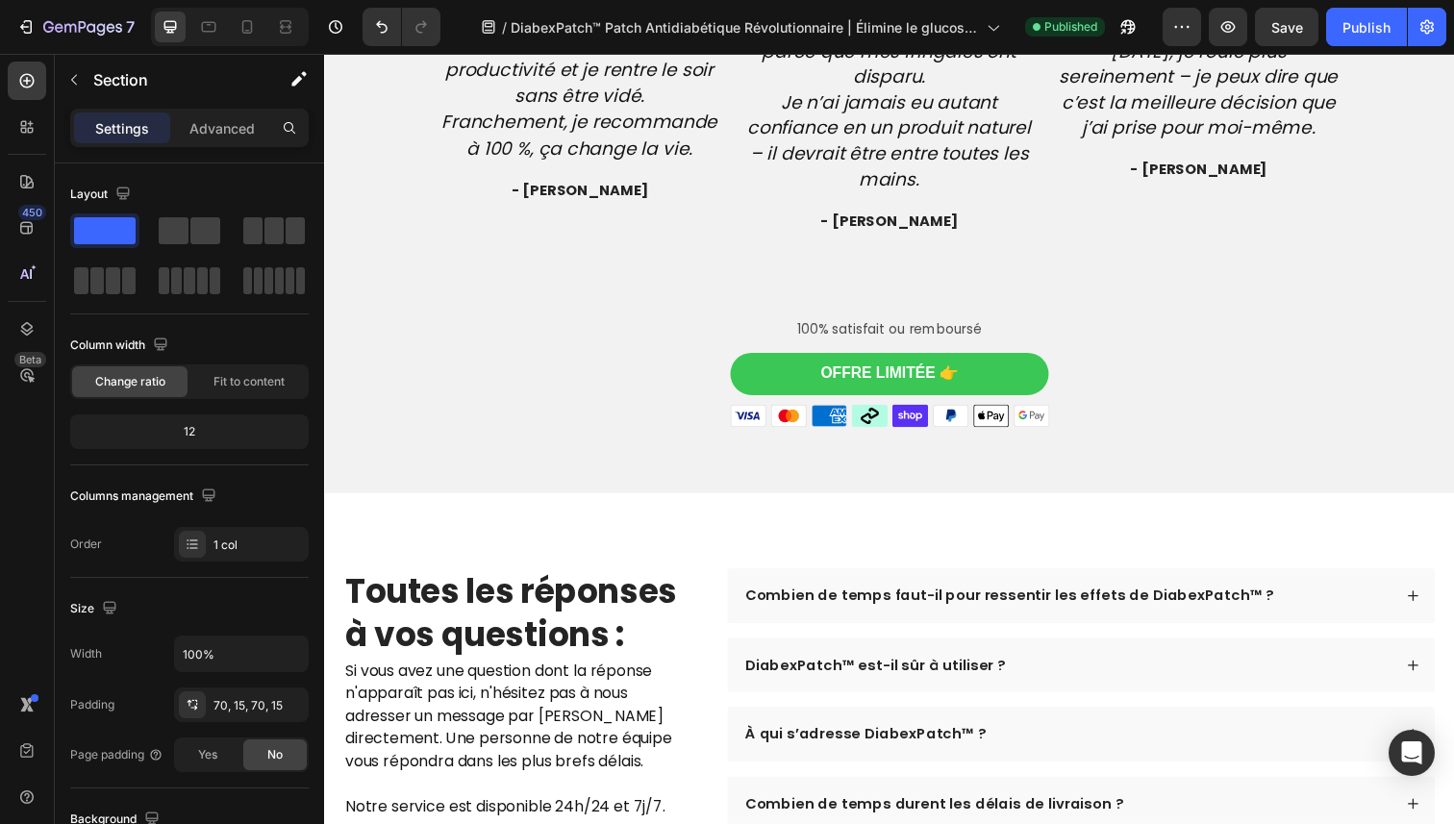
scroll to position [5566, 0]
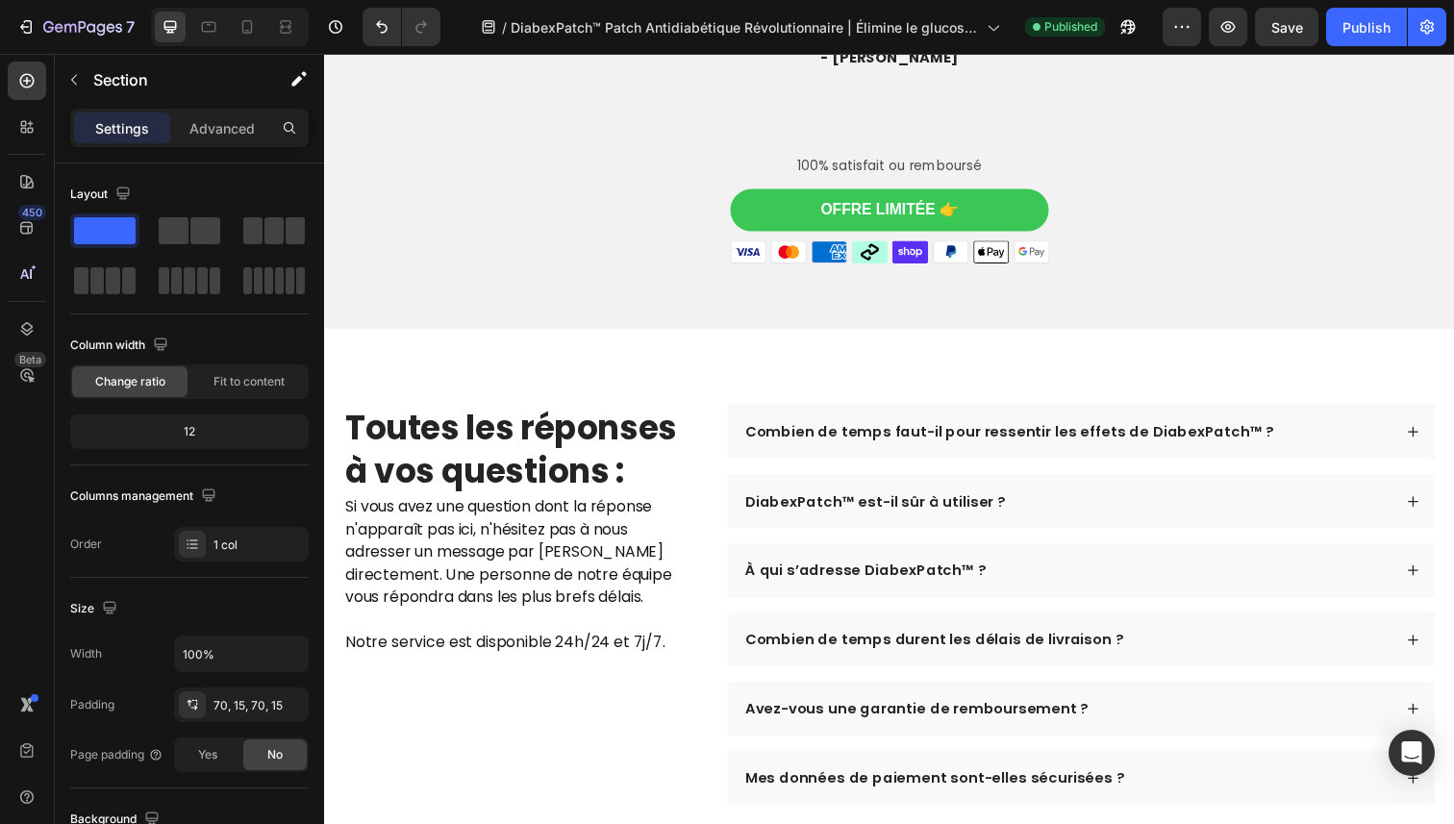
click at [1281, 6] on div "7 Version history / DiabexPatch™ Patch Antidiabétique Révolutionnaire | Élimine…" at bounding box center [727, 27] width 1454 height 55
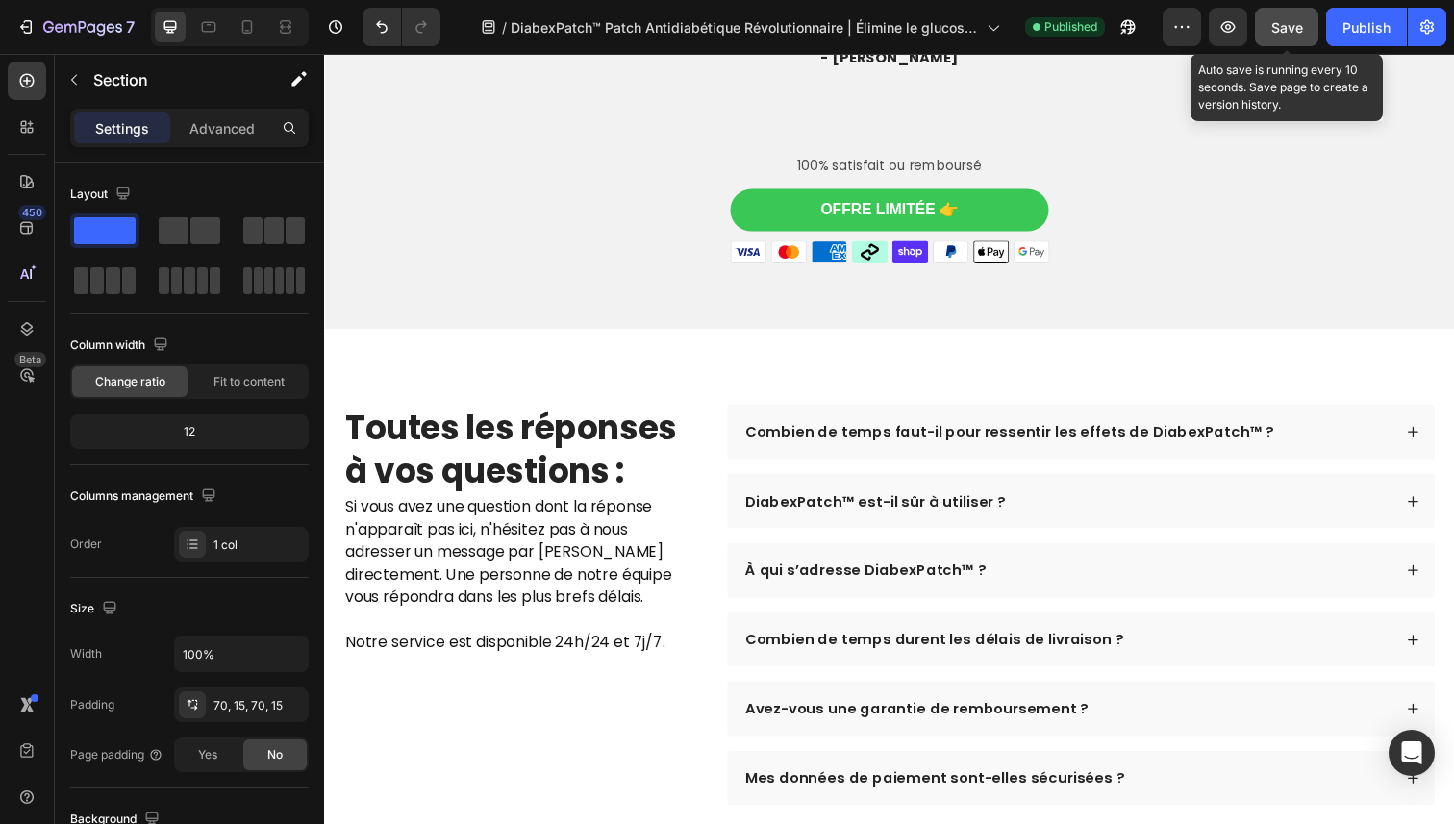
click at [1284, 13] on button "Save" at bounding box center [1286, 27] width 63 height 38
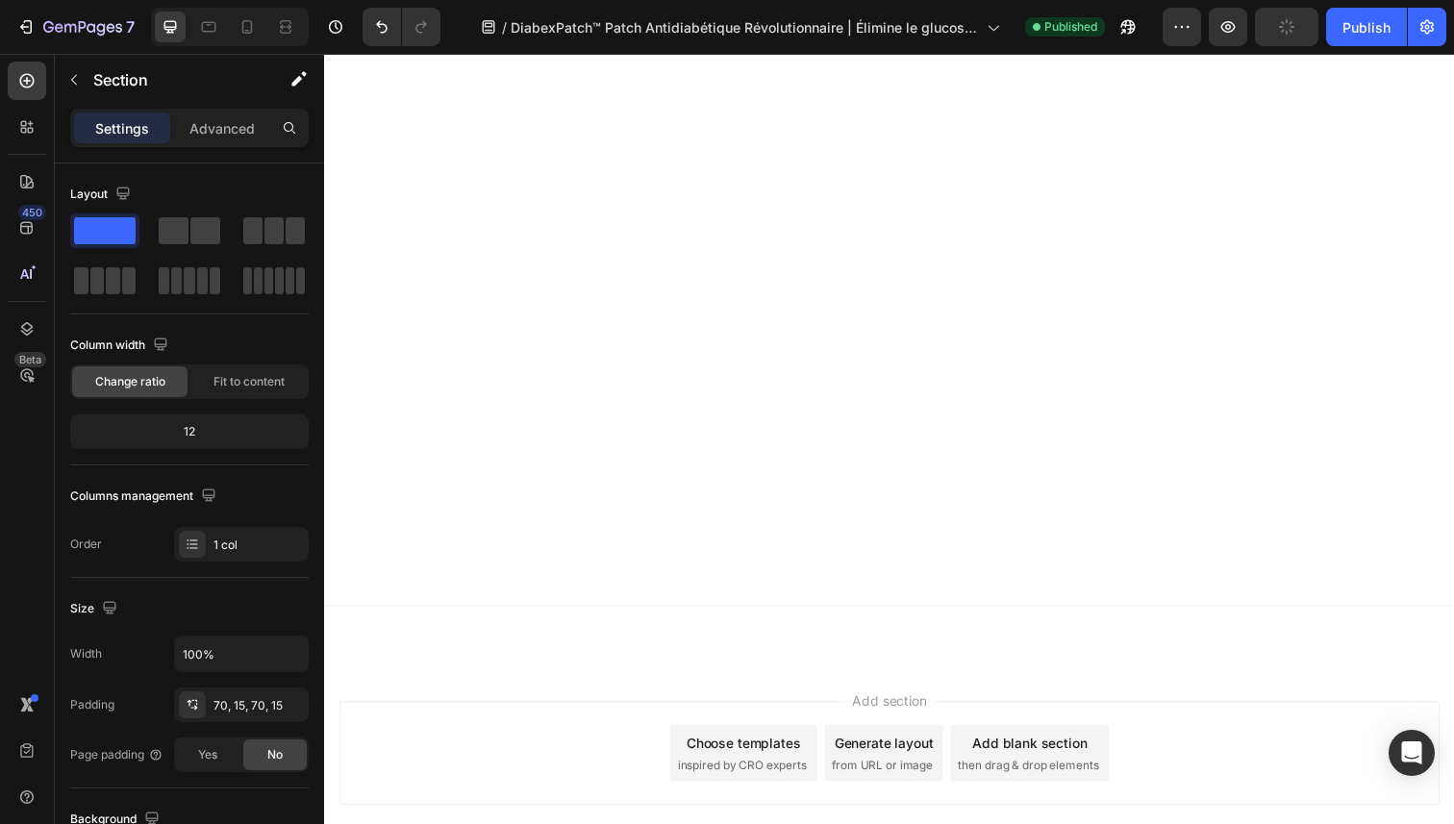
scroll to position [6615, 0]
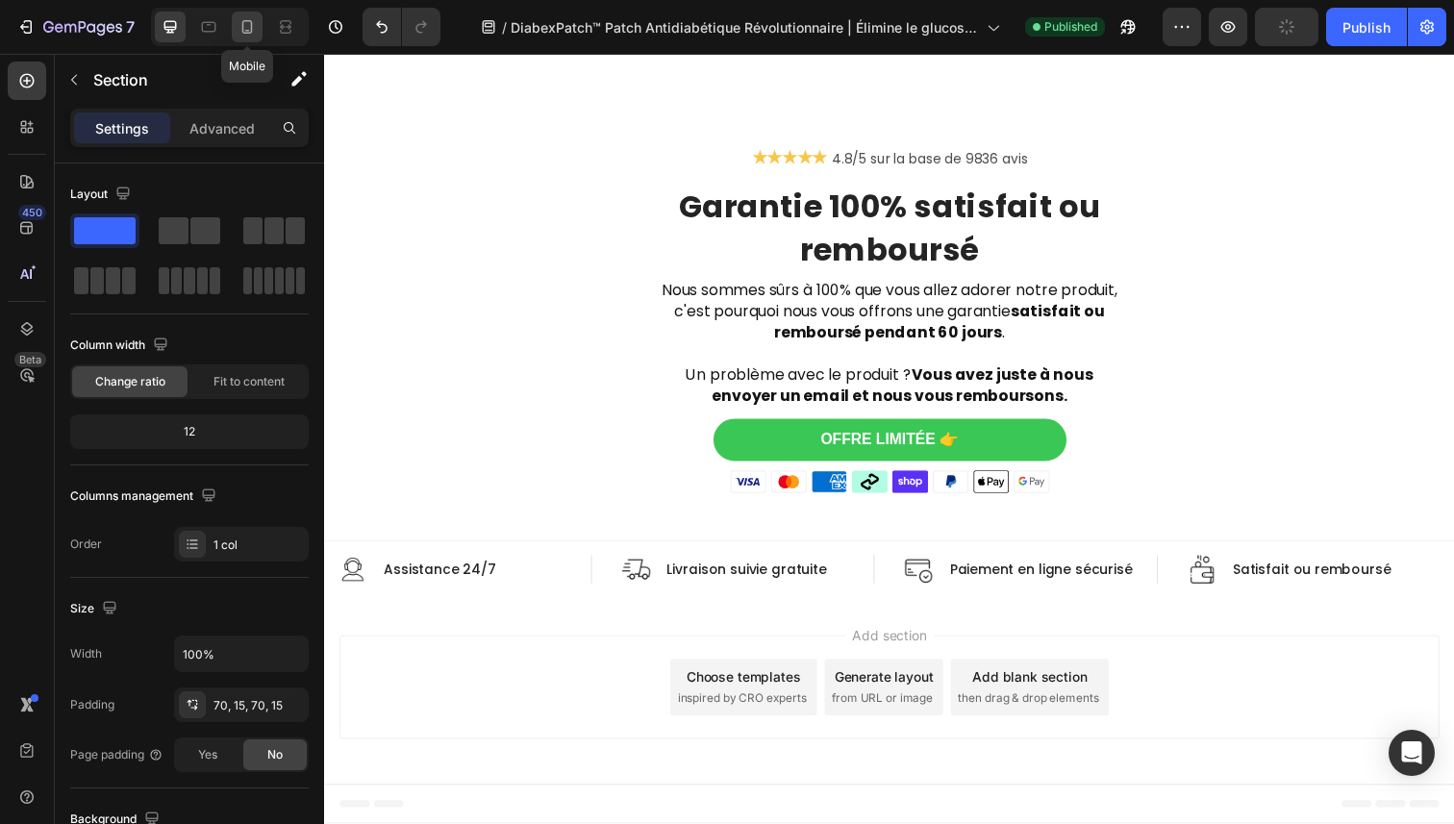
click at [249, 34] on icon at bounding box center [247, 26] width 19 height 19
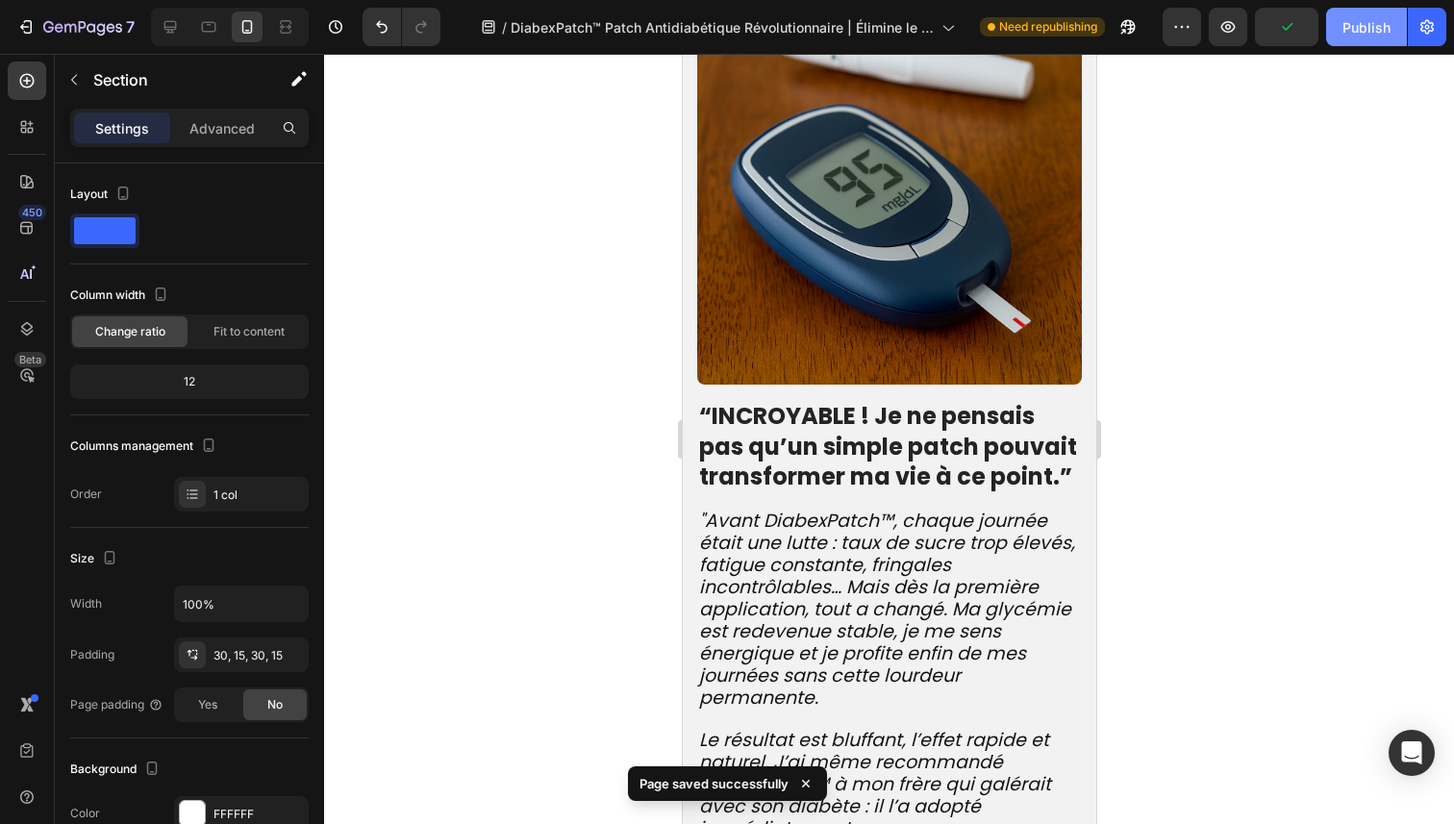
click at [1359, 24] on div "Publish" at bounding box center [1367, 27] width 48 height 20
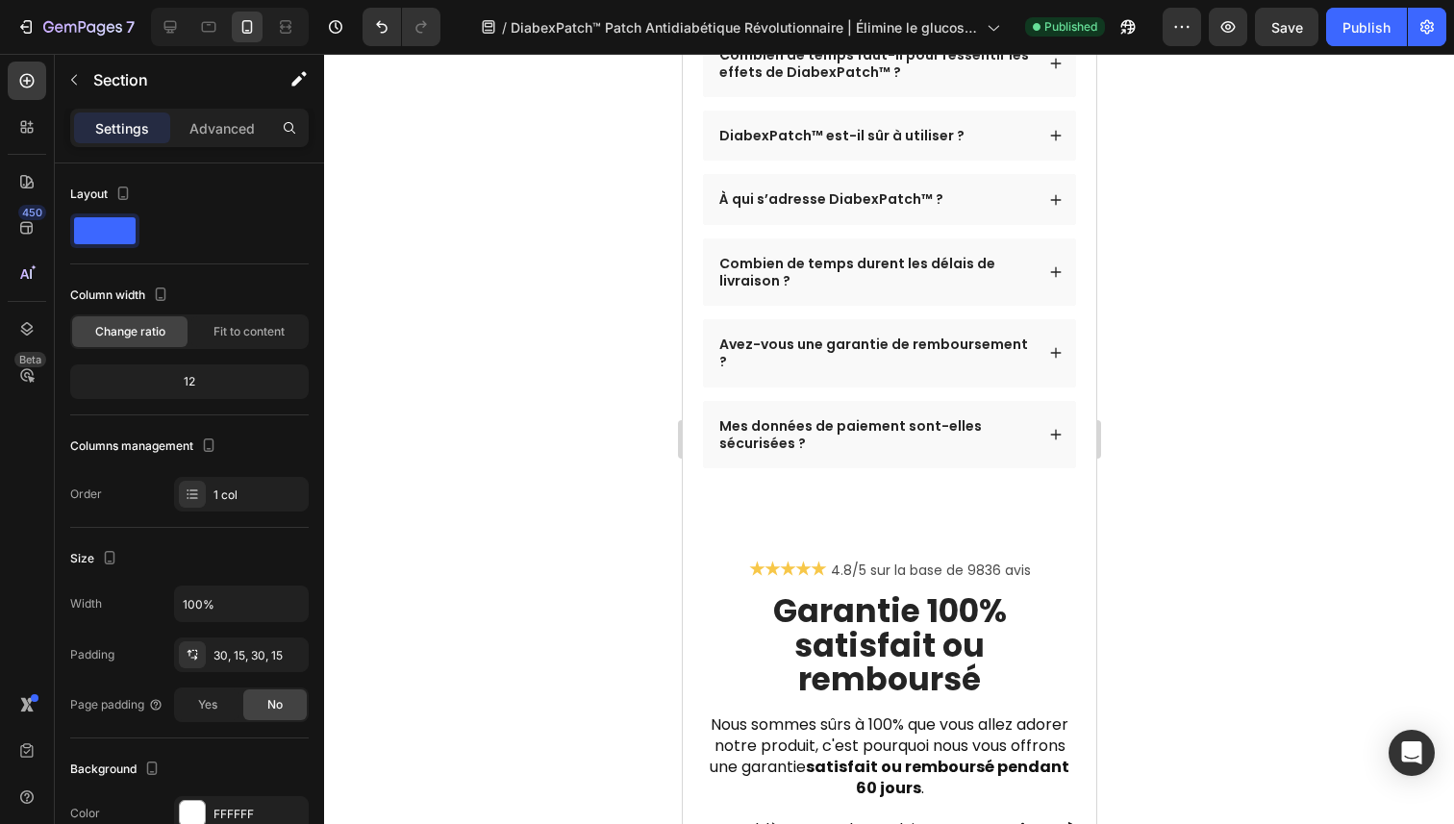
scroll to position [8665, 0]
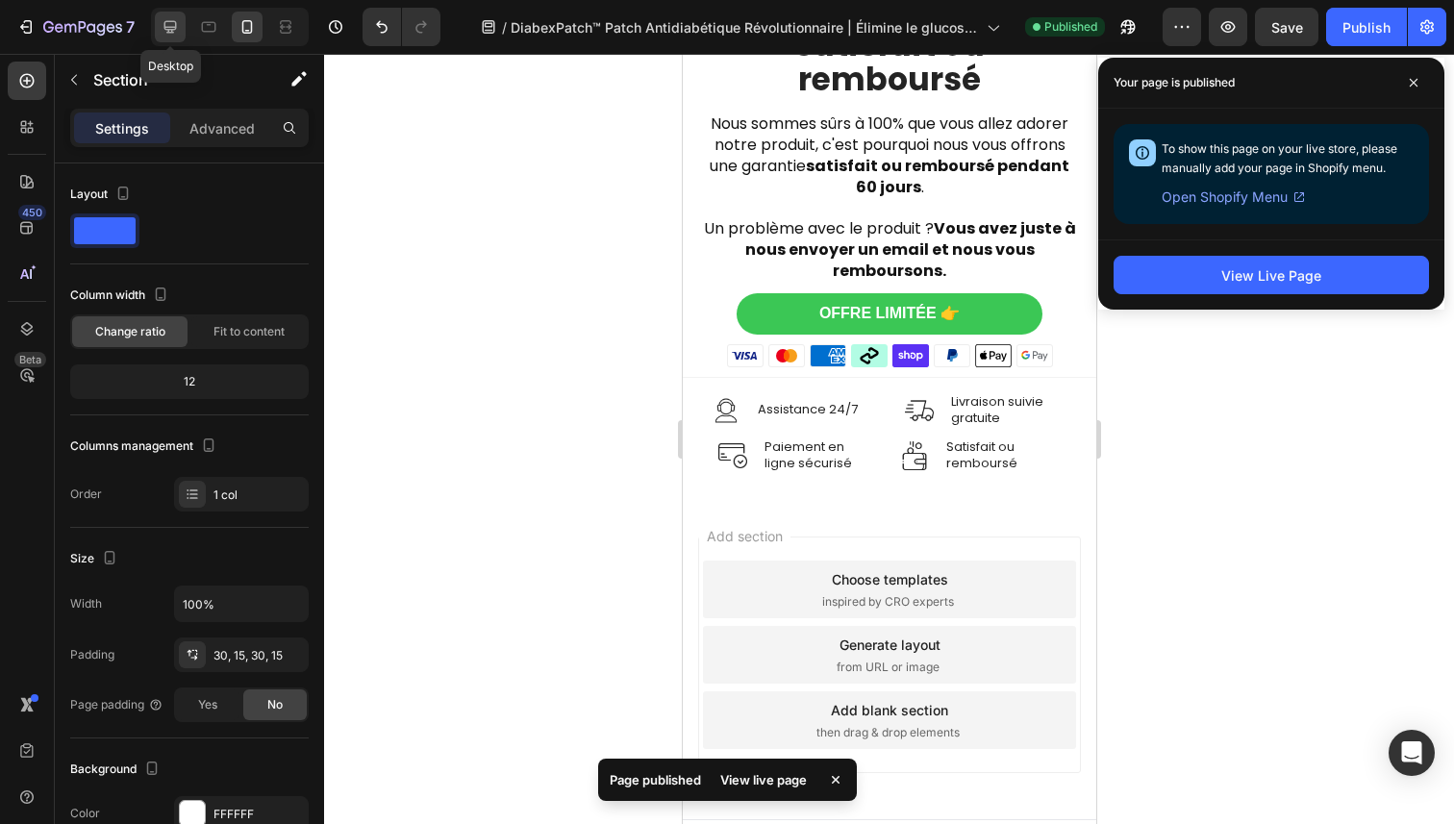
click at [180, 31] on div at bounding box center [170, 27] width 31 height 31
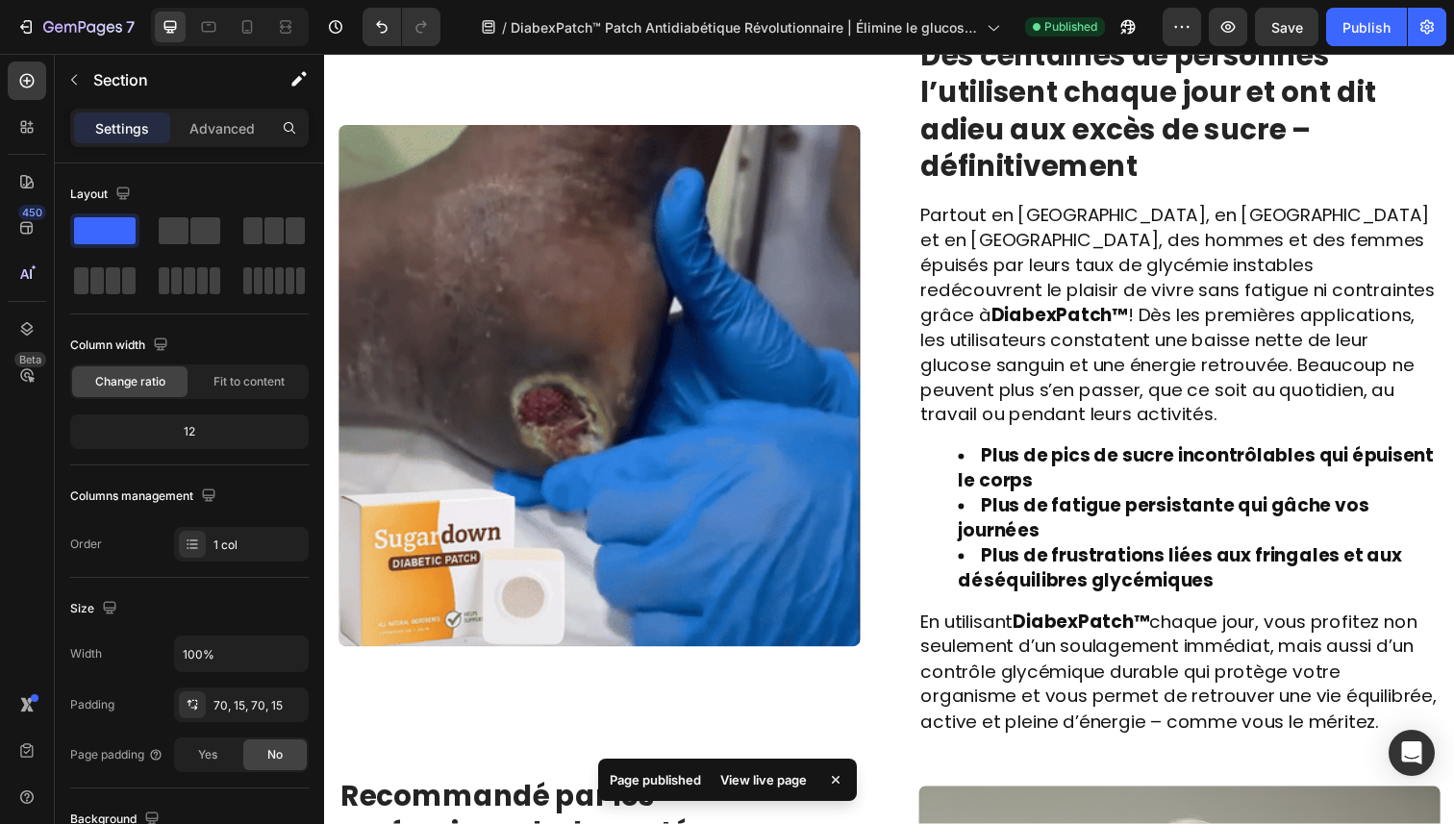
scroll to position [4130, 0]
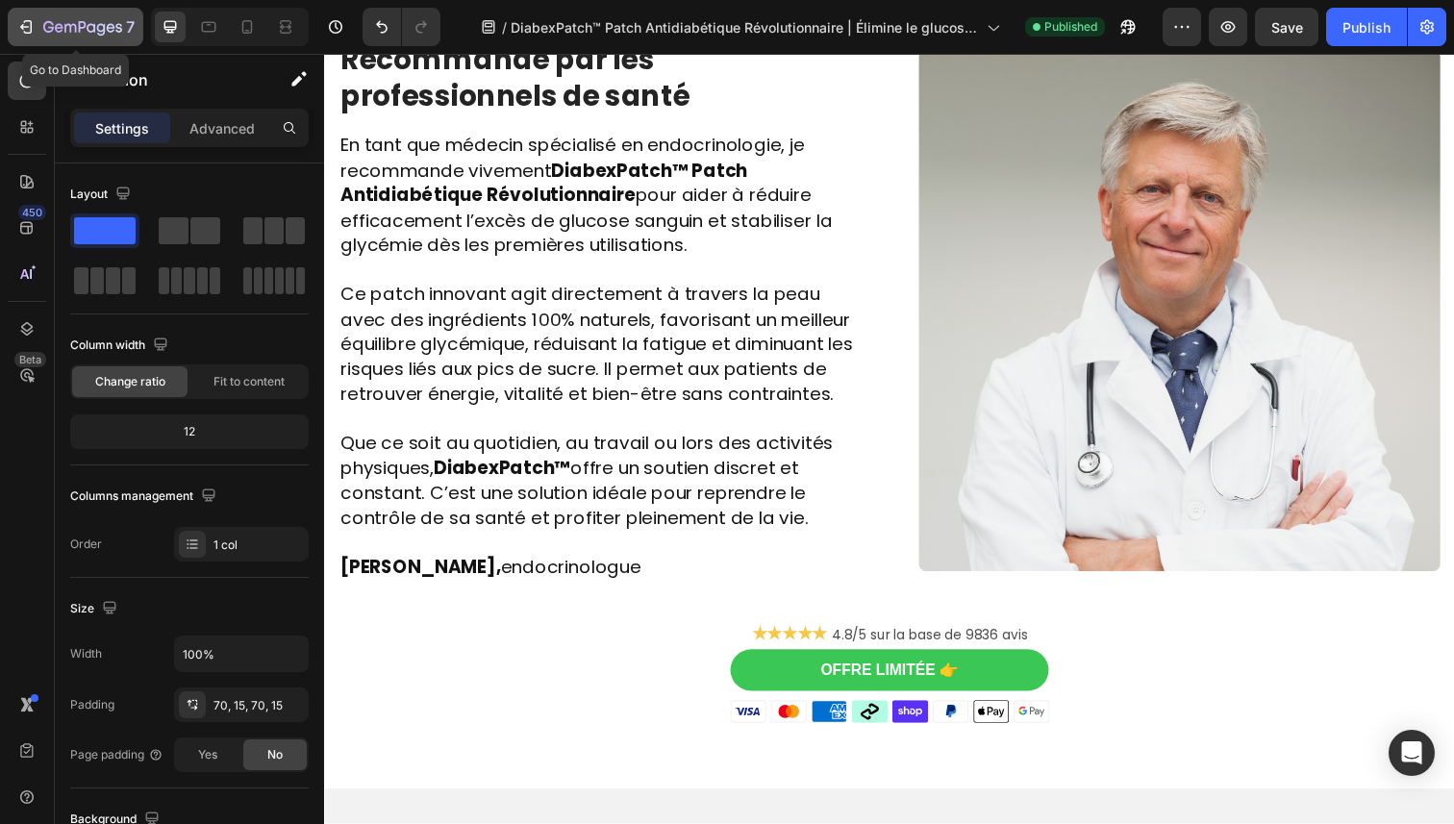
click at [61, 21] on icon "button" at bounding box center [82, 28] width 79 height 16
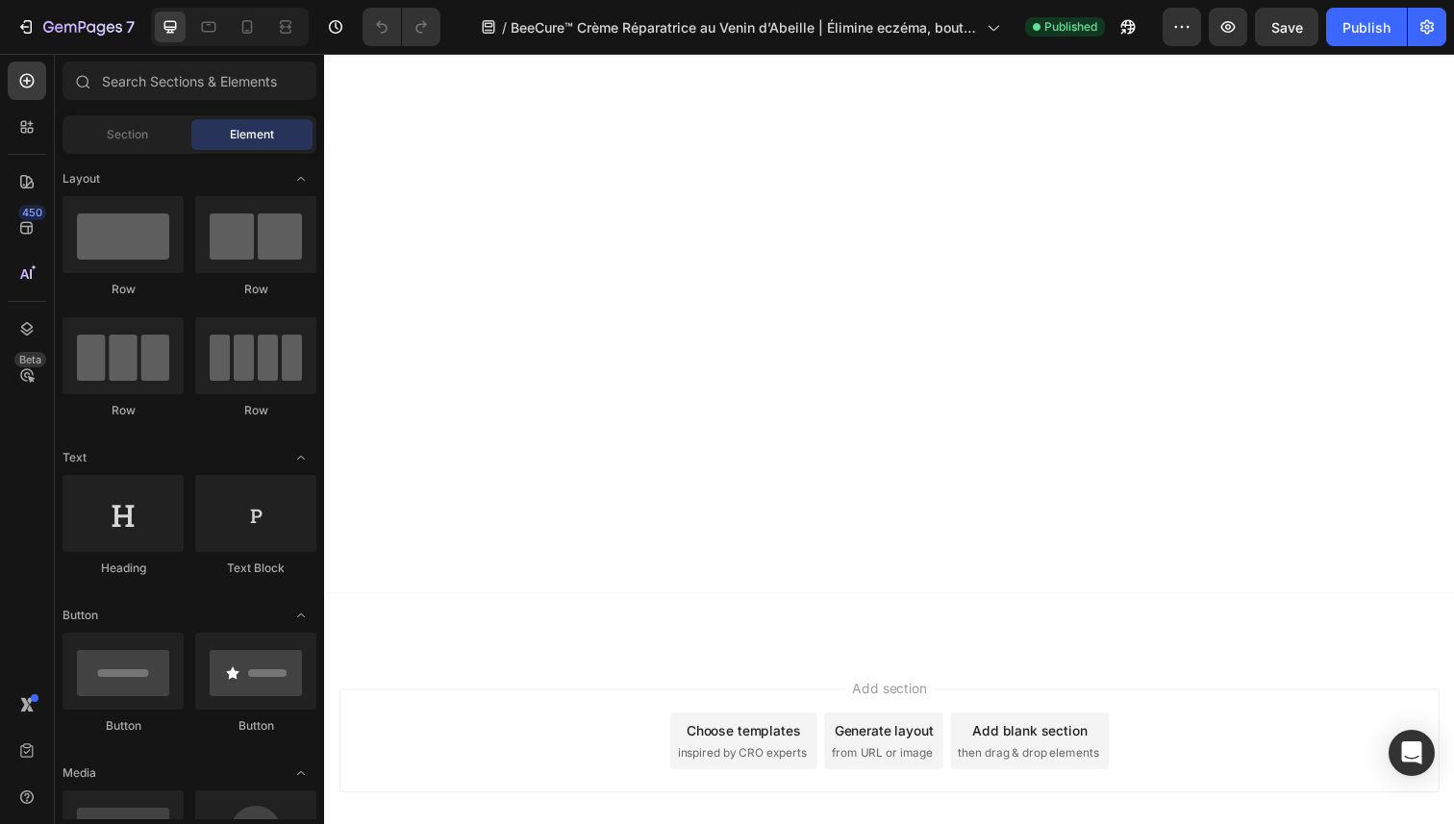
scroll to position [6736, 0]
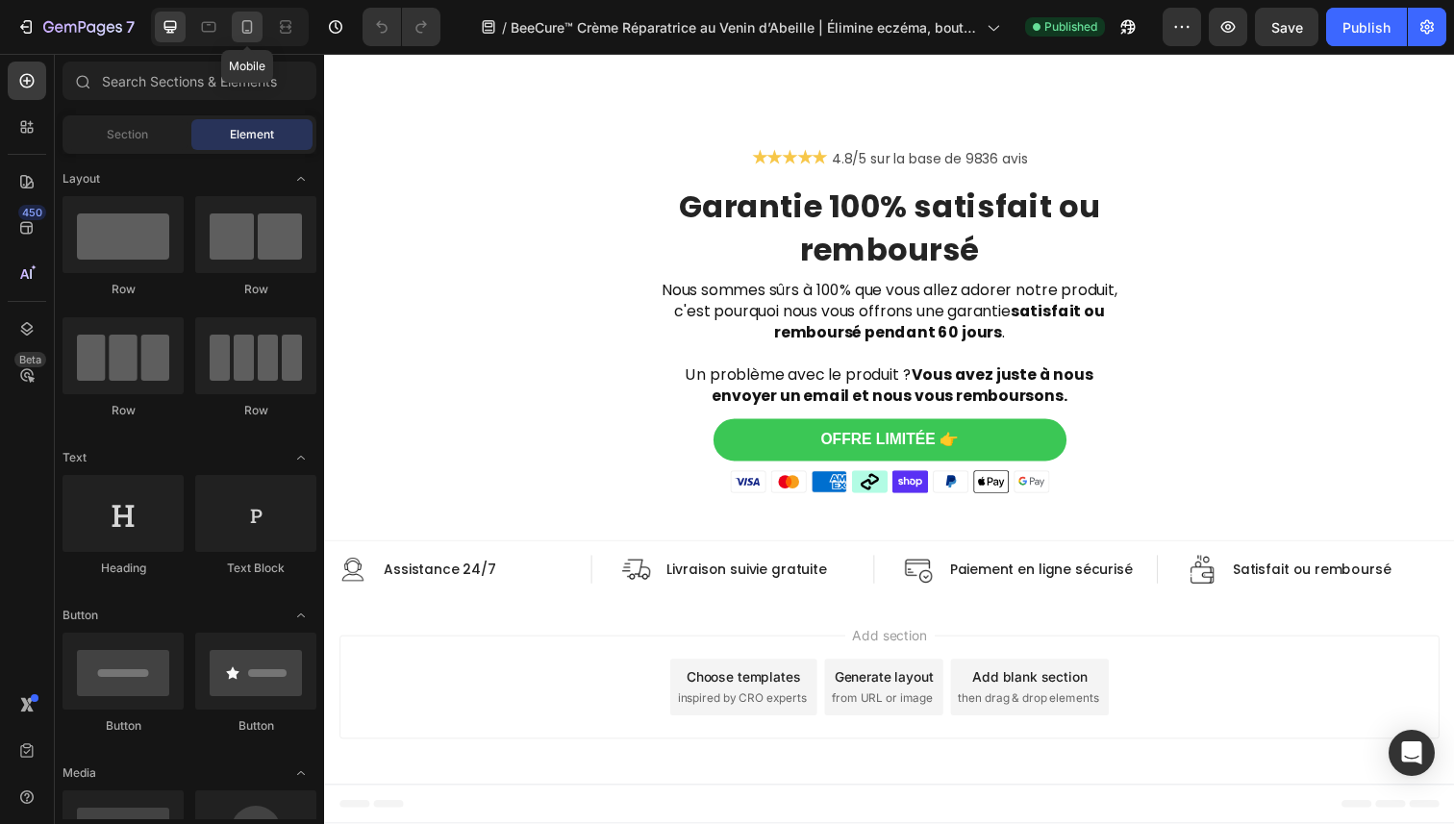
click at [244, 22] on icon at bounding box center [247, 26] width 19 height 19
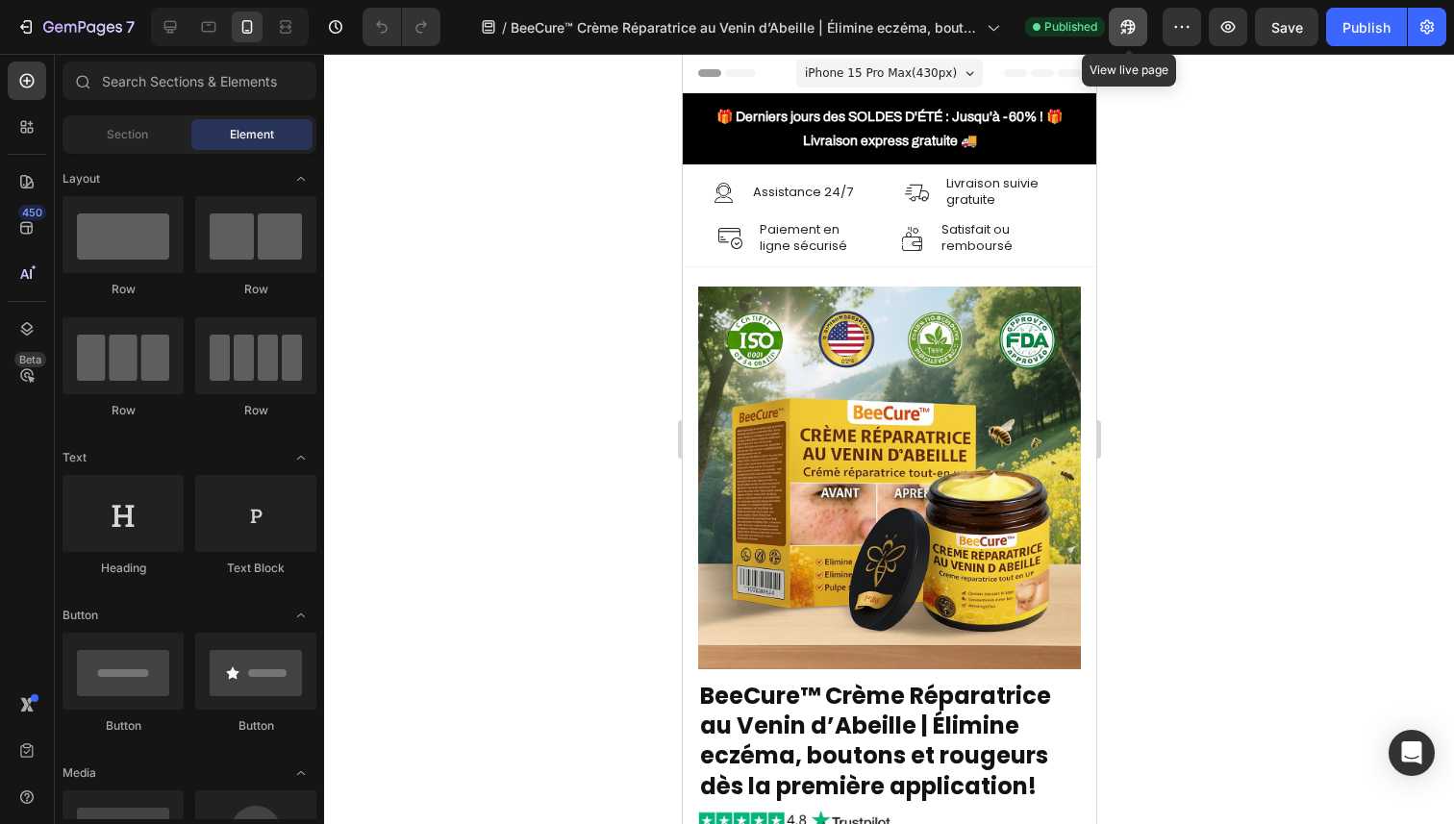
click at [1116, 18] on button "button" at bounding box center [1128, 27] width 38 height 38
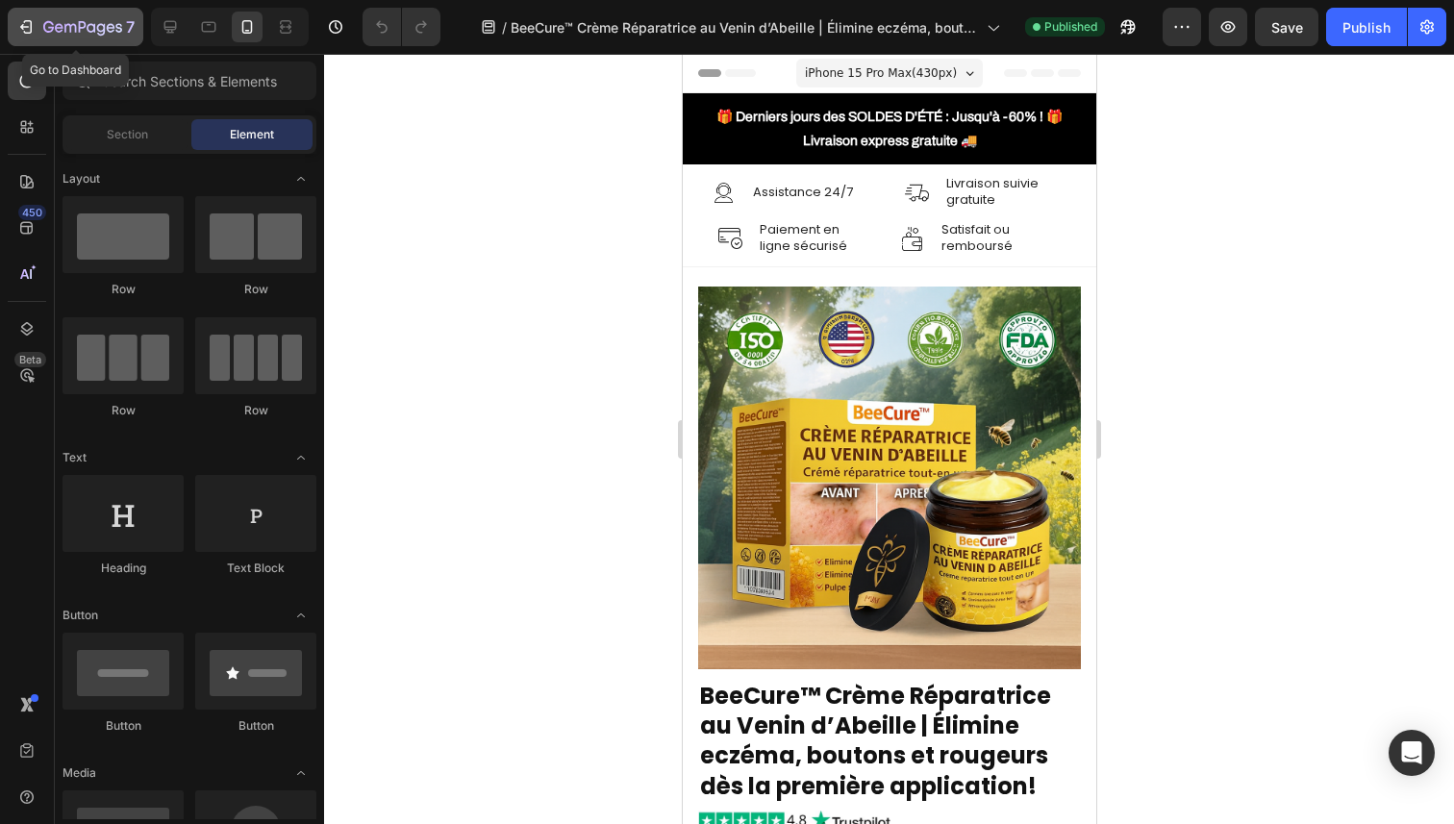
click at [89, 32] on icon "button" at bounding box center [82, 28] width 79 height 16
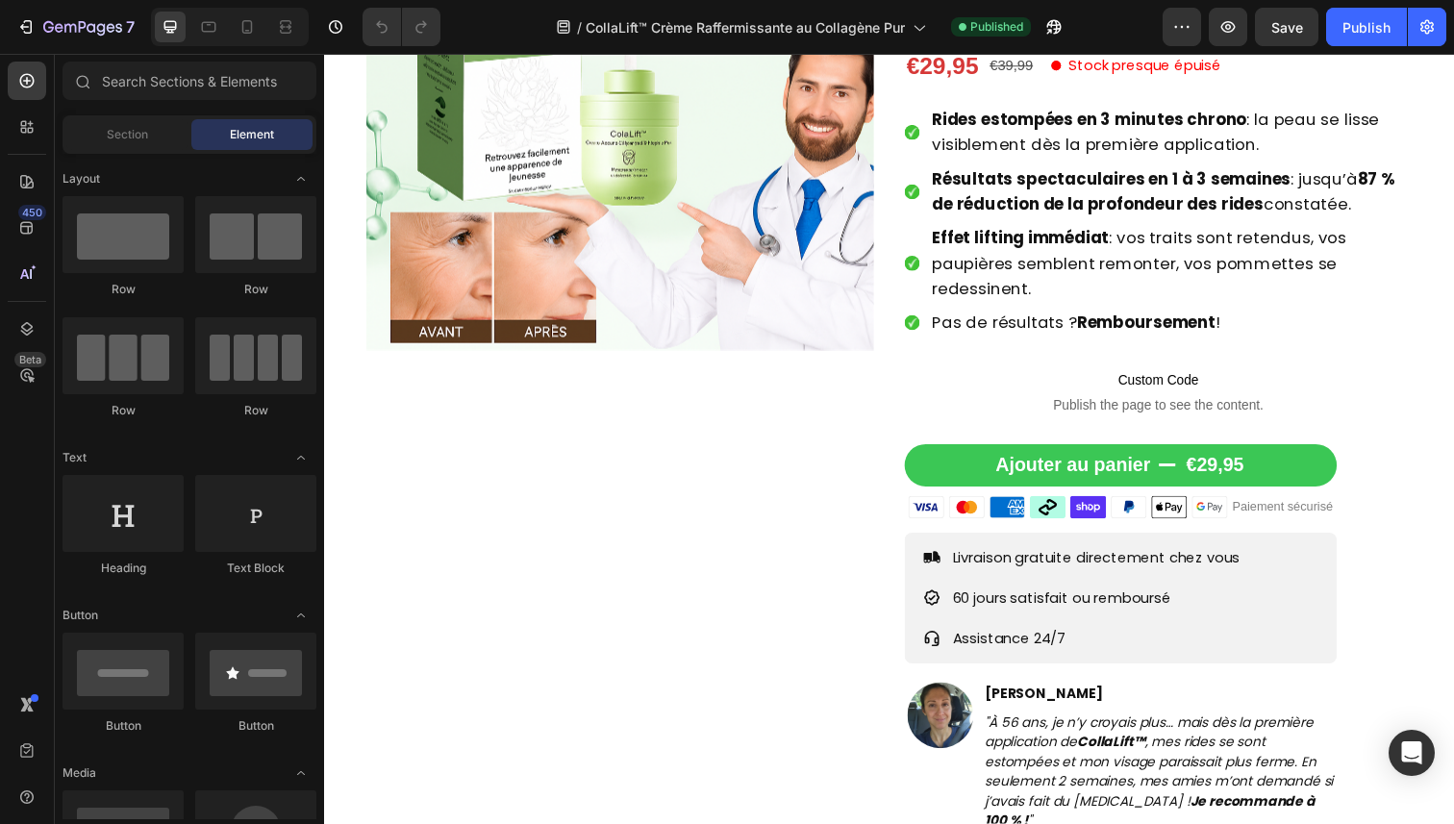
scroll to position [367, 0]
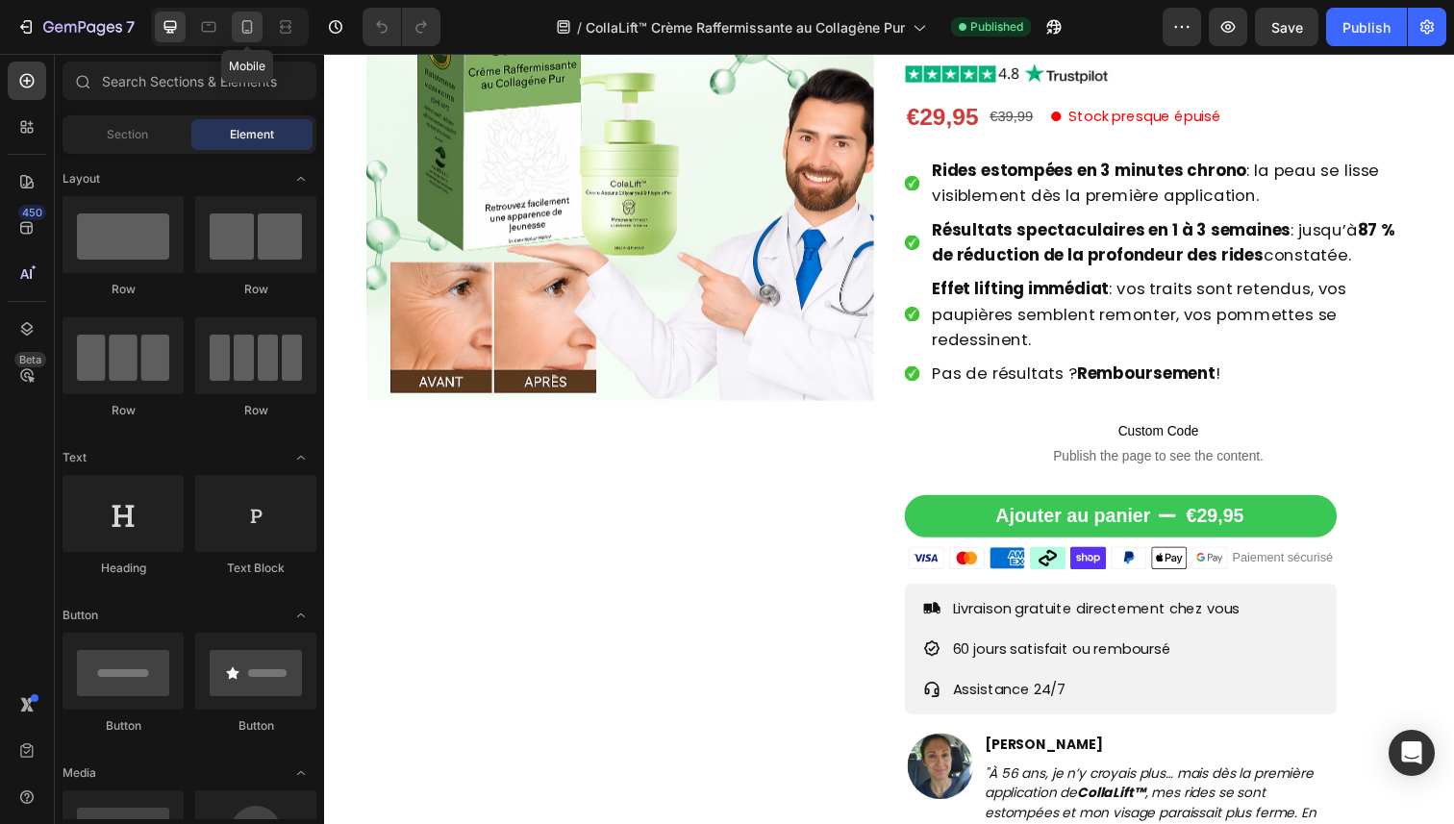
click at [247, 34] on icon at bounding box center [247, 26] width 19 height 19
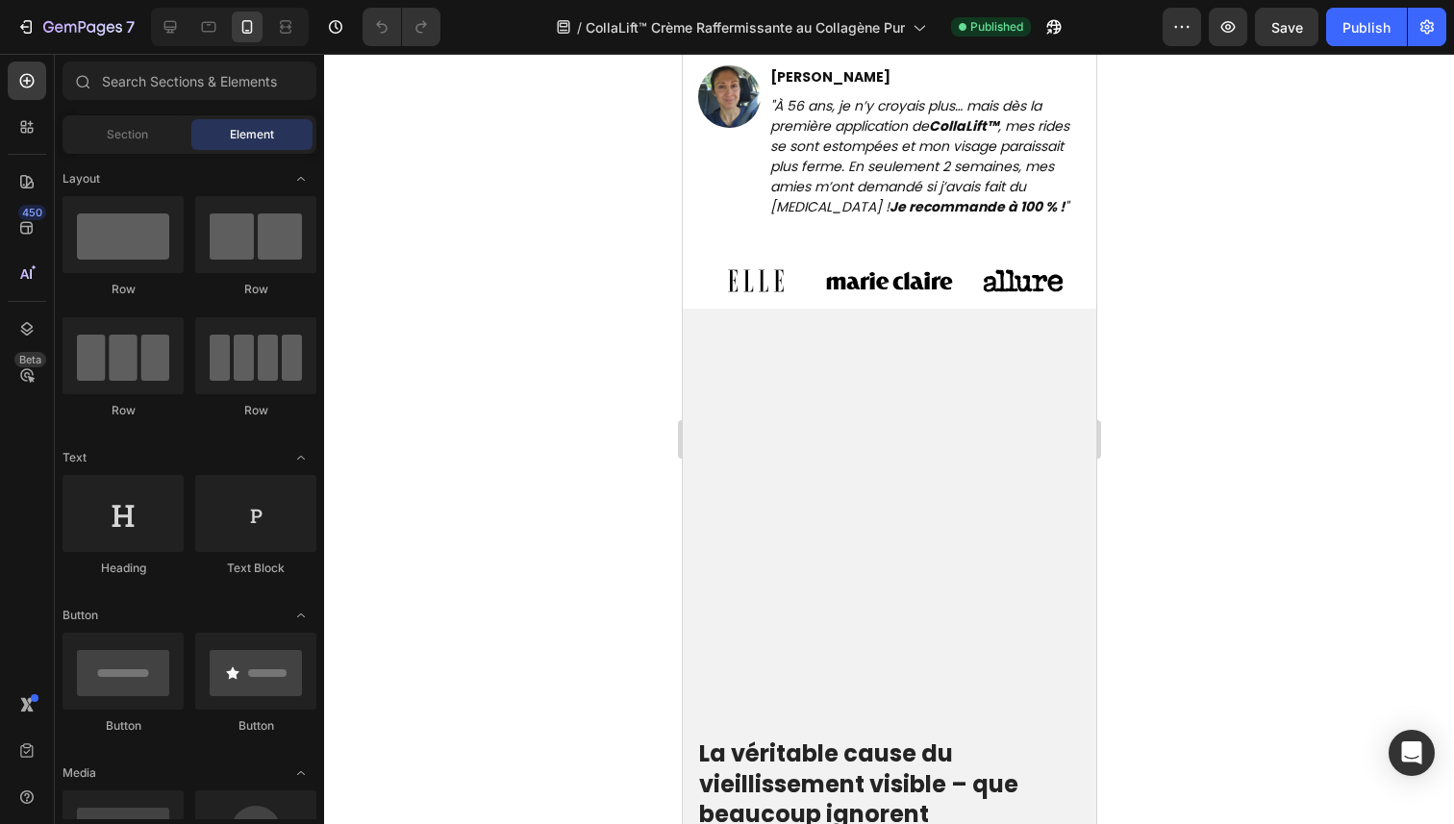
scroll to position [1395, 0]
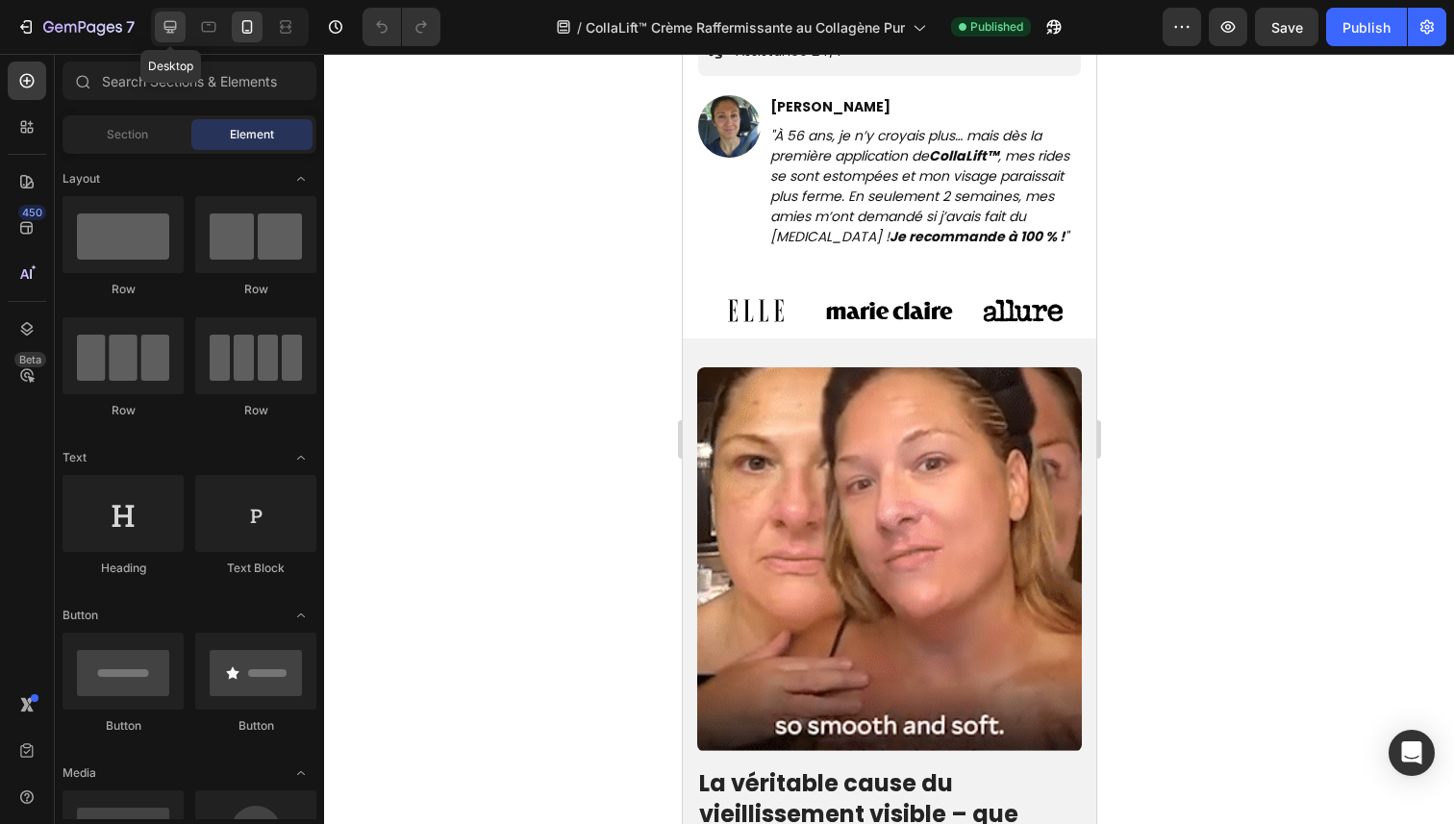
click at [177, 22] on icon at bounding box center [170, 26] width 19 height 19
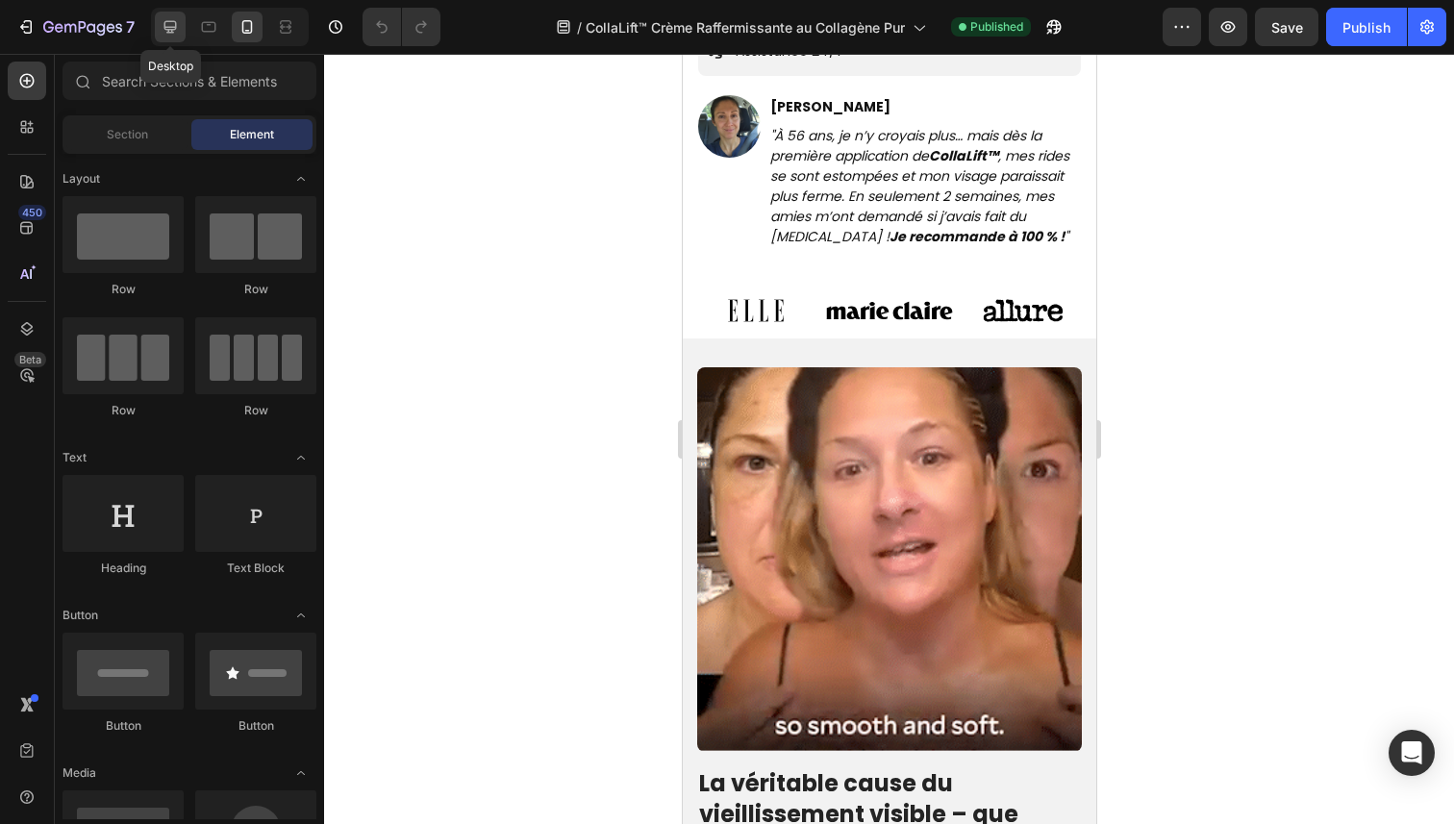
scroll to position [1367, 0]
